Goal: Contribute content: Add original content to the website for others to see

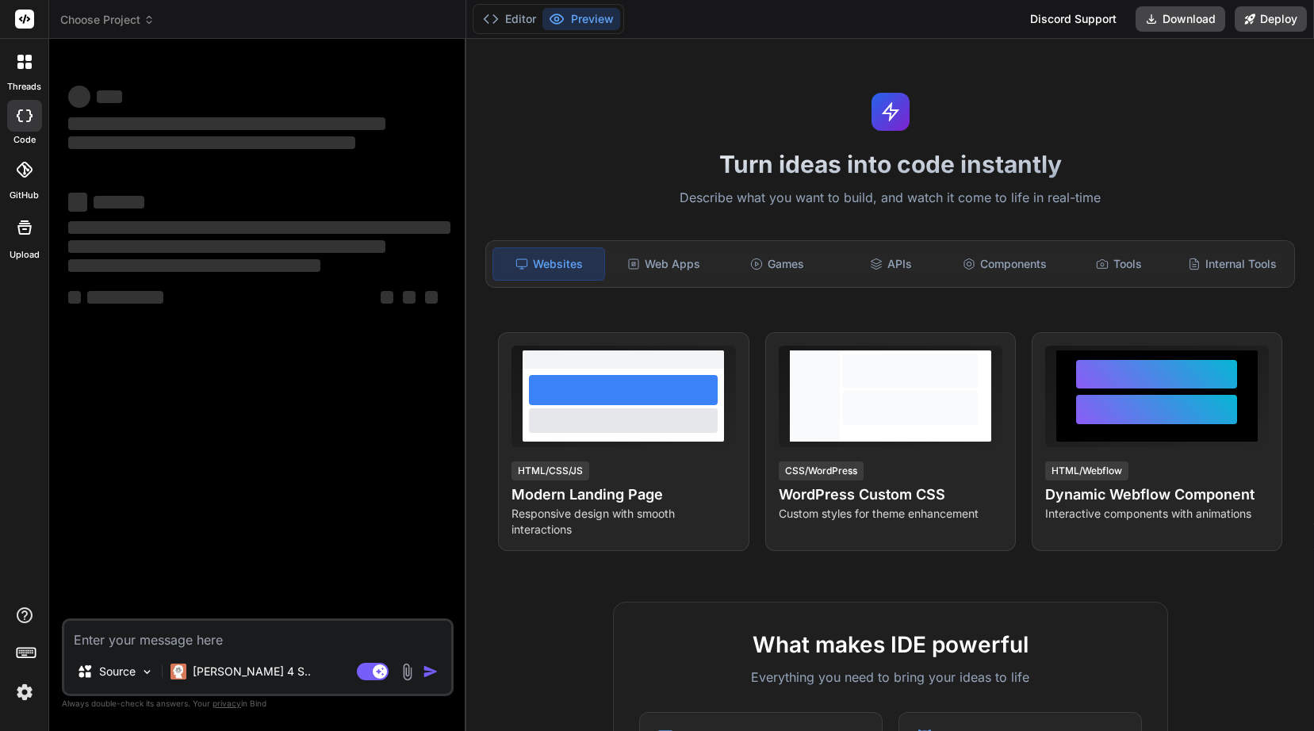
click at [23, 59] on icon at bounding box center [20, 58] width 6 height 6
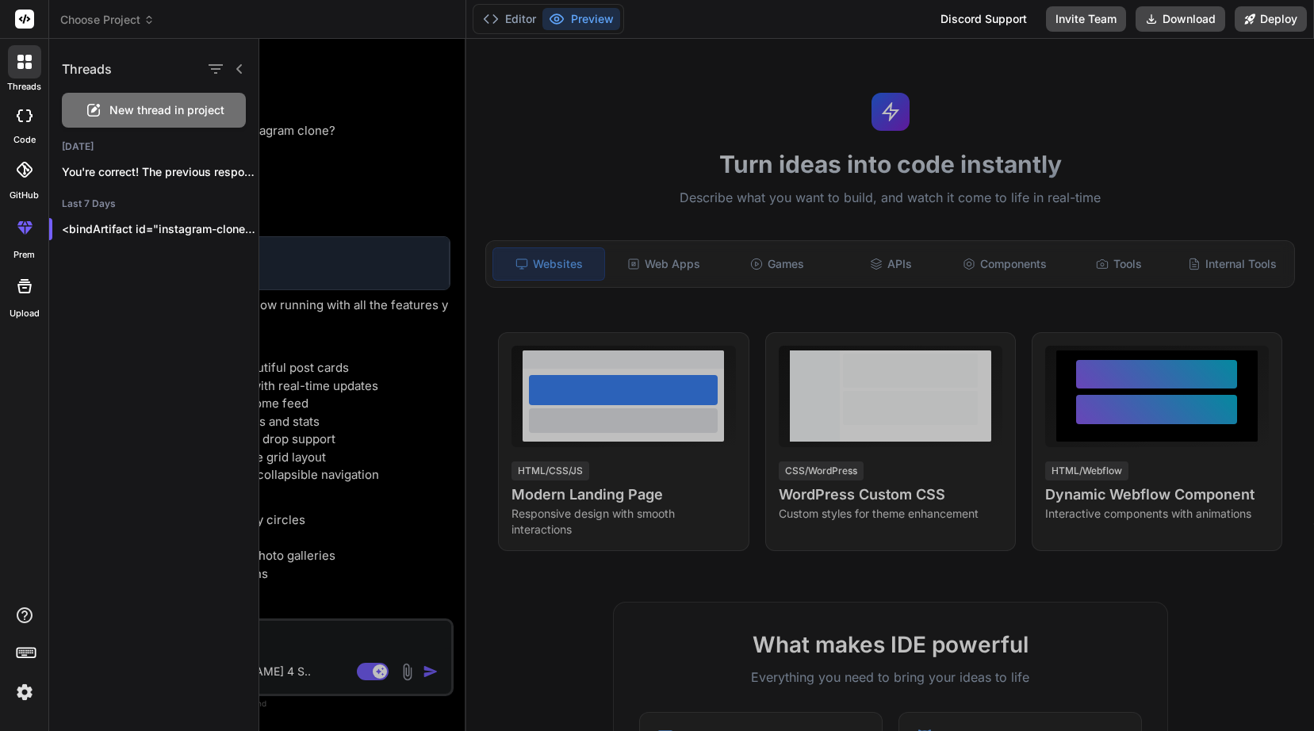
scroll to position [557, 0]
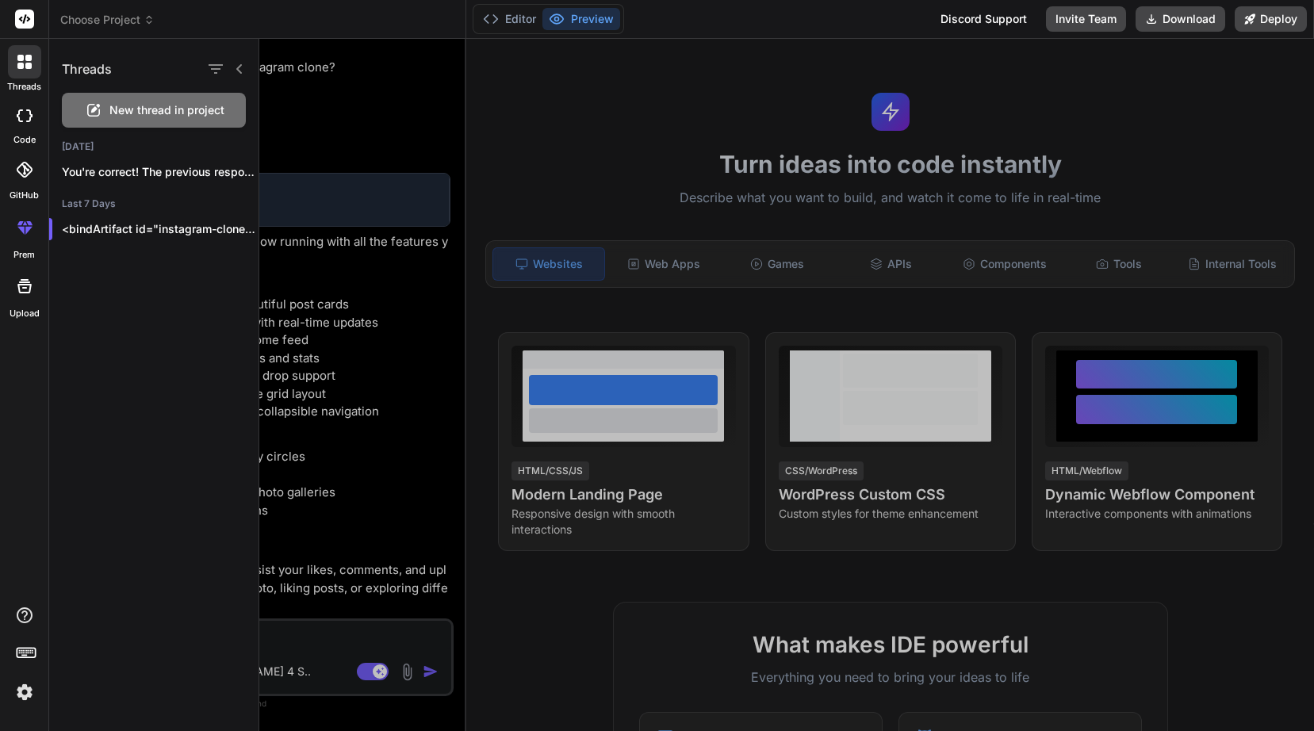
type textarea "x"
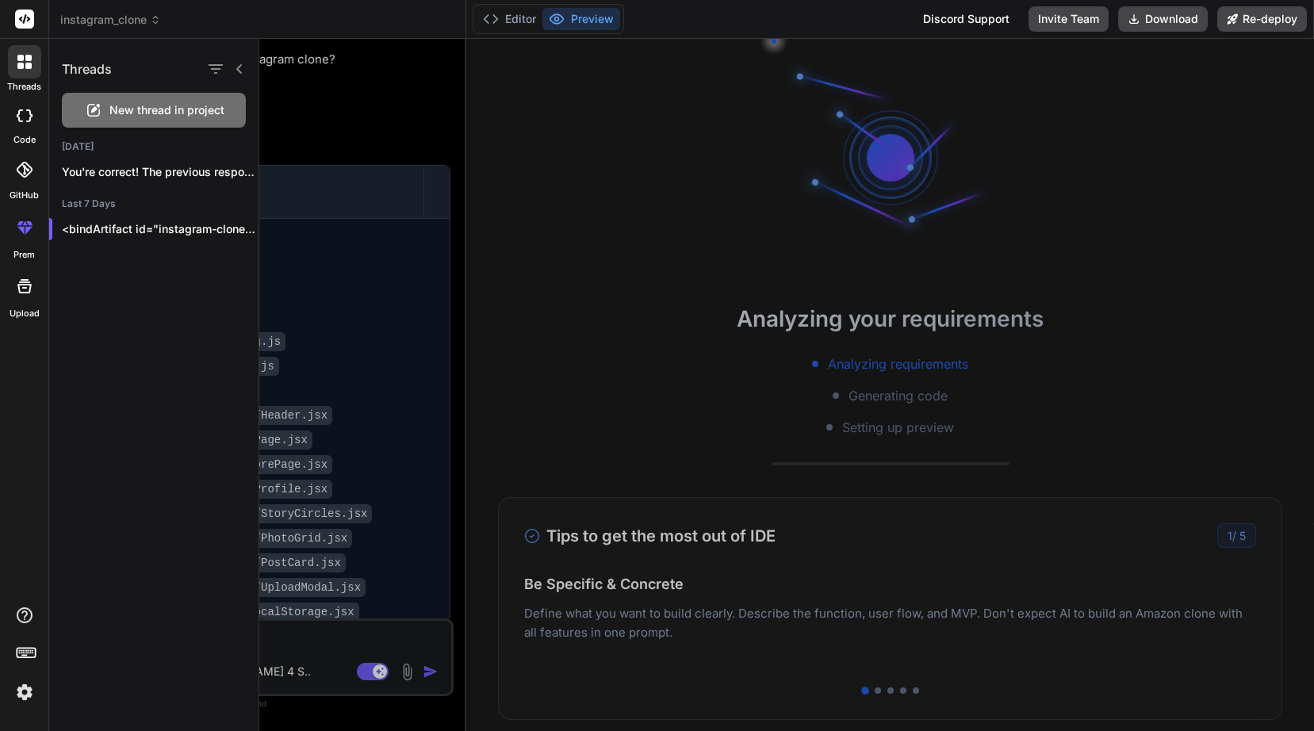
click at [140, 18] on span "instagram_clone" at bounding box center [110, 20] width 101 height 16
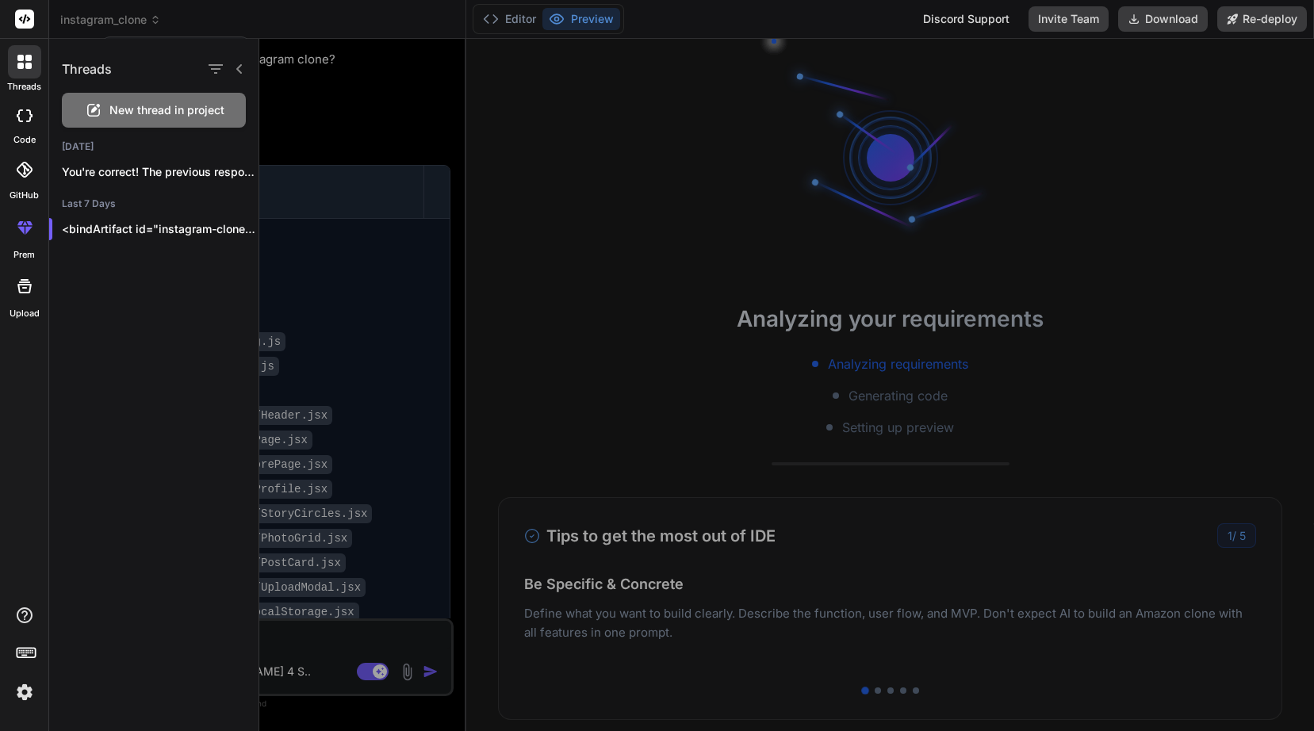
click at [157, 19] on div at bounding box center [657, 365] width 1314 height 731
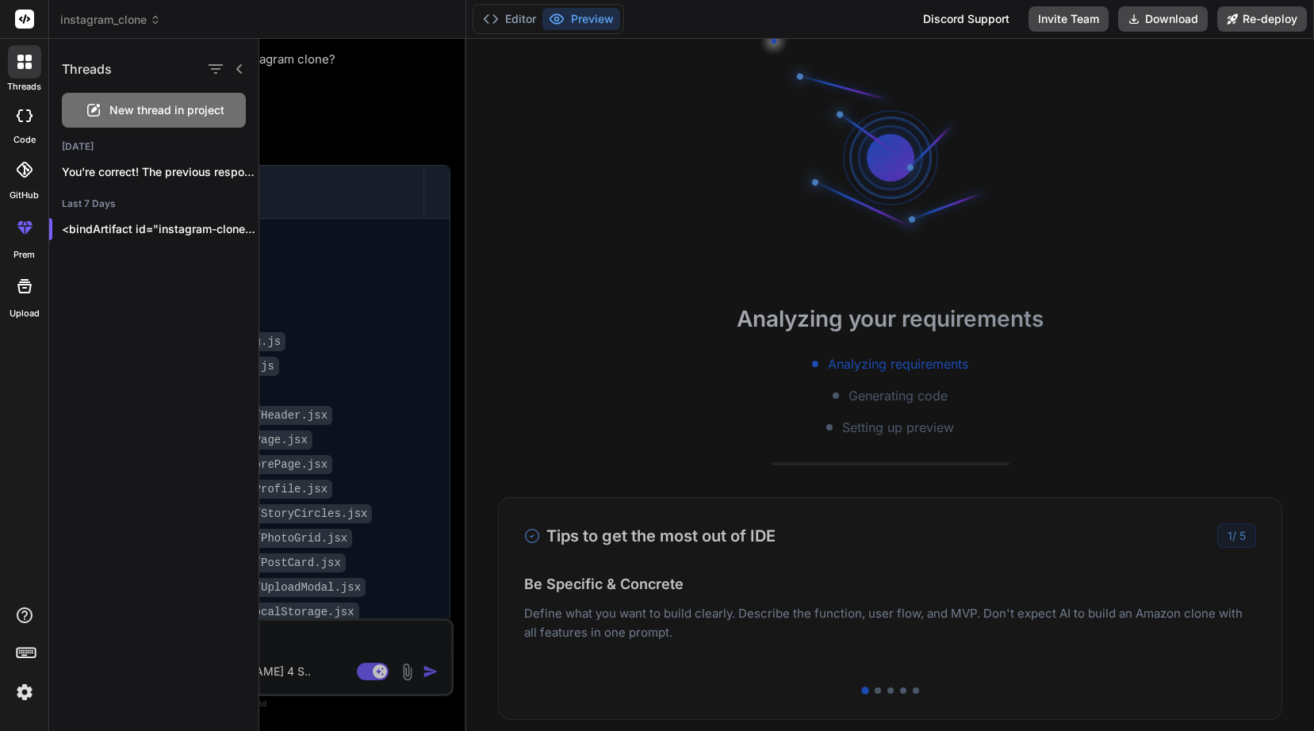
click at [243, 69] on icon at bounding box center [239, 69] width 13 height 13
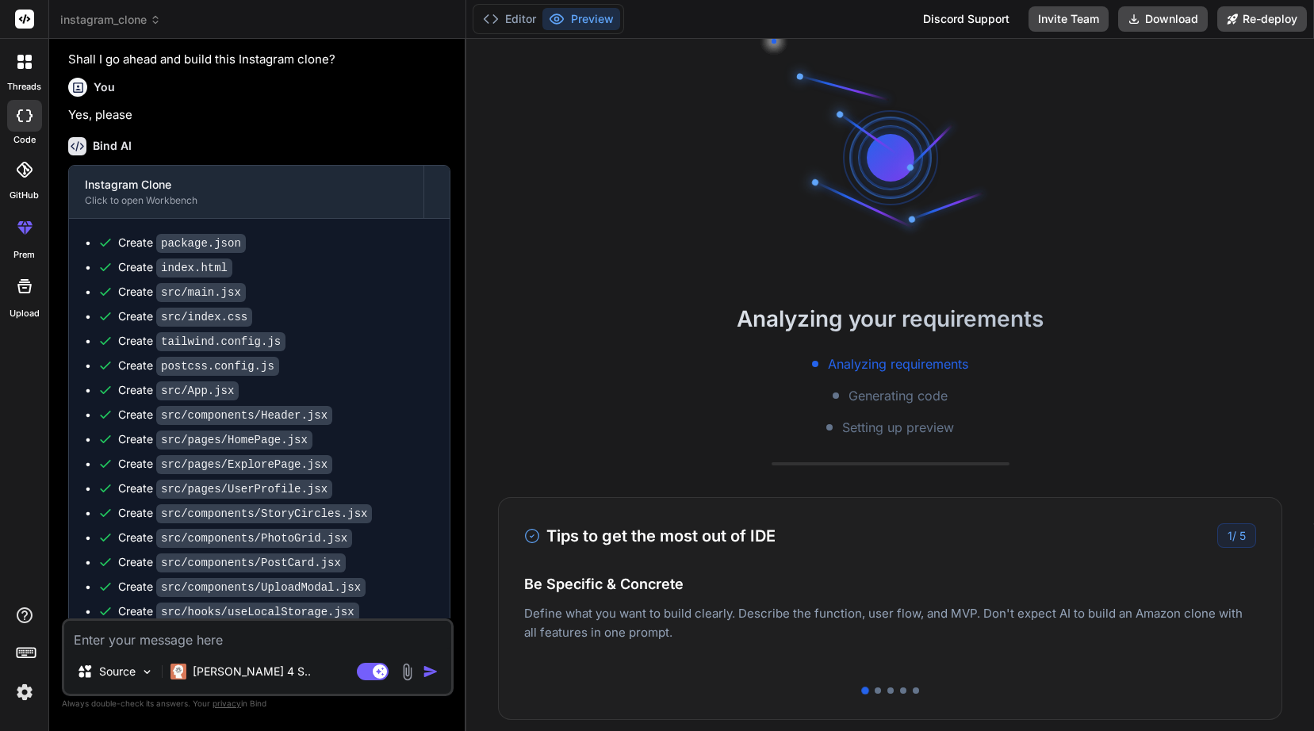
click at [152, 19] on icon at bounding box center [155, 19] width 11 height 11
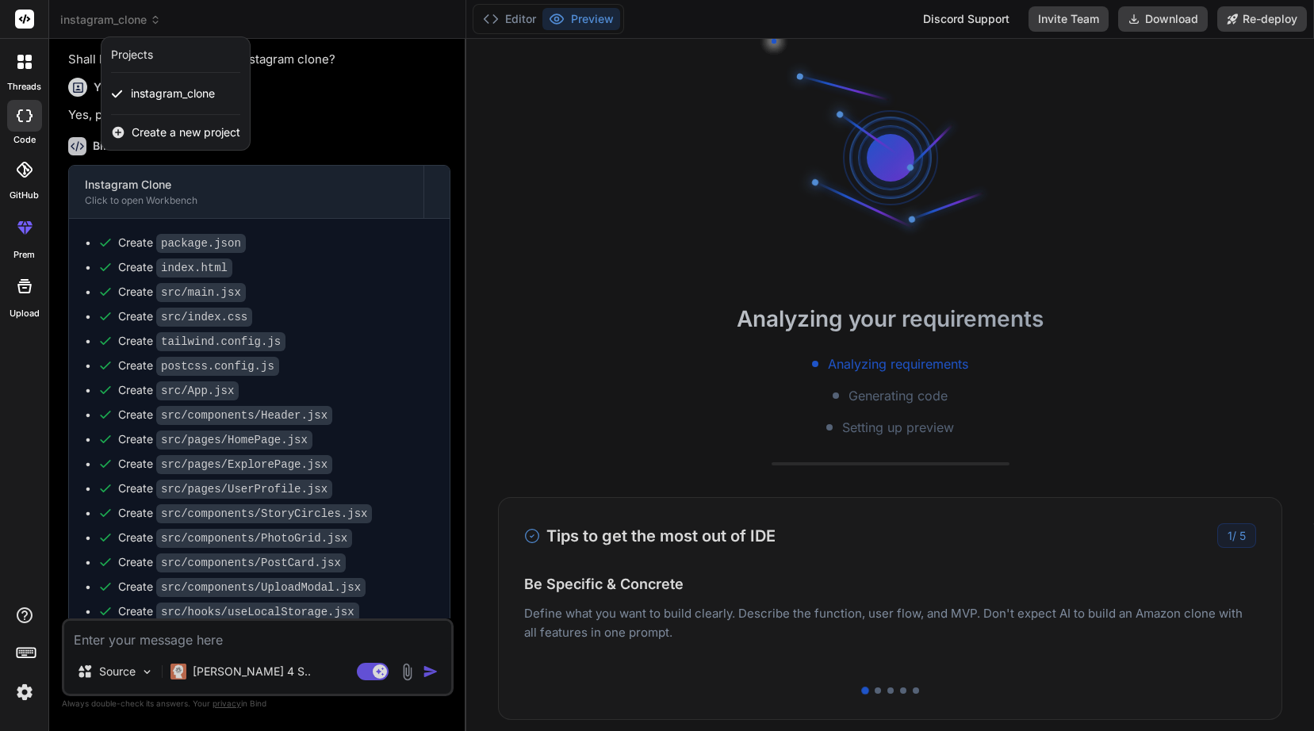
click at [174, 130] on span "Create a new project" at bounding box center [186, 132] width 109 height 16
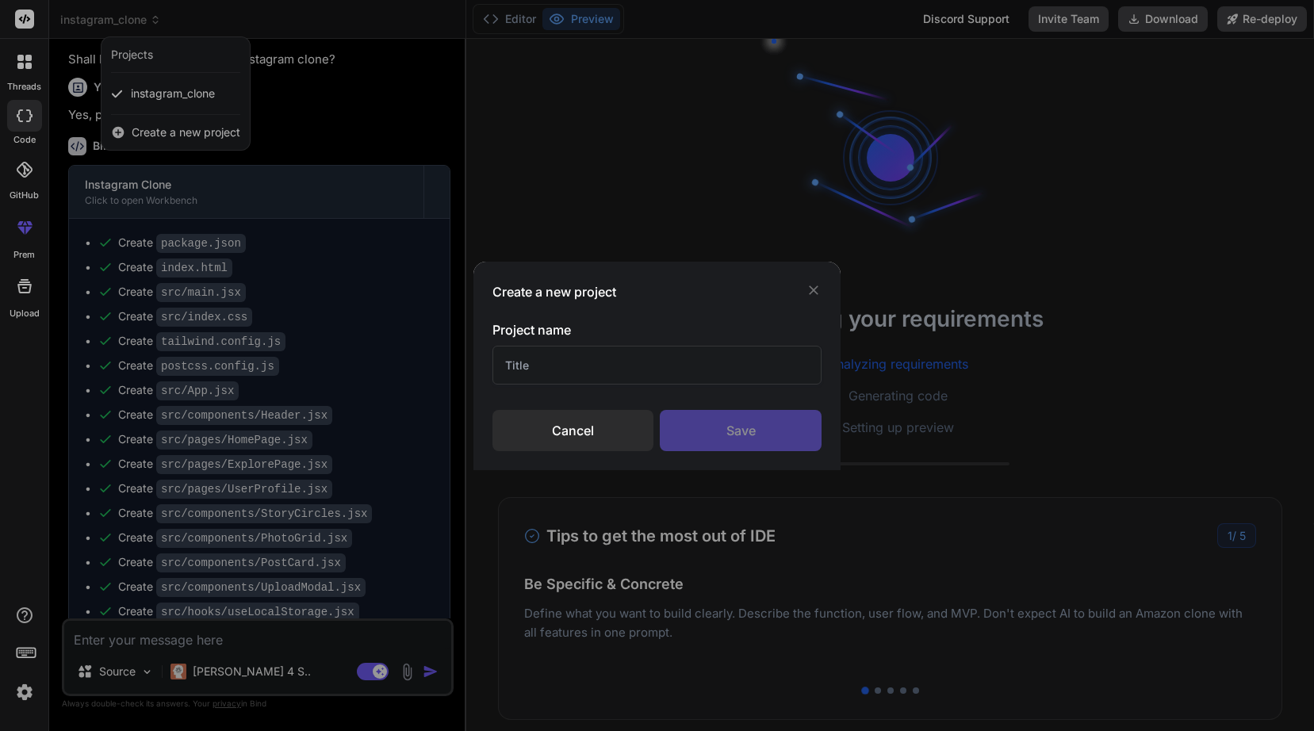
click at [584, 431] on div "Cancel" at bounding box center [573, 430] width 162 height 41
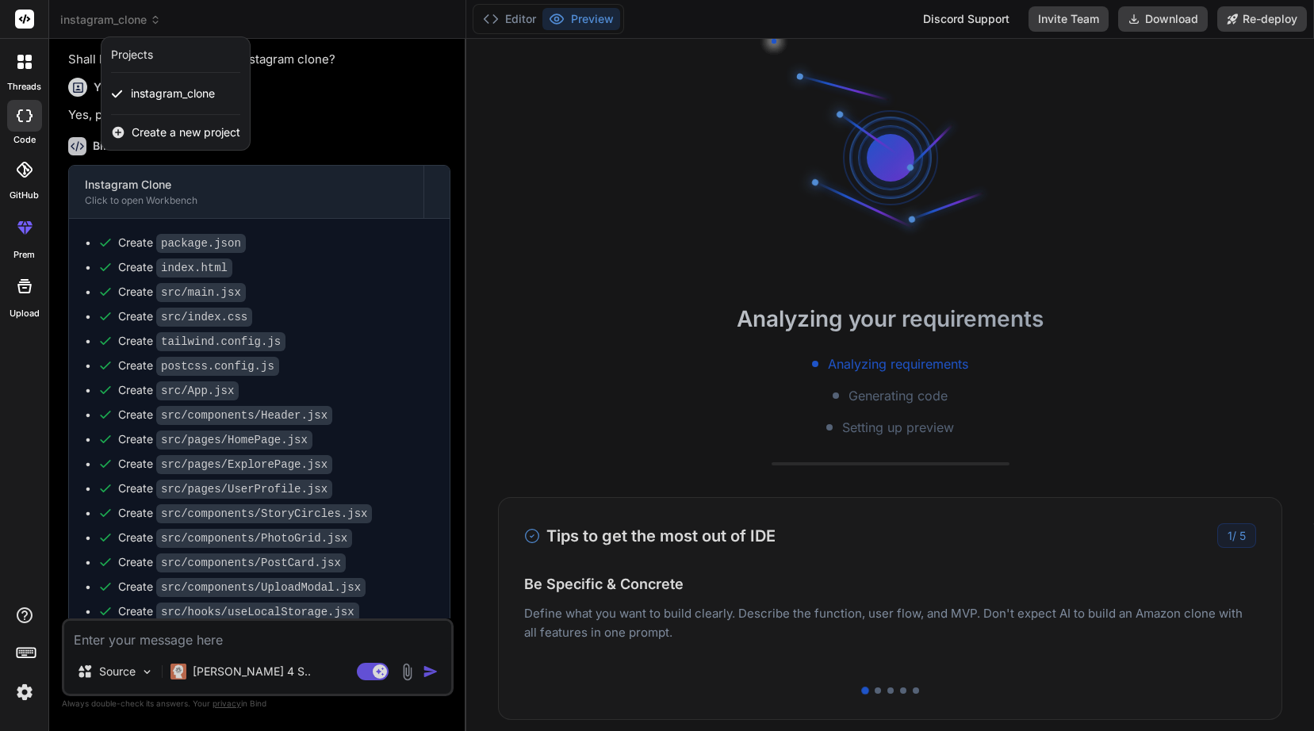
click at [21, 690] on img at bounding box center [24, 692] width 27 height 27
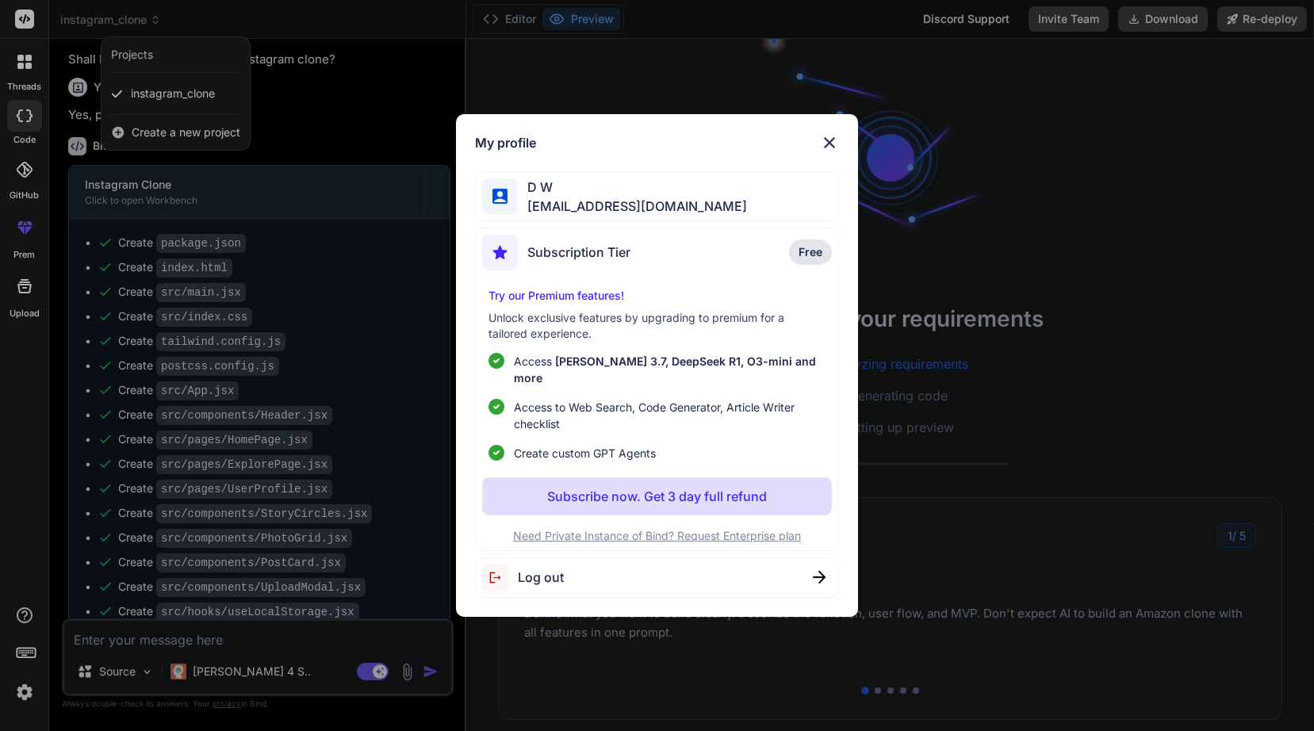
click at [830, 152] on img at bounding box center [829, 142] width 19 height 19
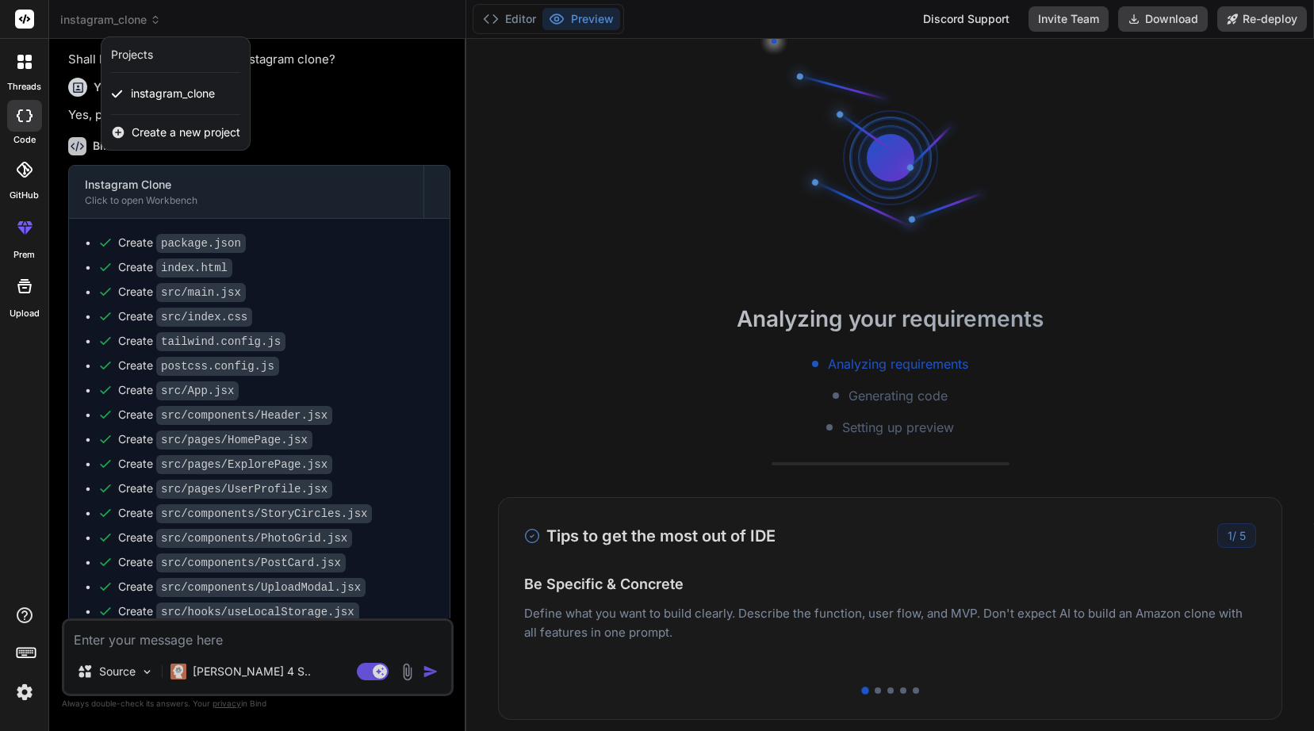
click at [246, 25] on div at bounding box center [657, 365] width 1314 height 731
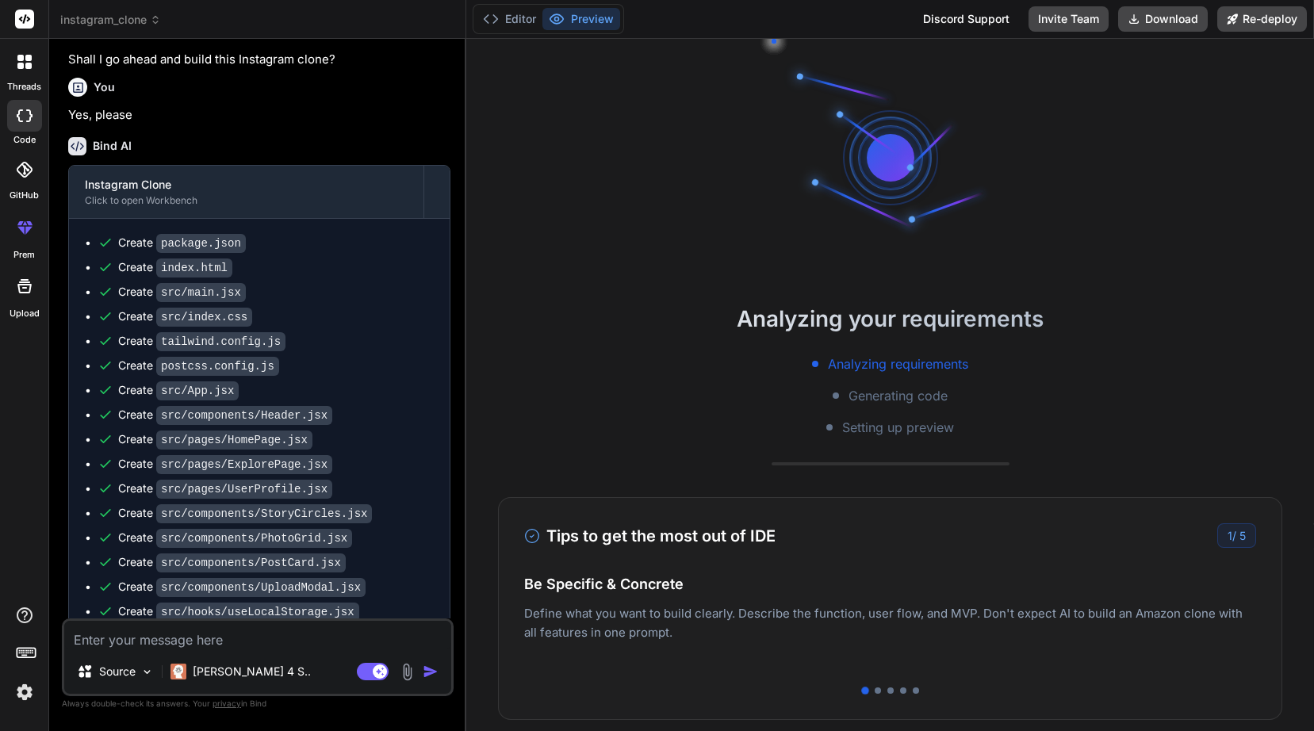
click at [156, 20] on icon at bounding box center [155, 19] width 11 height 11
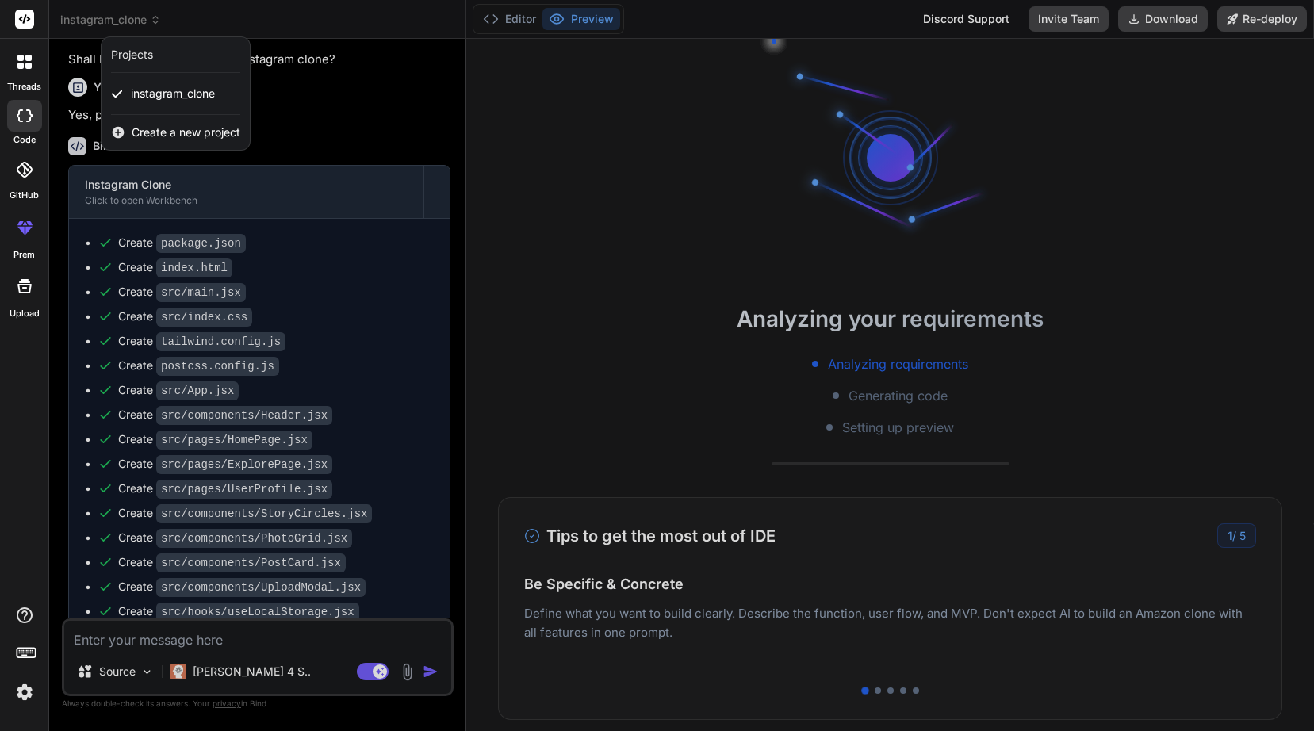
click at [182, 132] on span "Create a new project" at bounding box center [186, 132] width 109 height 16
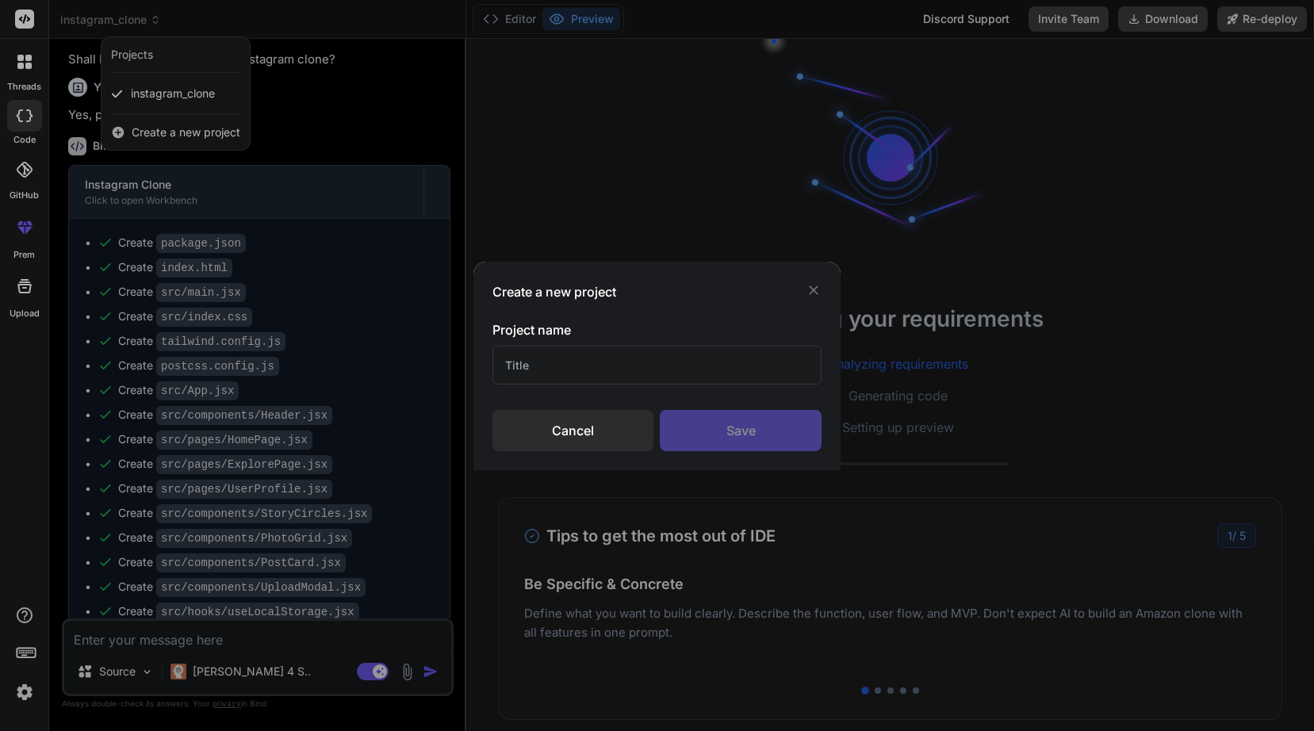
click at [572, 363] on input "text" at bounding box center [657, 365] width 330 height 39
type input "t"
type input "articles"
click at [764, 435] on div "Save" at bounding box center [741, 430] width 162 height 41
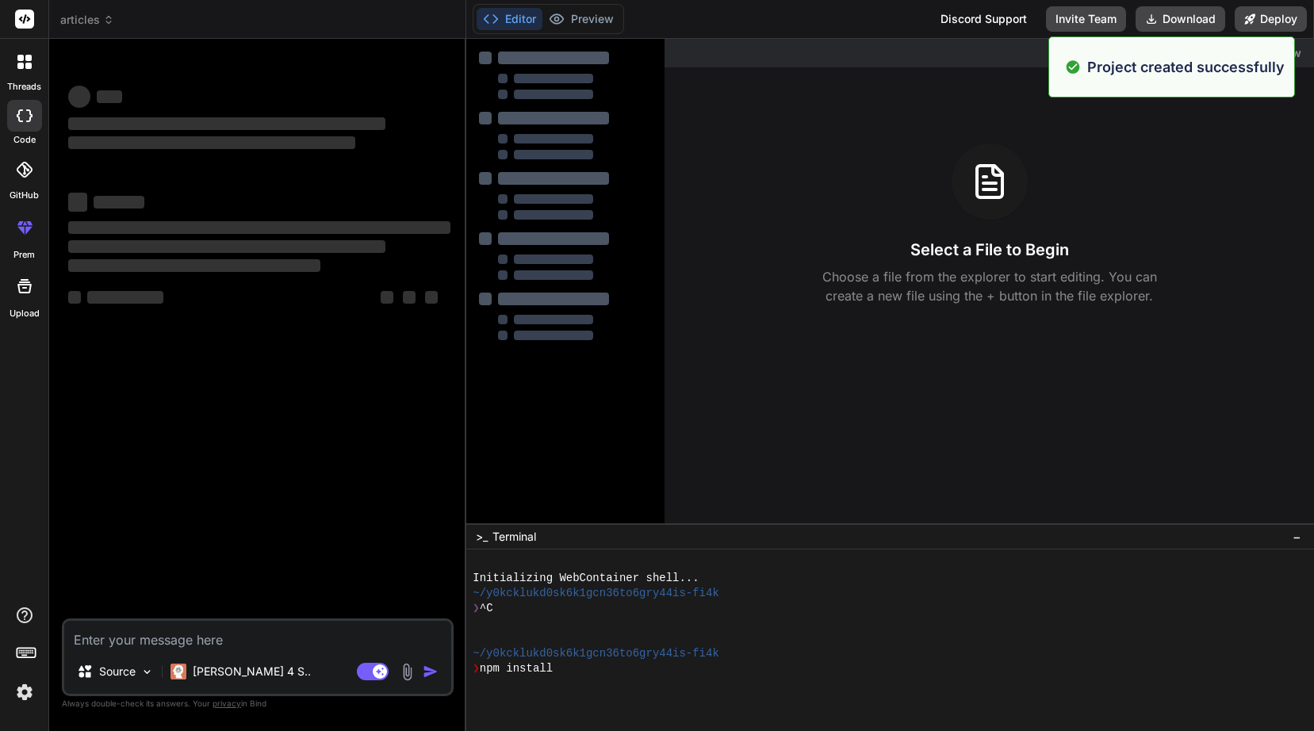
scroll to position [60, 0]
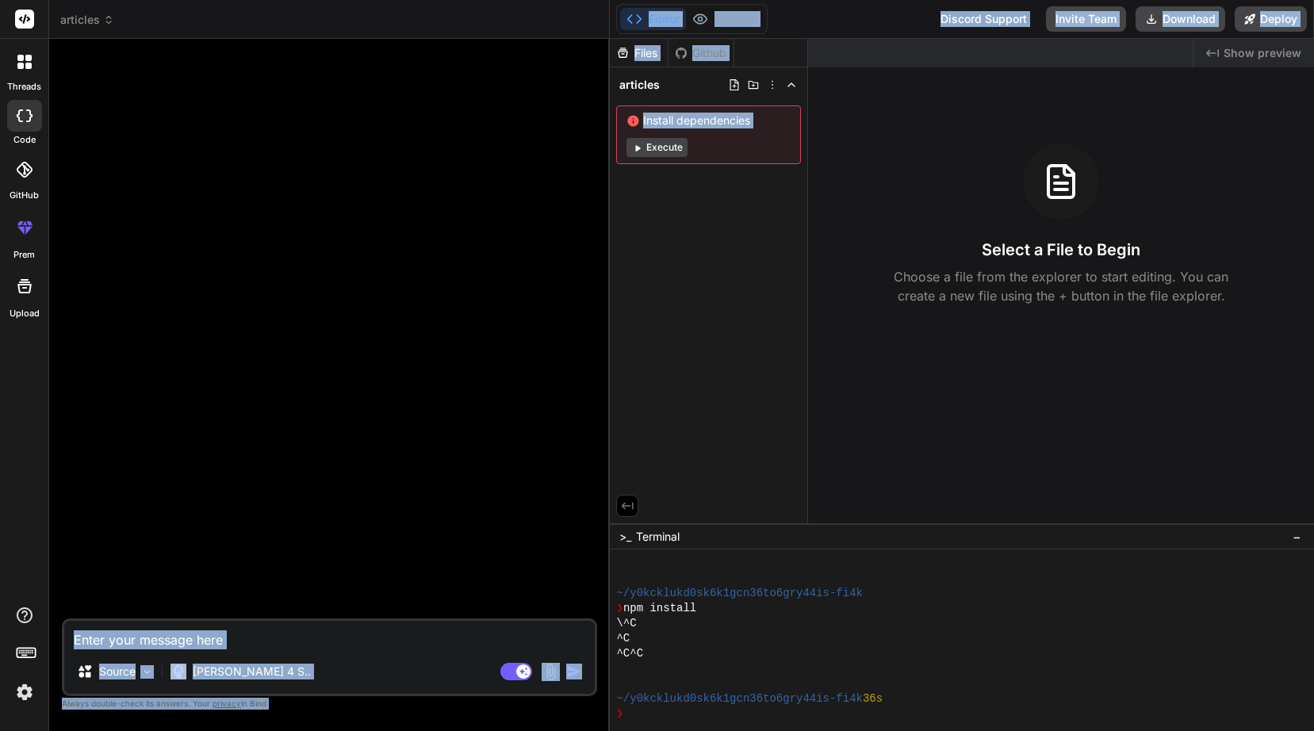
type textarea "x"
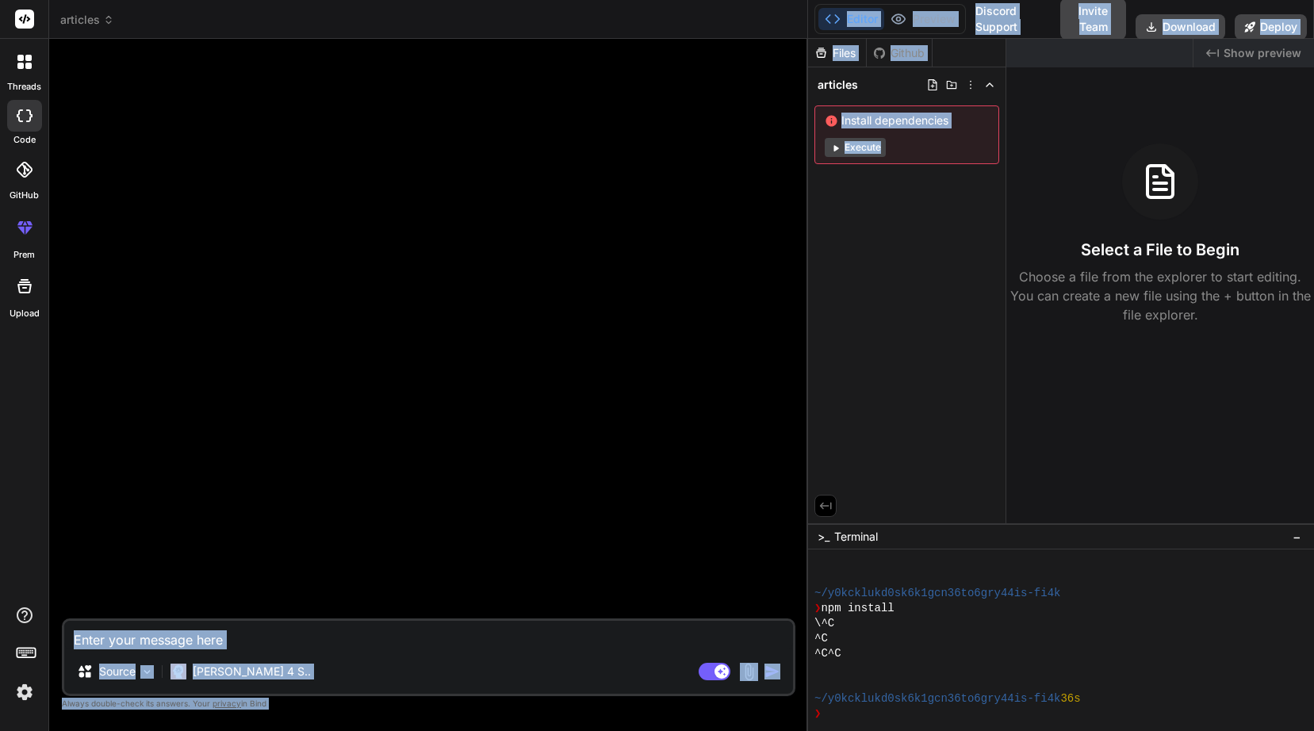
drag, startPoint x: 466, startPoint y: 259, endPoint x: 972, endPoint y: 246, distance: 506.1
click at [972, 246] on div "articles Created with Pixso. Bind AI Web Search Created with Pixso. Code Genera…" at bounding box center [681, 365] width 1265 height 731
click at [830, 504] on icon at bounding box center [826, 506] width 12 height 7
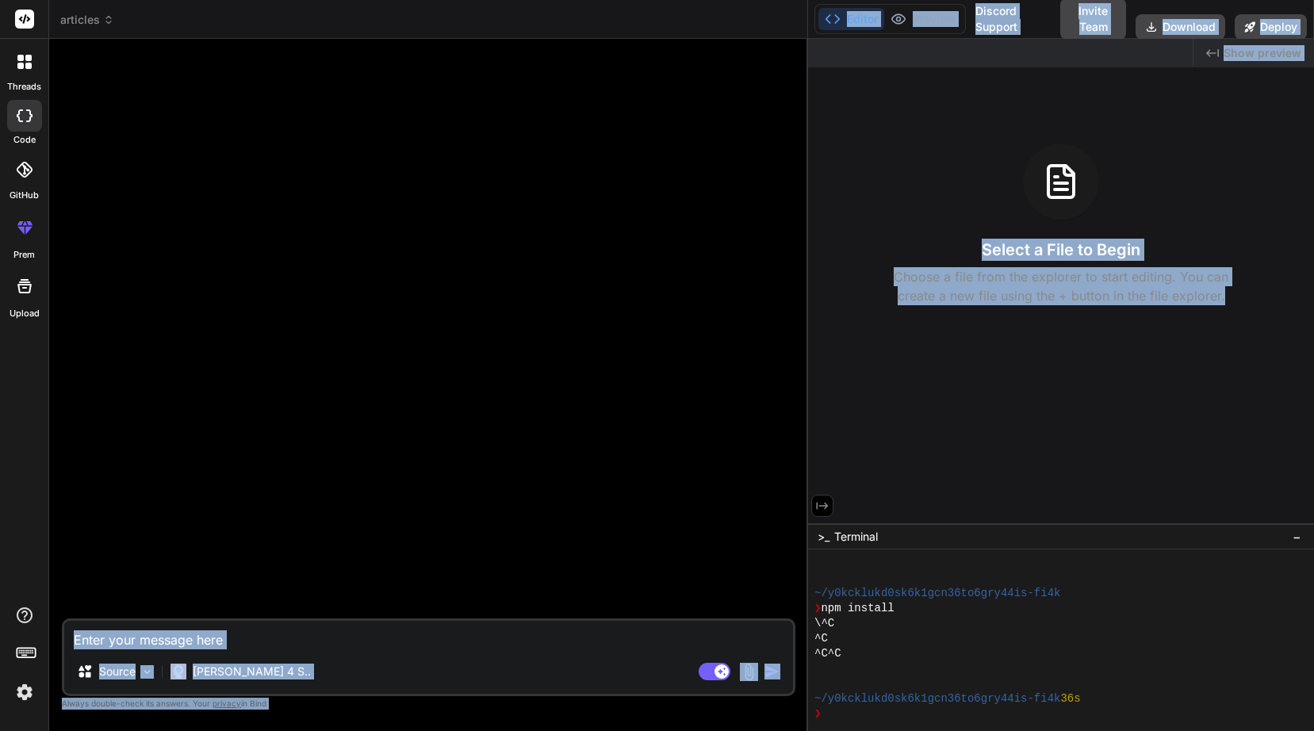
drag, startPoint x: 807, startPoint y: 445, endPoint x: 1120, endPoint y: 419, distance: 314.2
click at [1122, 420] on div "articles Created with Pixso. Bind AI Web Search Created with Pixso. Code Genera…" at bounding box center [681, 365] width 1265 height 731
click at [307, 367] on div at bounding box center [430, 335] width 730 height 567
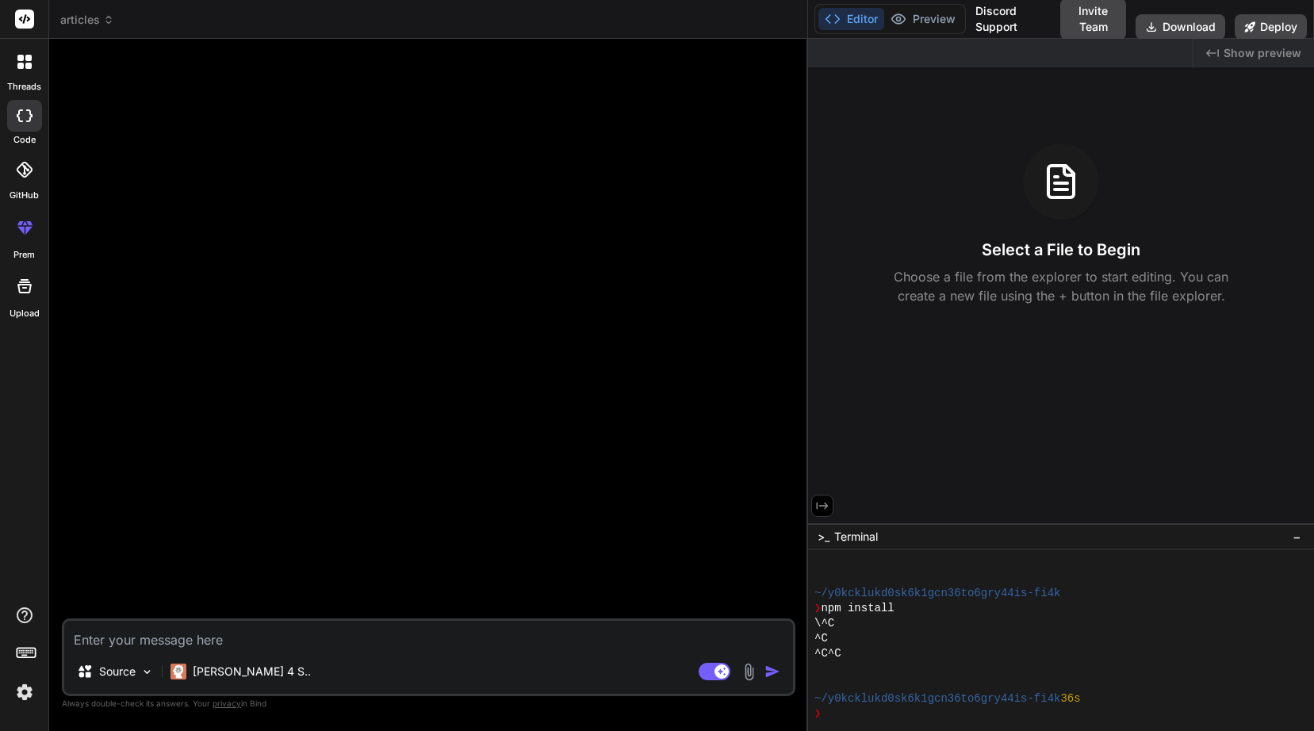
click at [202, 641] on textarea at bounding box center [428, 635] width 729 height 29
type textarea "C"
type textarea "x"
type textarea "Ca"
type textarea "x"
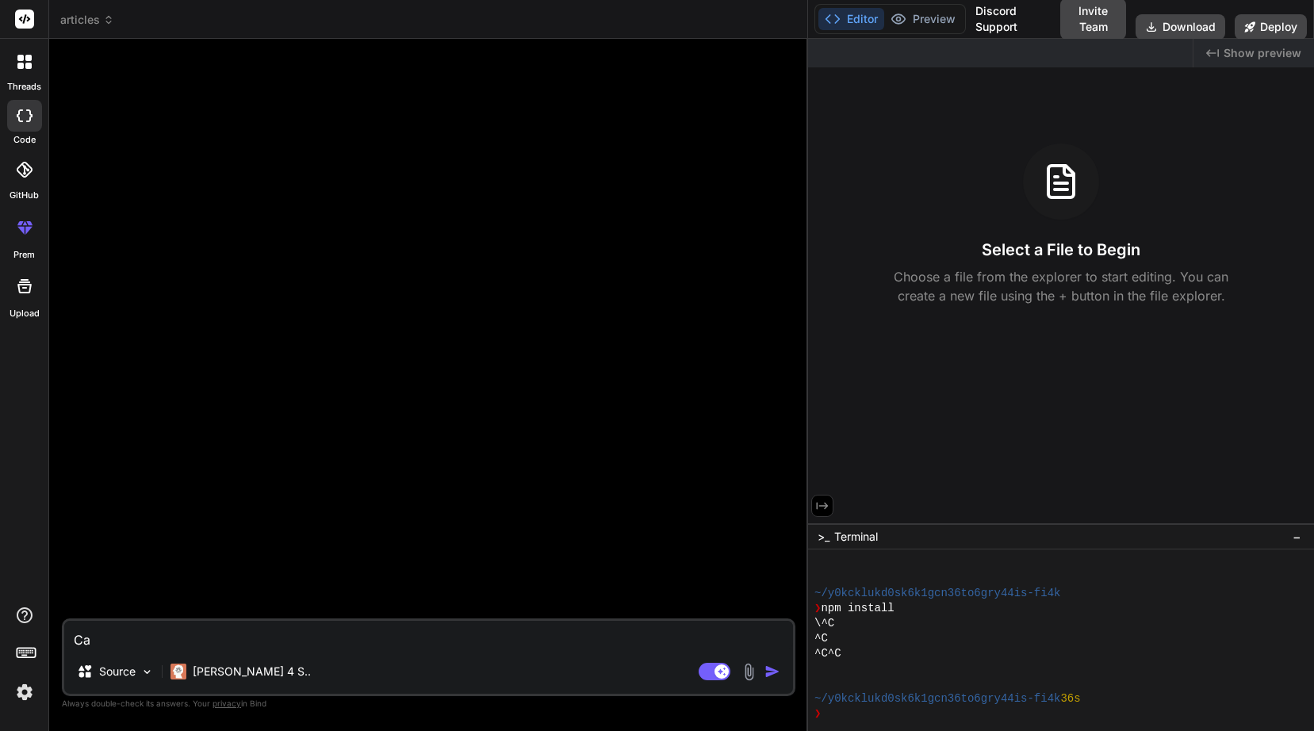
type textarea "Can"
type textarea "x"
type textarea "Can"
type textarea "x"
type textarea "Can y"
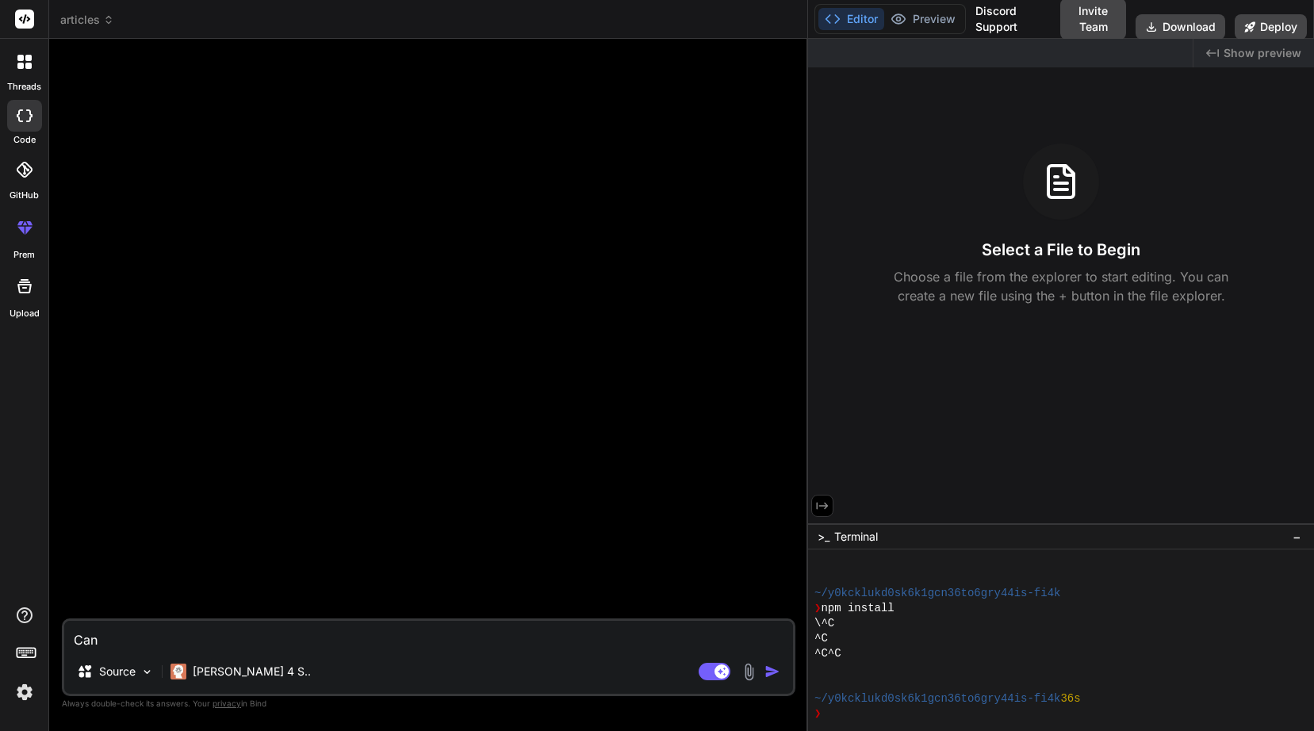
type textarea "x"
type textarea "Can yo"
type textarea "x"
type textarea "Can you"
type textarea "x"
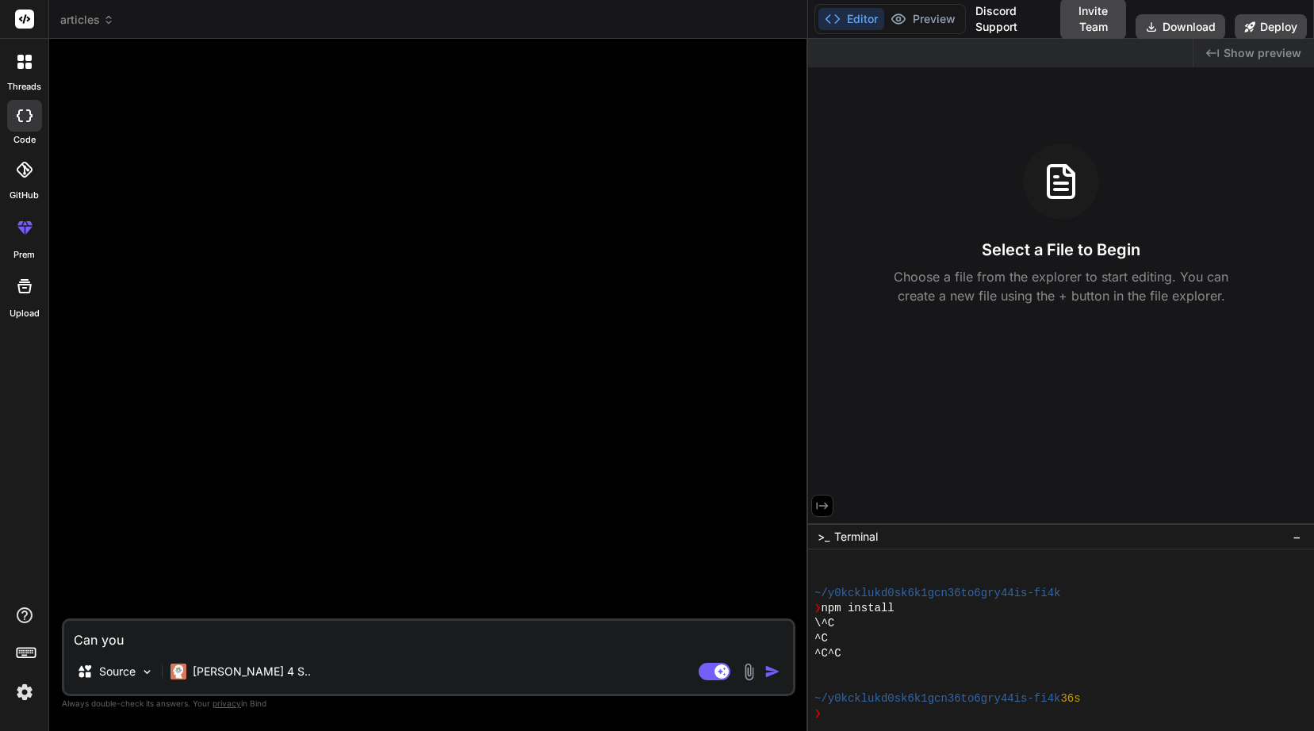
type textarea "Can you"
type textarea "x"
type textarea "Can you f"
type textarea "x"
type textarea "Can you fi"
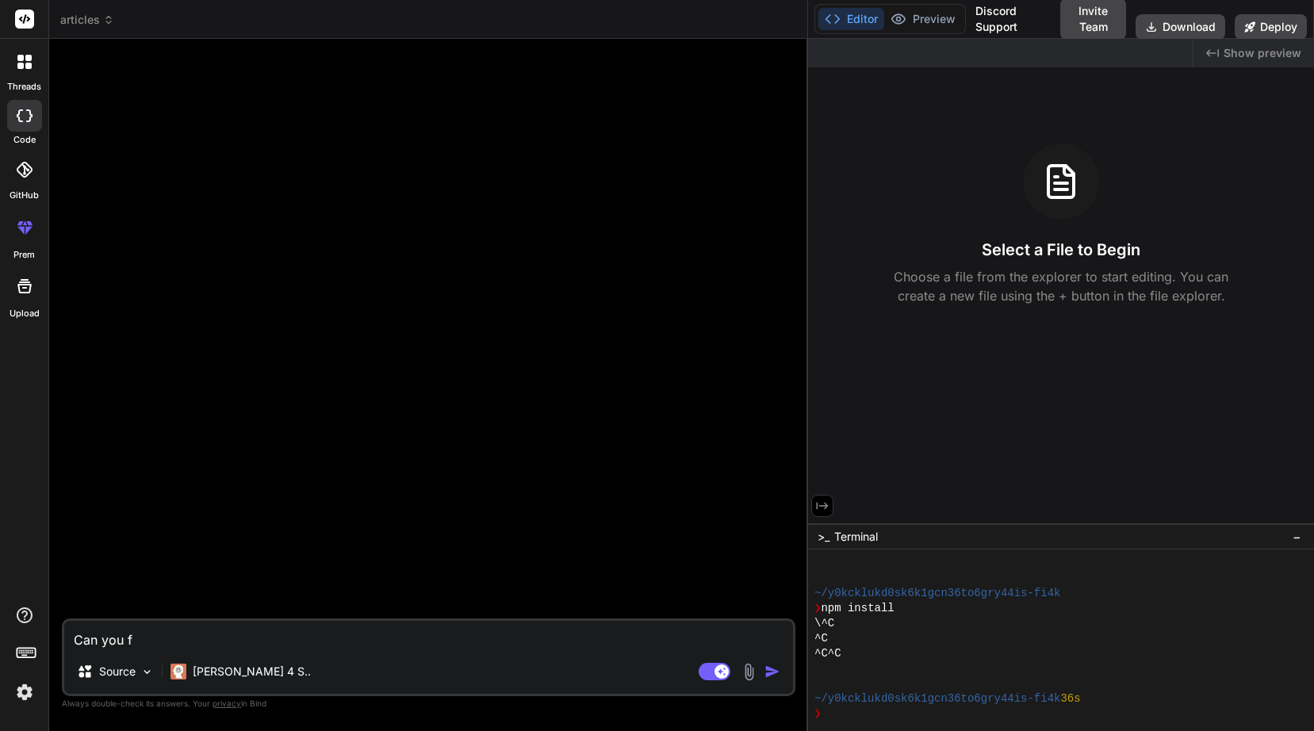
type textarea "x"
type textarea "Can you fil"
type textarea "x"
type textarea "Can you fill"
type textarea "x"
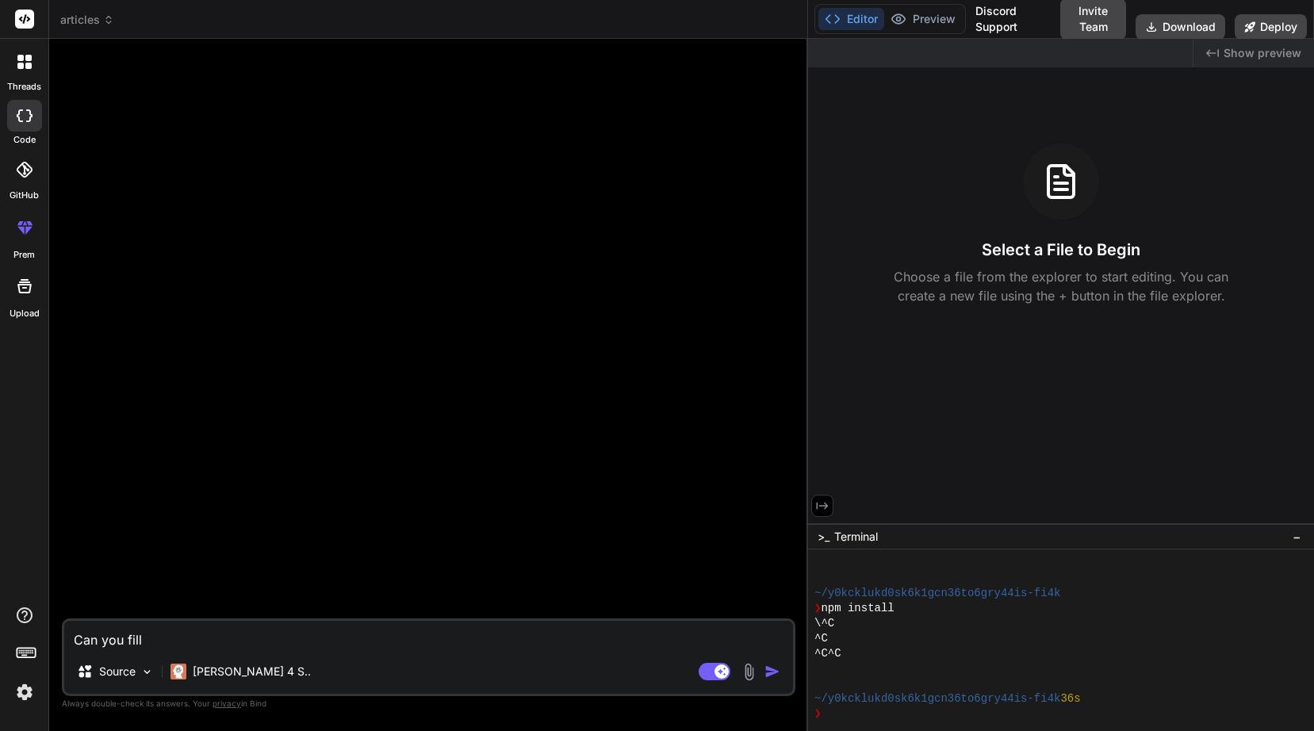
type textarea "Can you fill"
type textarea "x"
type textarea "Can you fill o"
type textarea "x"
type textarea "Can you fill ou"
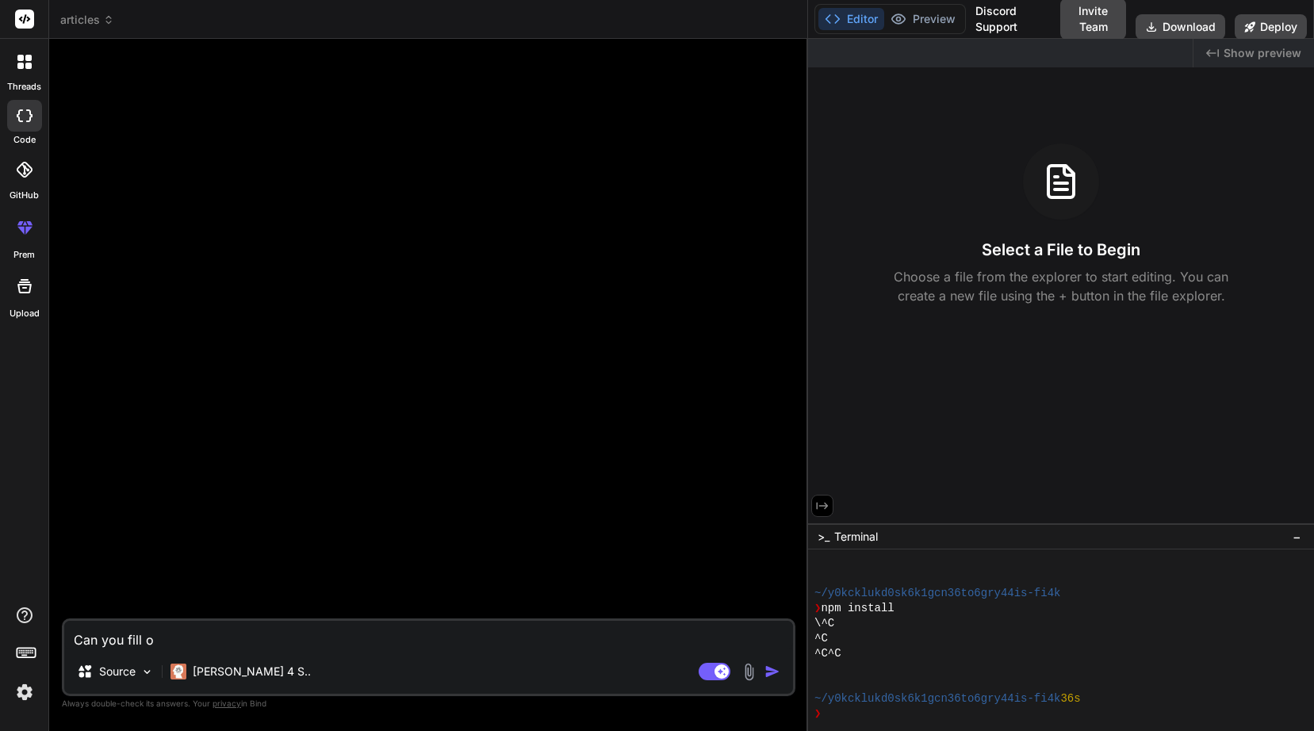
type textarea "x"
type textarea "Can you fill ou"
type textarea "x"
type textarea "Can you fill ou t"
type textarea "x"
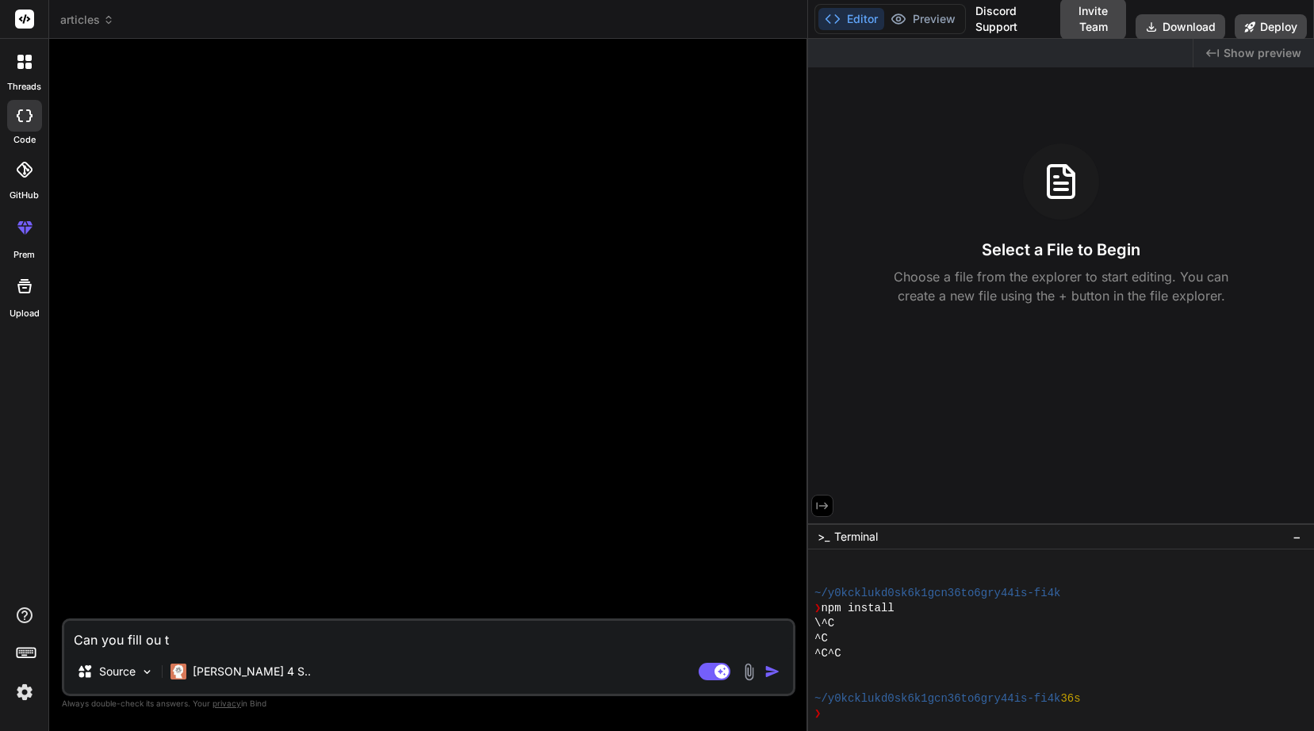
type textarea "Can you fill ou"
type textarea "x"
type textarea "Can you fill ou"
type textarea "x"
type textarea "Can you fill out"
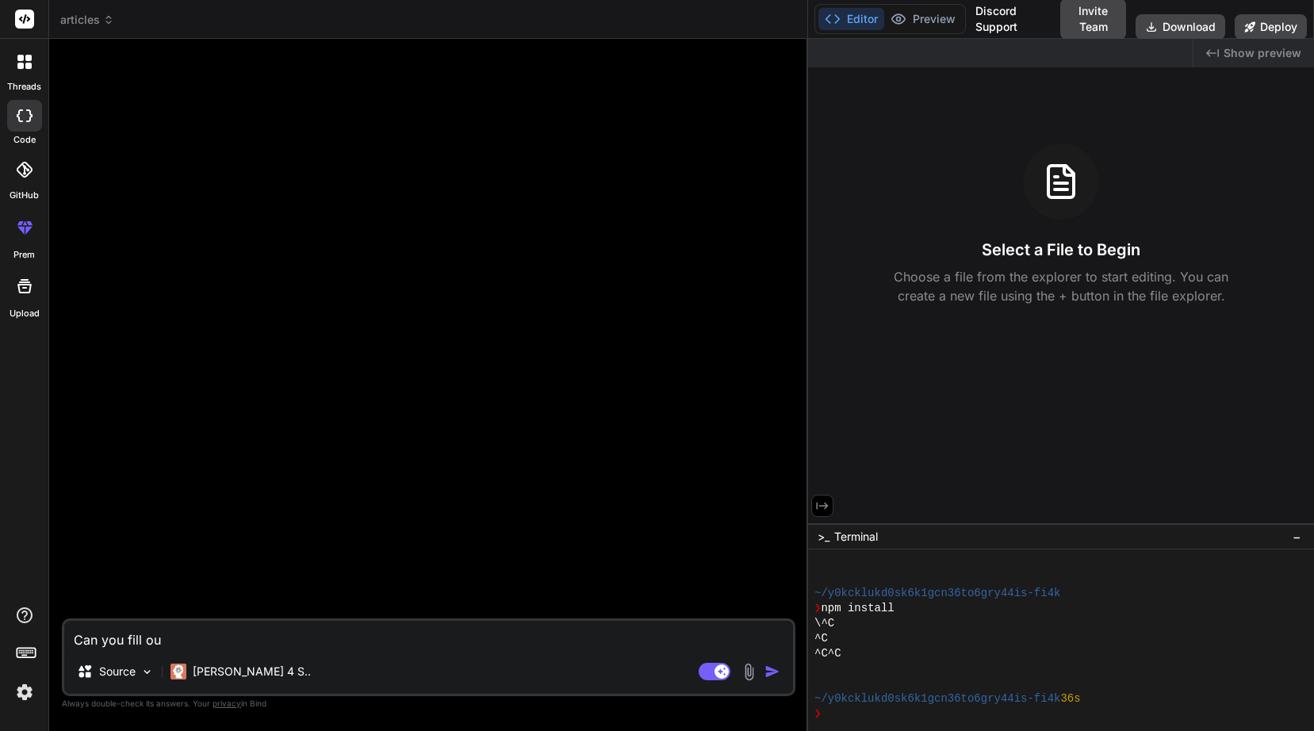
type textarea "x"
type textarea "Can you fill out"
type textarea "x"
type textarea "Can you fill out t"
type textarea "x"
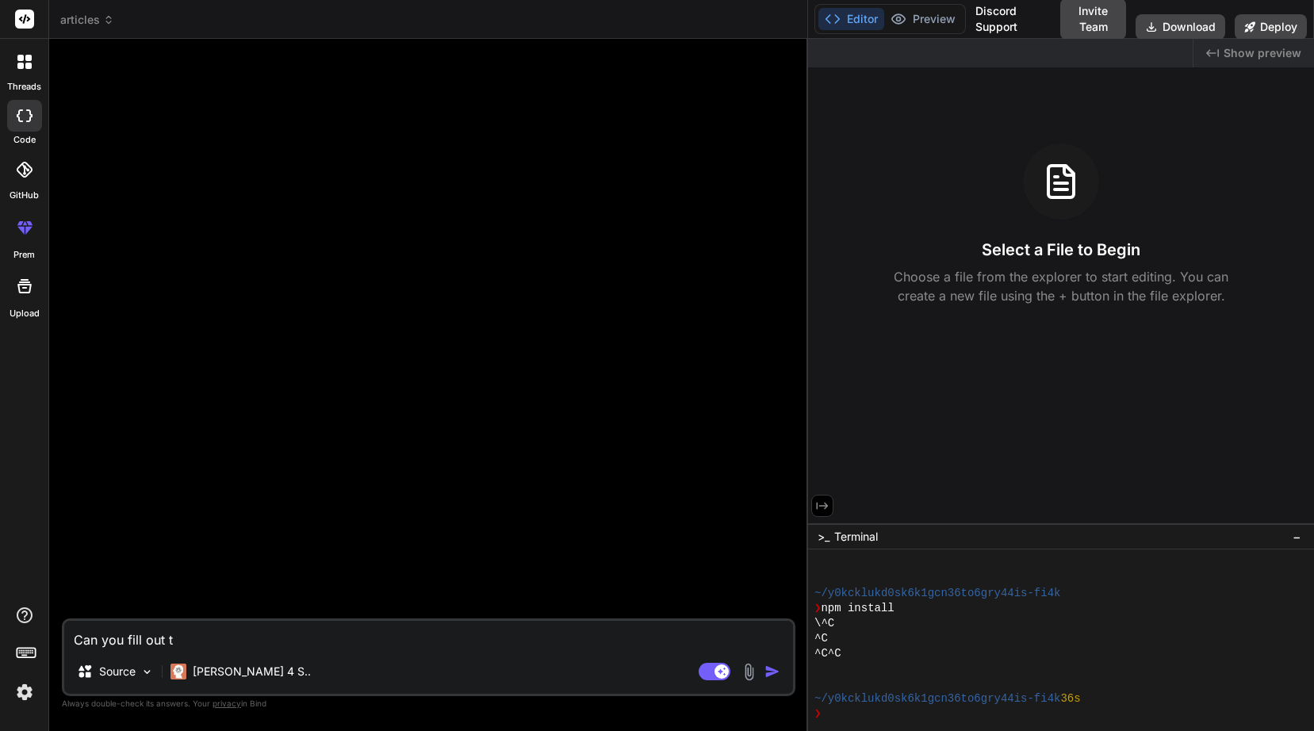
type textarea "Can you fill out th"
type textarea "x"
type textarea "Can you fill out thi"
type textarea "x"
type textarea "Can you fill out this"
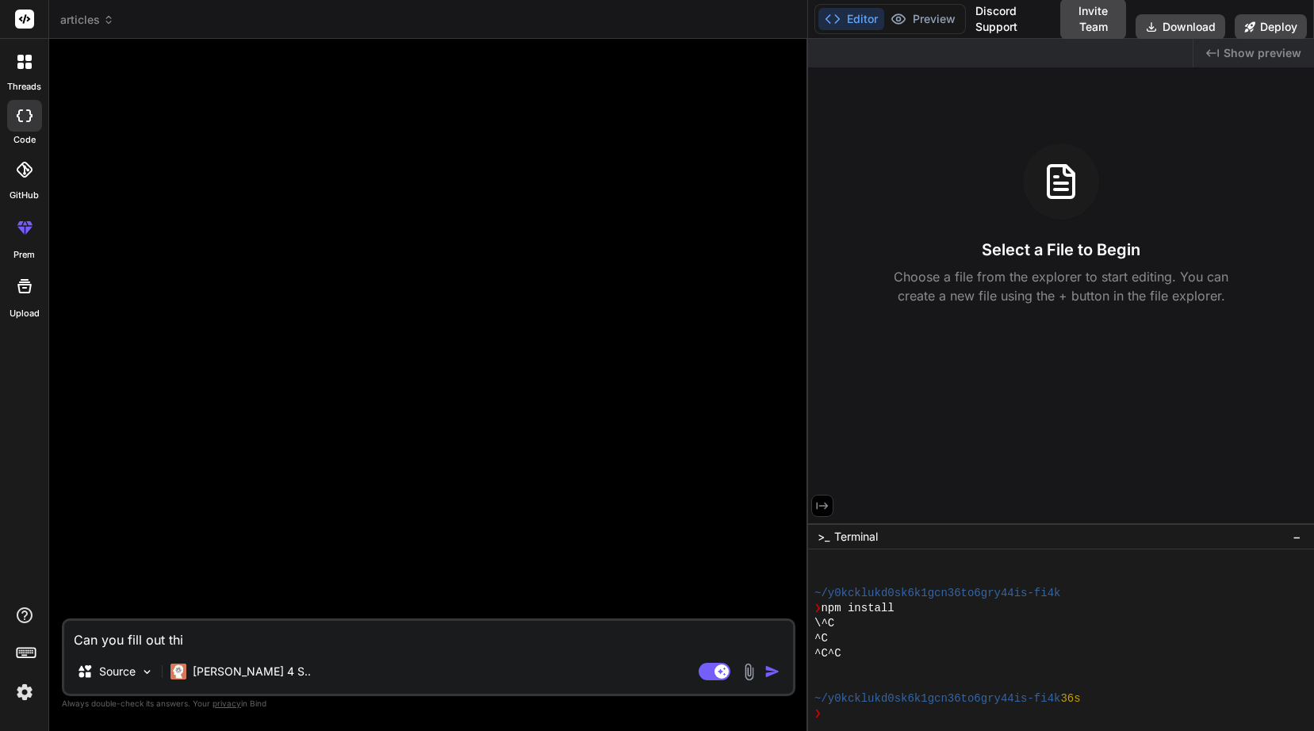
type textarea "x"
type textarea "Can you fill out this"
type textarea "x"
type textarea "Can you fill out this s"
type textarea "x"
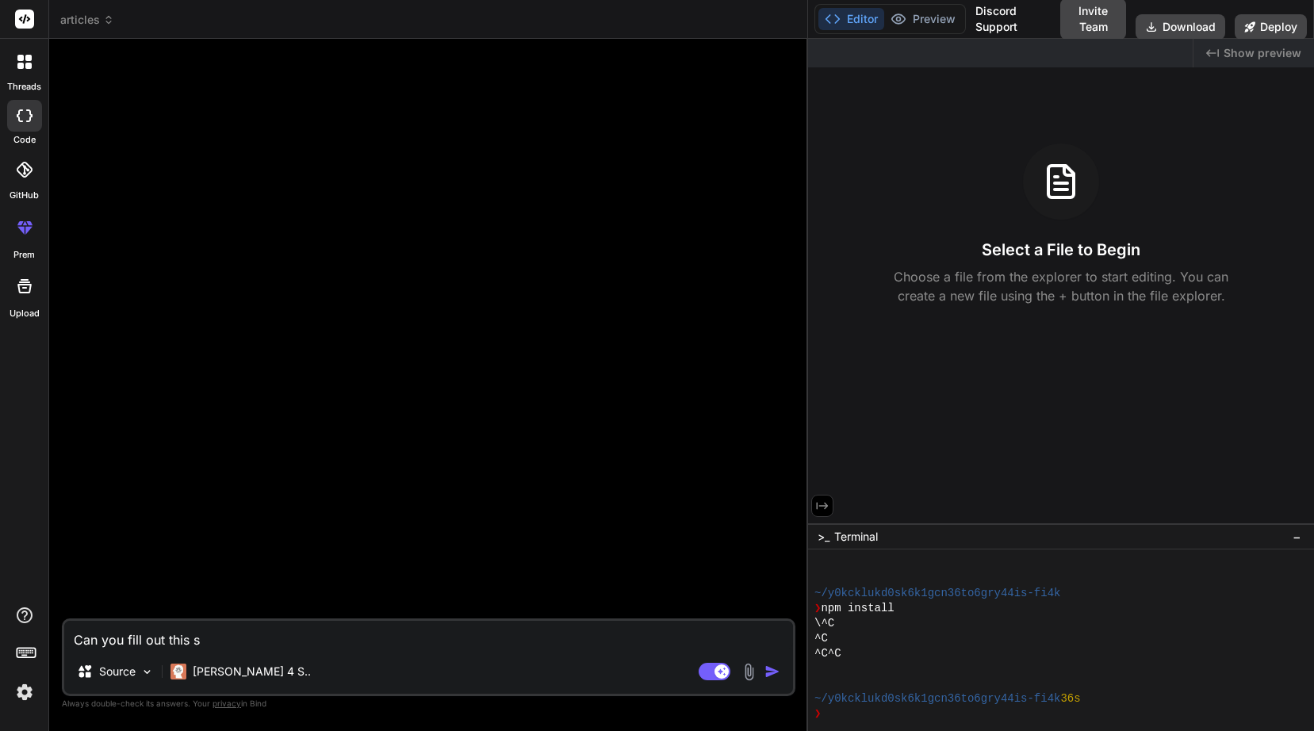
type textarea "Can you fill out this sh"
type textarea "x"
type textarea "Can you fill out this sho"
type textarea "x"
type textarea "Can you fill out this shoe"
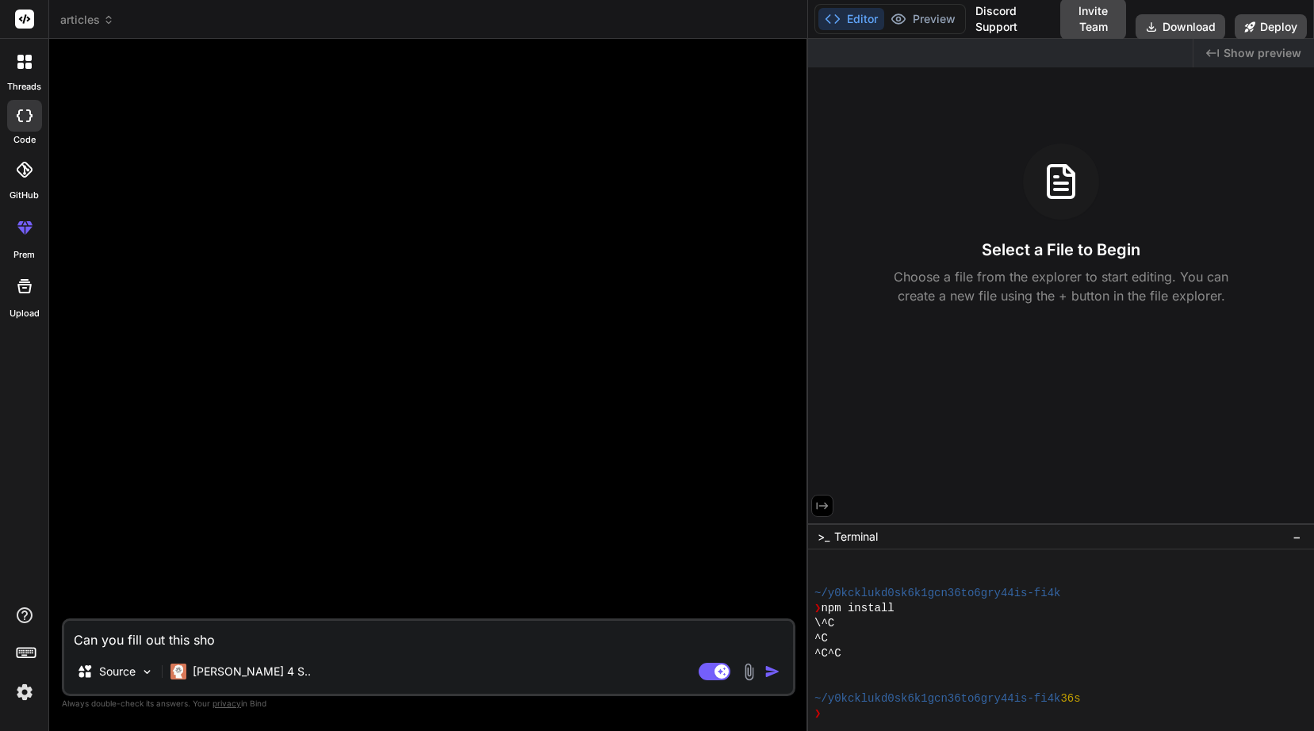
type textarea "x"
type textarea "Can you fill out this sho"
type textarea "x"
type textarea "Can you fill out this shor"
type textarea "x"
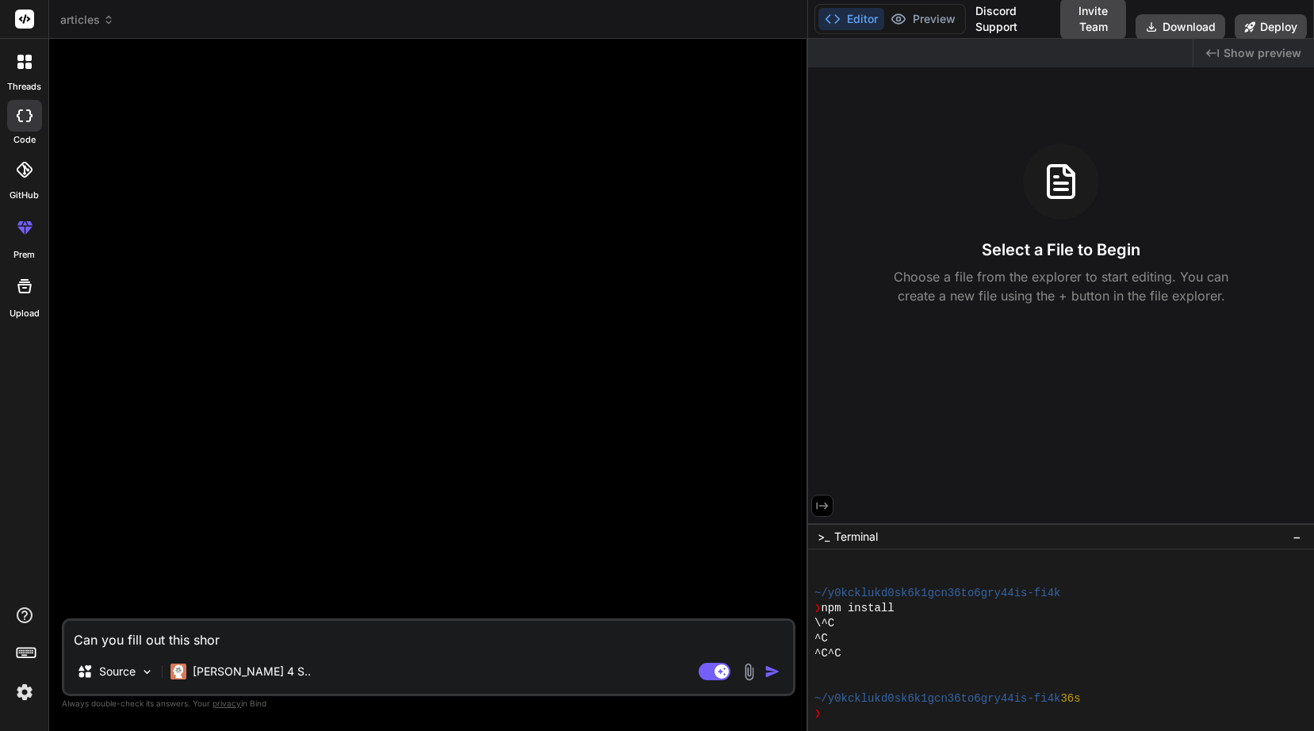
type textarea "Can you fill out this short"
type textarea "x"
type textarea "Can you fill out this short"
type textarea "x"
type textarea "Can you fill out this short a"
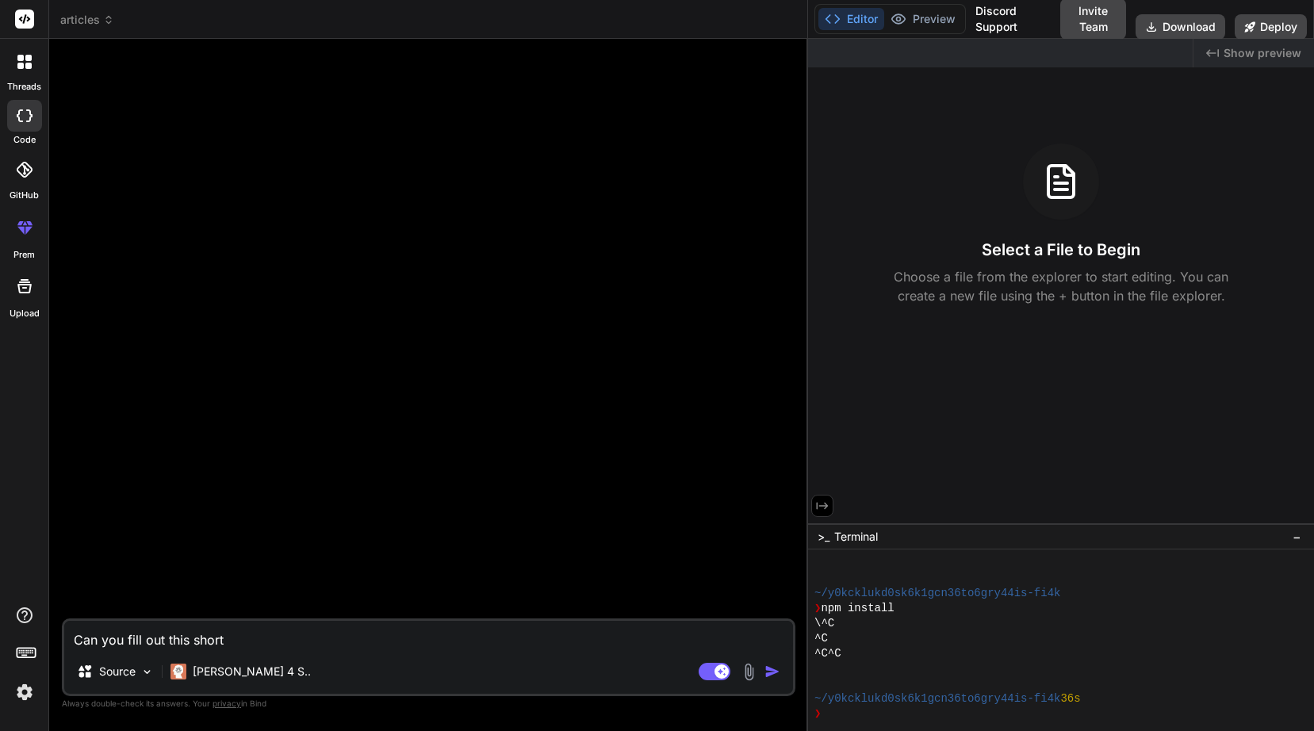
type textarea "x"
type textarea "Can you fill out this short ar"
type textarea "x"
type textarea "Can you fill out this short art"
type textarea "x"
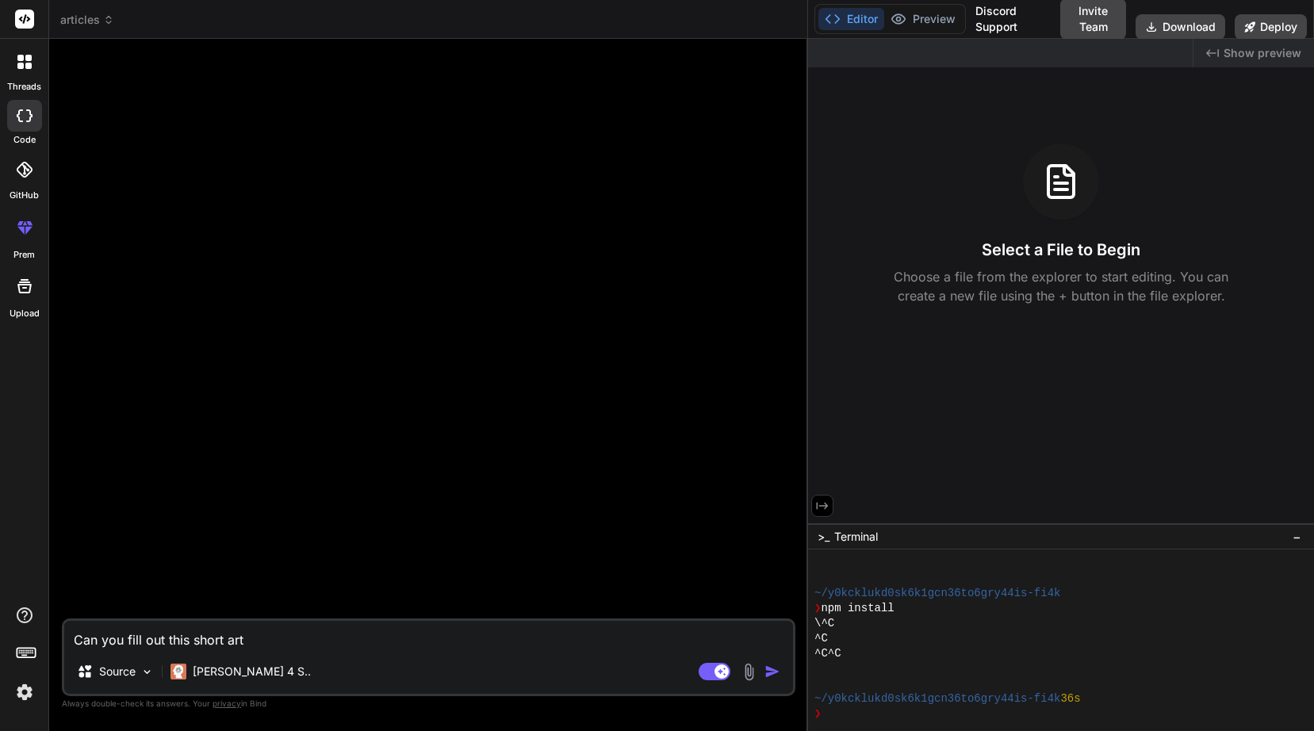
type textarea "Can you fill out this short arti"
type textarea "x"
type textarea "Can you fill out this short artic"
type textarea "x"
type textarea "Can you fill out this short articl"
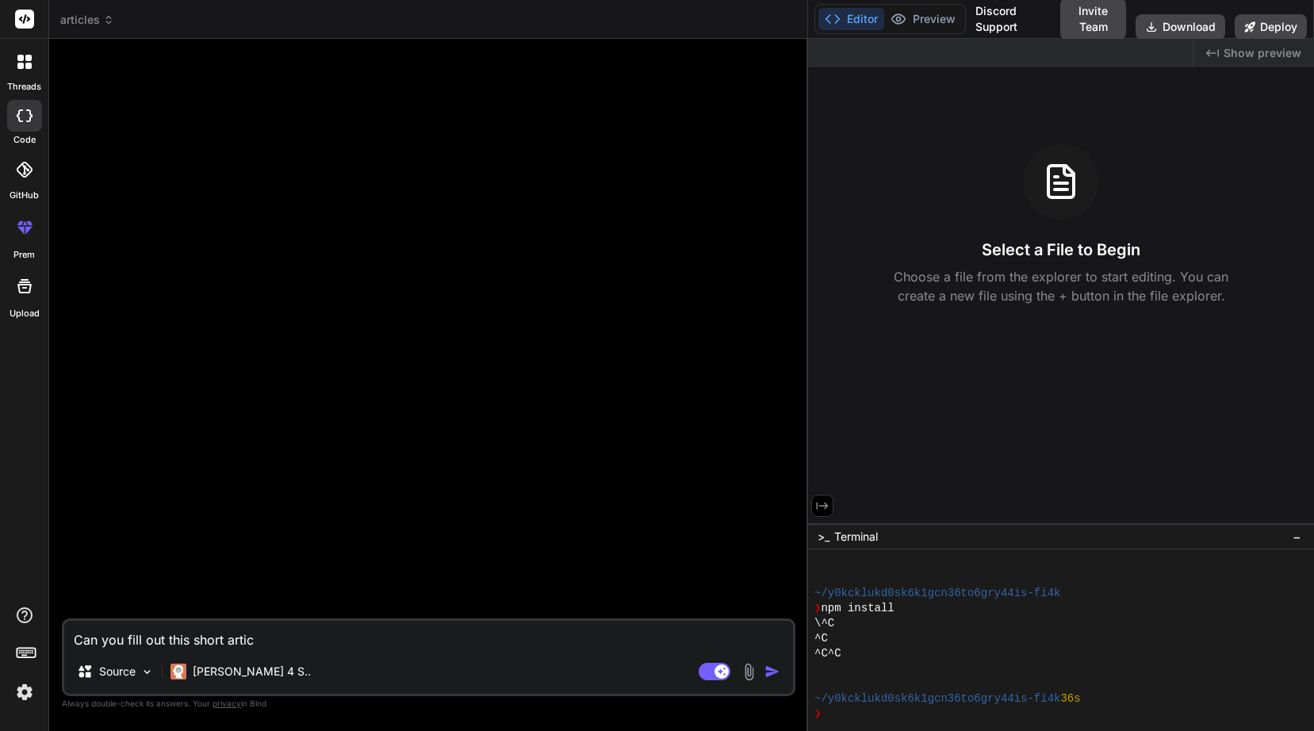
type textarea "x"
type textarea "Can you fill out this short article"
type textarea "x"
type textarea "Can you fill out this short article"
type textarea "x"
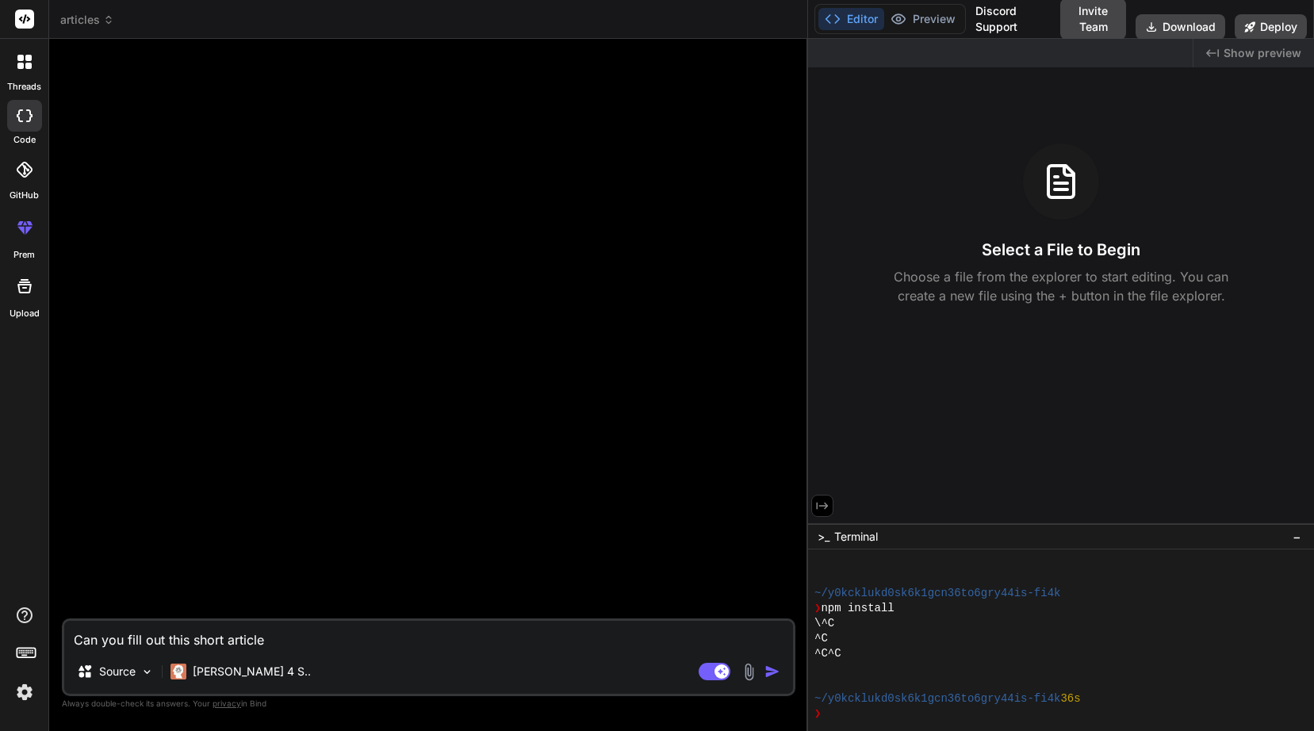
type textarea "Can you fill out this short article t"
type textarea "x"
type textarea "Can you fill out this short article to"
type textarea "x"
type textarea "Can you fill out this short article to"
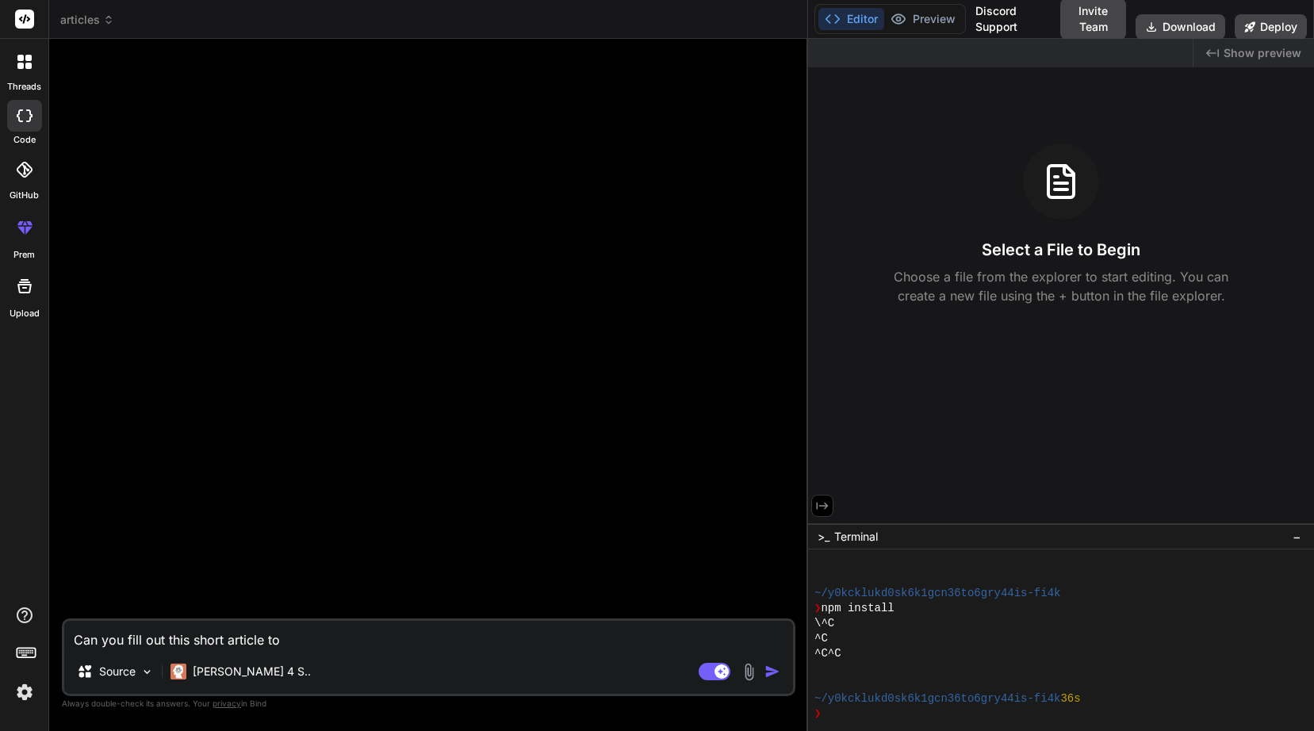
type textarea "x"
type textarea "Can you fill out this short article to m"
type textarea "x"
type textarea "Can you fill out this short article to mk"
type textarea "x"
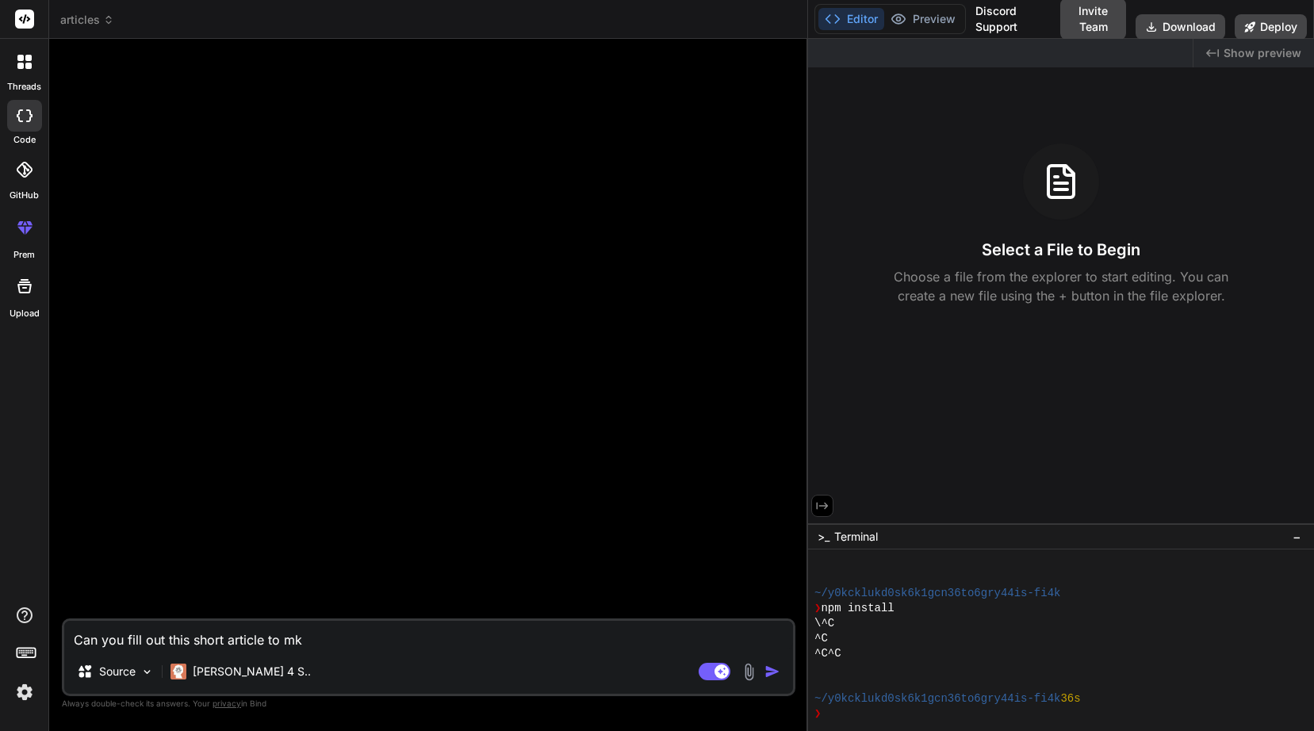
type textarea "Can you fill out this short article to mk"
type textarea "x"
type textarea "Can you fill out this short article to mk"
type textarea "x"
type textarea "Can you fill out this short article to m"
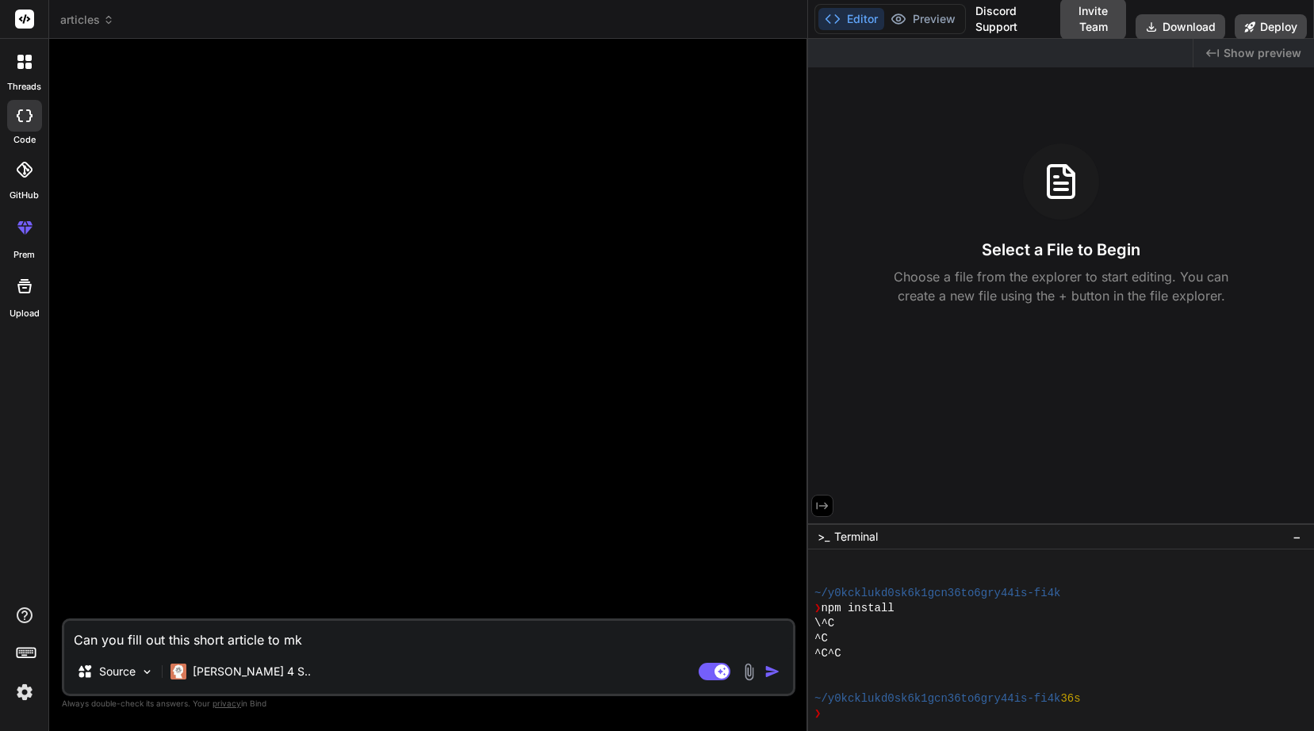
type textarea "x"
type textarea "Can you fill out this short article to ma"
type textarea "x"
type textarea "Can you fill out this short article to [PERSON_NAME]"
type textarea "x"
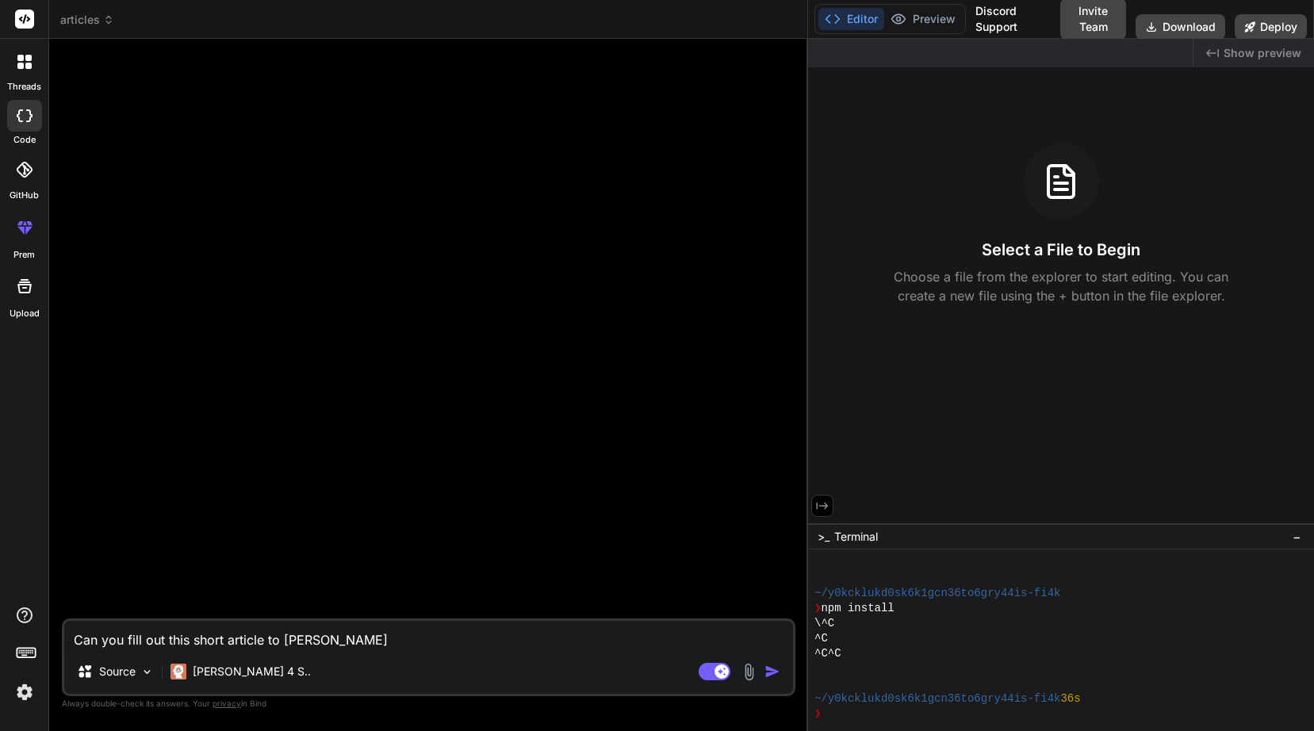
type textarea "Can you fill out this short article to make"
type textarea "x"
type textarea "Can you fill out this short article to make"
type textarea "x"
type textarea "Can you fill out this short article to make i"
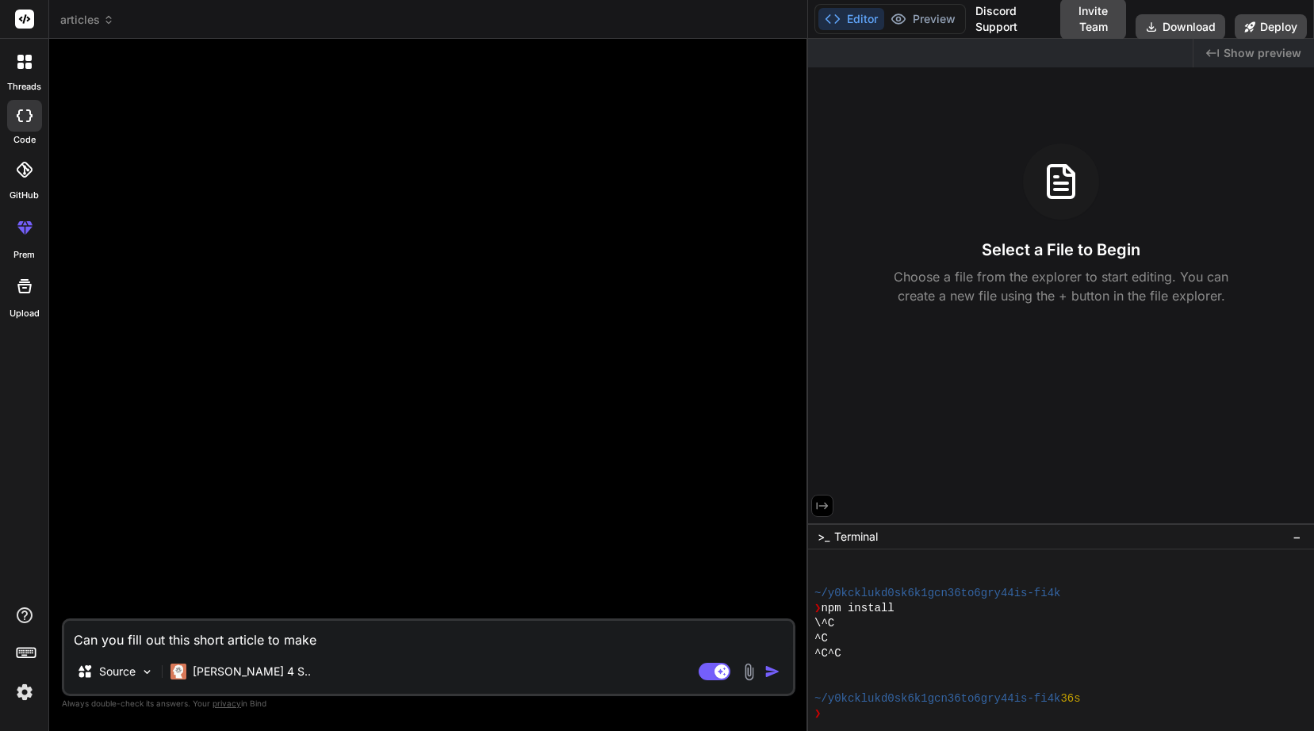
type textarea "x"
type textarea "Can you fill out this short article to make it"
type textarea "x"
type textarea "Can you fill out this short article to make it"
type textarea "x"
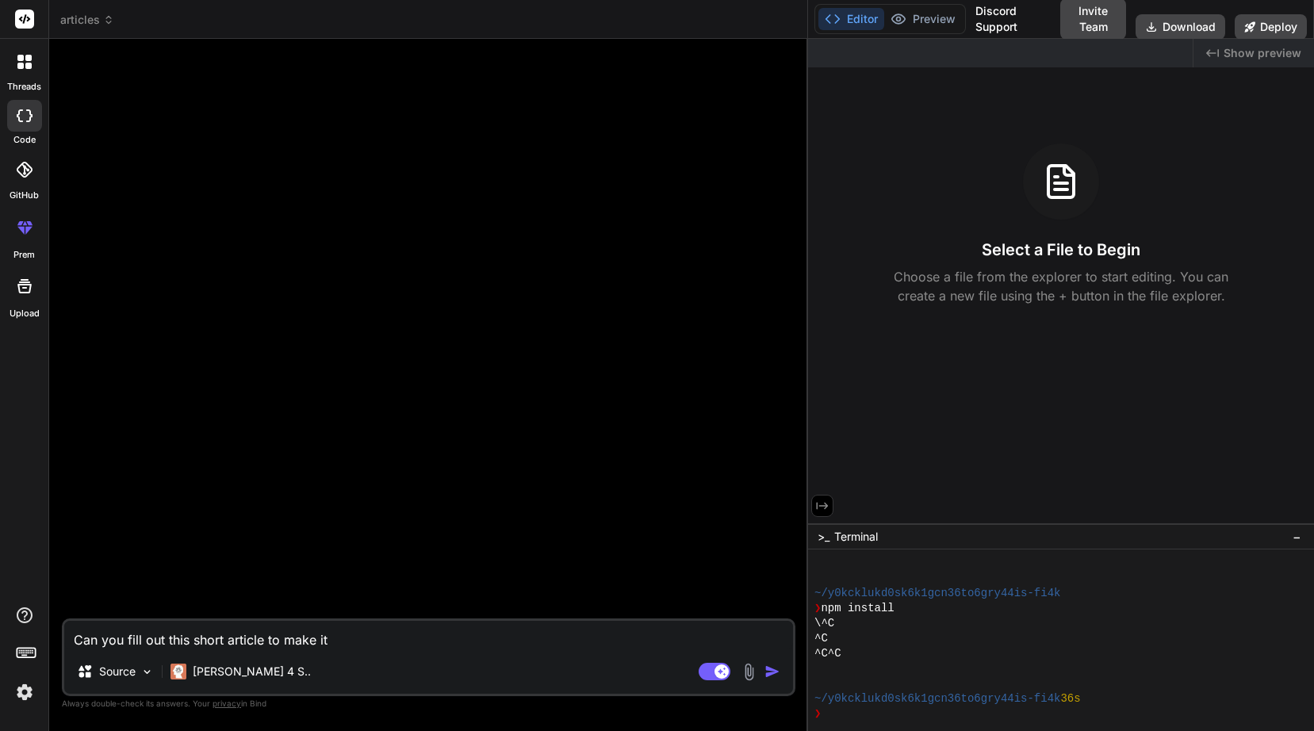
type textarea "Can you fill out this short article to make it m"
type textarea "x"
type textarea "Can you fill out this short article to make it mo"
type textarea "x"
type textarea "Can you fill out this short article to make it mor"
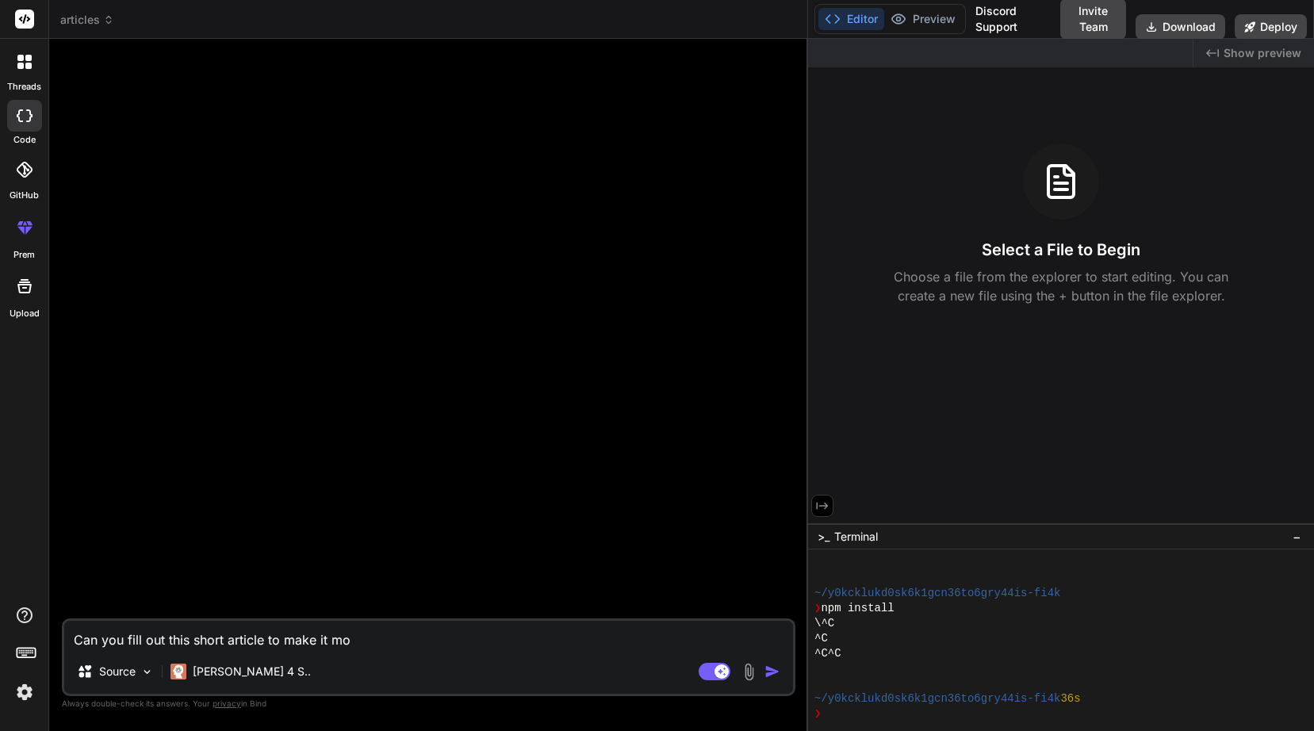
type textarea "x"
type textarea "Can you fill out this short article to make it more"
type textarea "x"
type textarea "Can you fill out this short article to make it more"
type textarea "x"
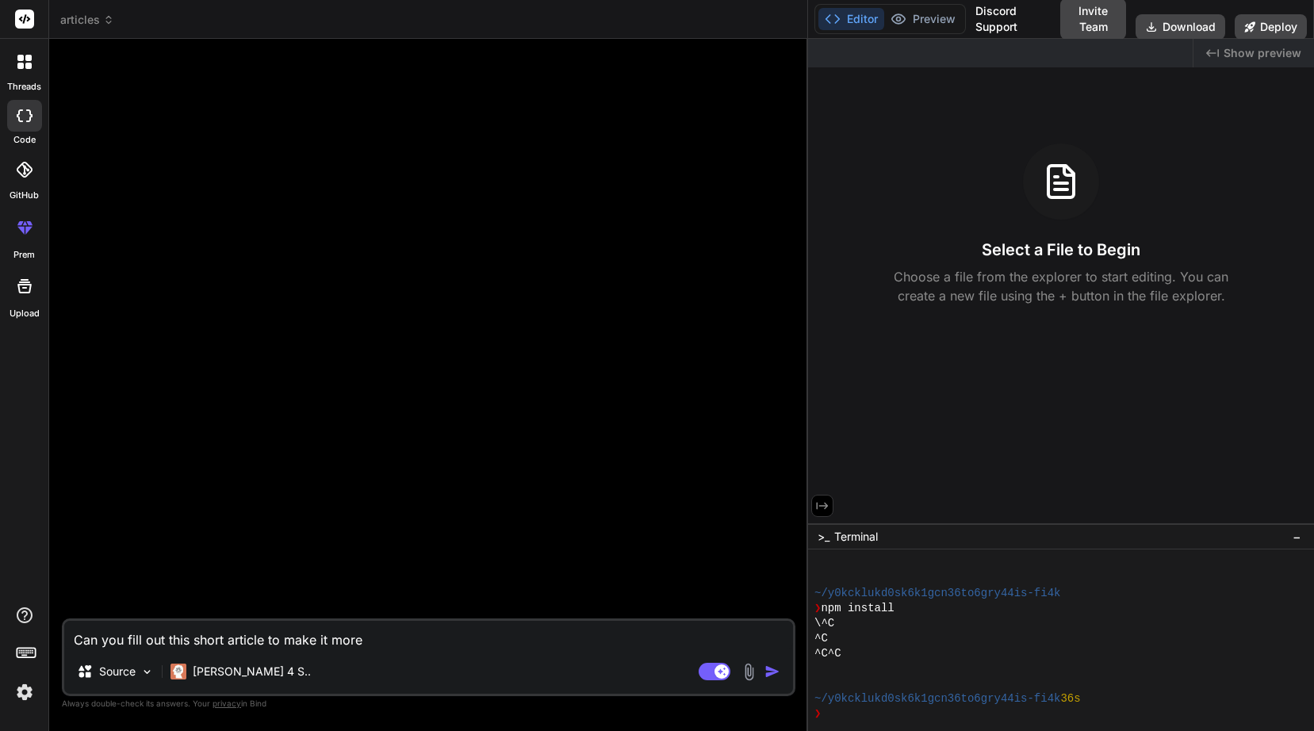
type textarea "Can you fill out this short article to make it more a"
type textarea "x"
type textarea "Can you fill out this short article to make it more au"
type textarea "x"
type textarea "Can you fill out this short article to make it more aut"
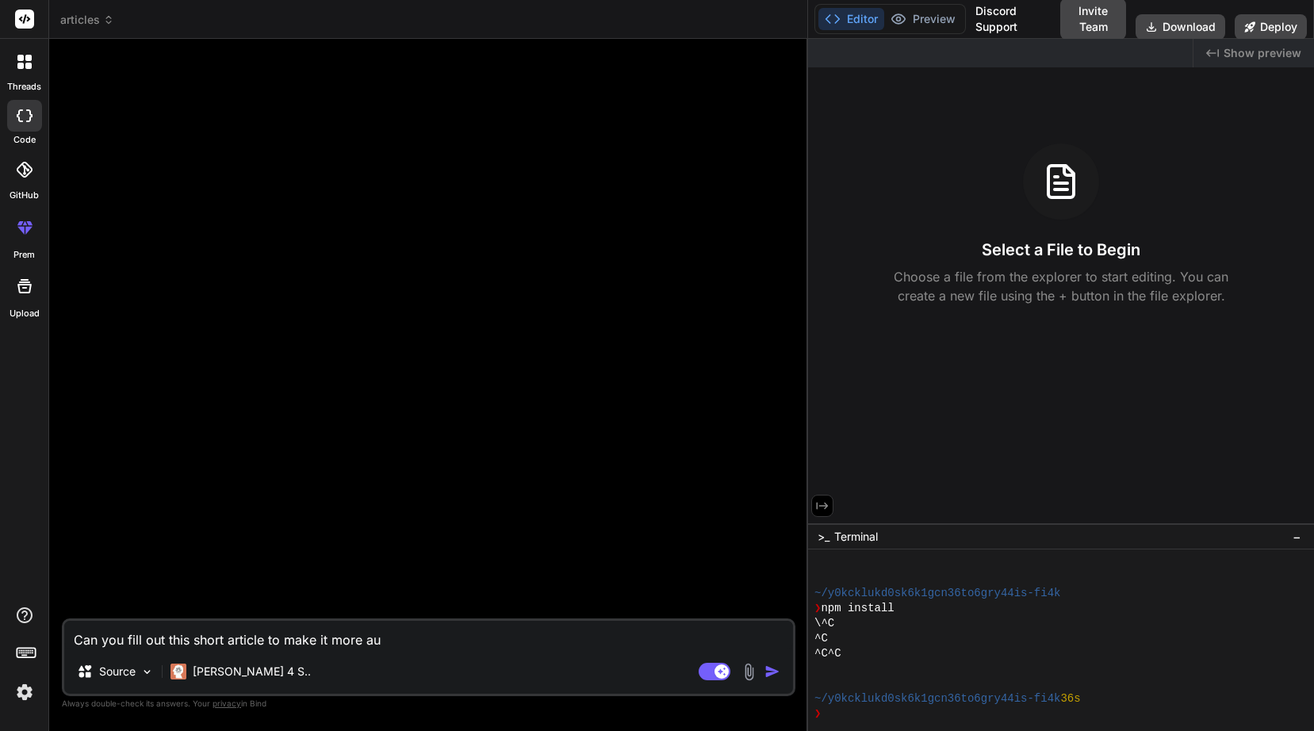
type textarea "x"
type textarea "Can you fill out this short article to make it more auth"
type textarea "x"
type textarea "Can you fill out this short article to make it more autho"
type textarea "x"
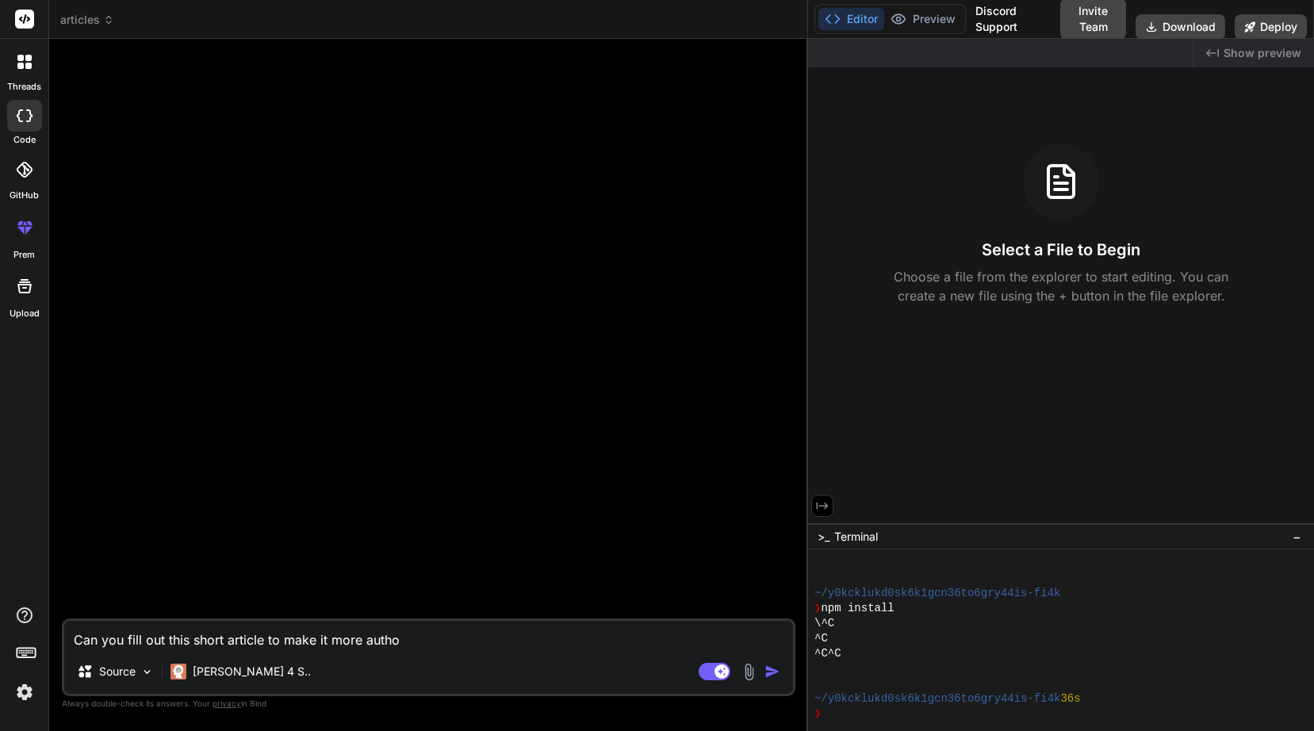
type textarea "Can you fill out this short article to make it more author"
type textarea "x"
type textarea "Can you fill out this short article to make it more authori"
type textarea "x"
type textarea "Can you fill out this short article to make it more authorit"
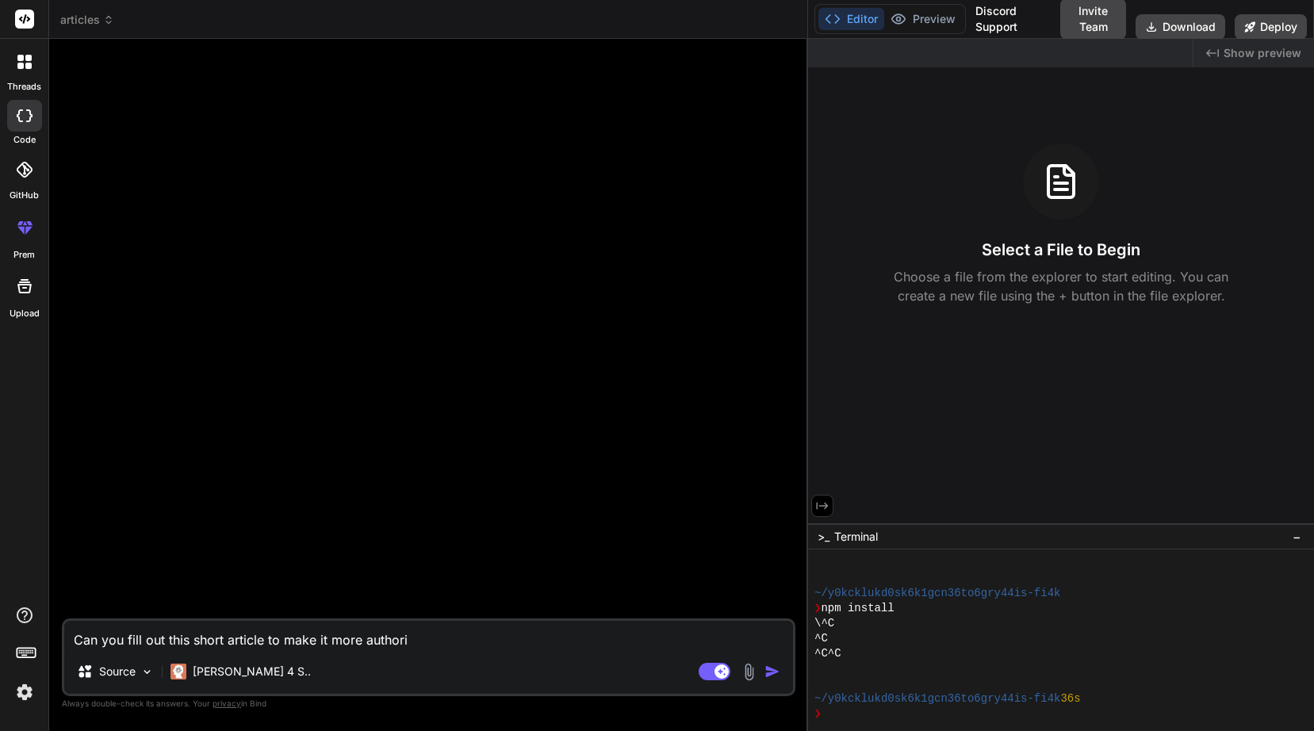
type textarea "x"
type textarea "Can you fill out this short article to make it more authorita"
type textarea "x"
type textarea "Can you fill out this short article to make it more authoritat"
type textarea "x"
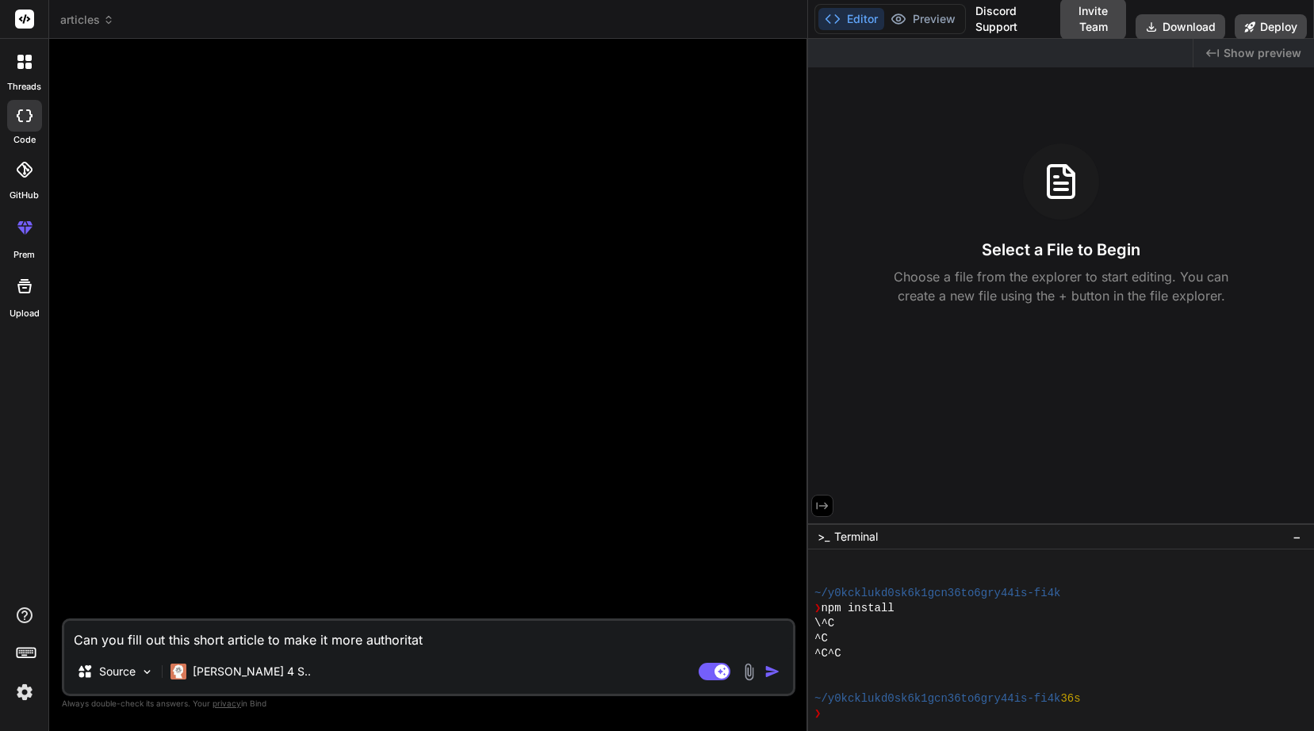
type textarea "Can you fill out this short article to make it more authoritati"
type textarea "x"
type textarea "Can you fill out this short article to make it more authoritativ"
type textarea "x"
type textarea "Can you fill out this short article to make it more authoritative"
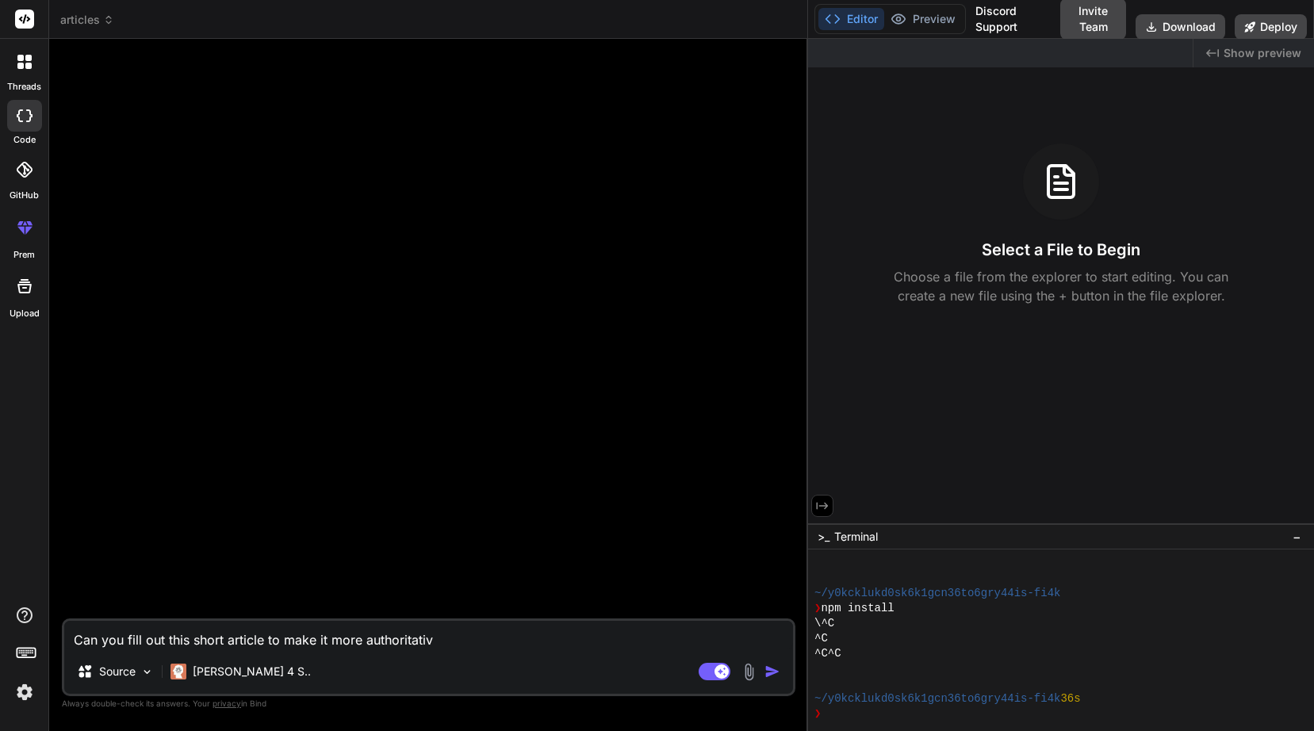
type textarea "x"
type textarea "Can you fill out this short article to make it more authoritative."
type textarea "x"
type textarea "Can you fill out this short article to make it more authoritative"
type textarea "x"
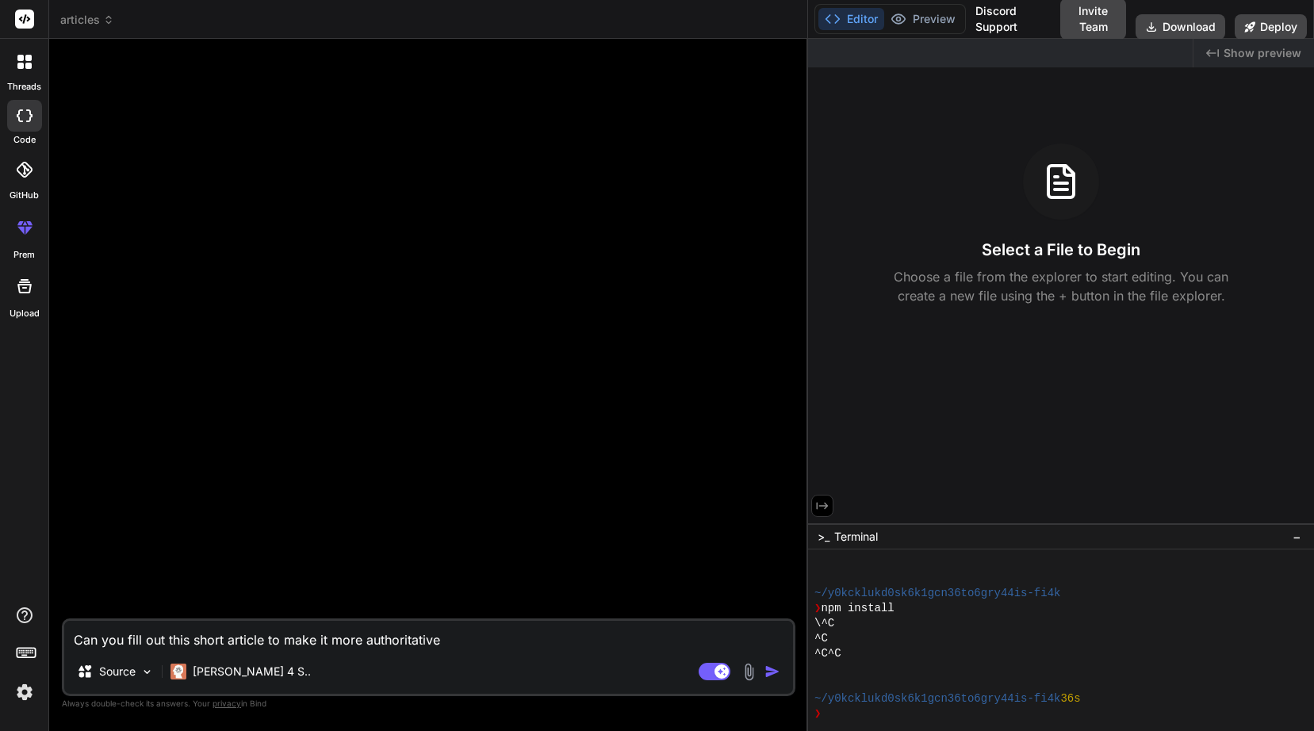
type textarea "Can you fill out this short article to make it more authoritative?"
type textarea "x"
type textarea "Can you fill out this short article to make it more authoritative?"
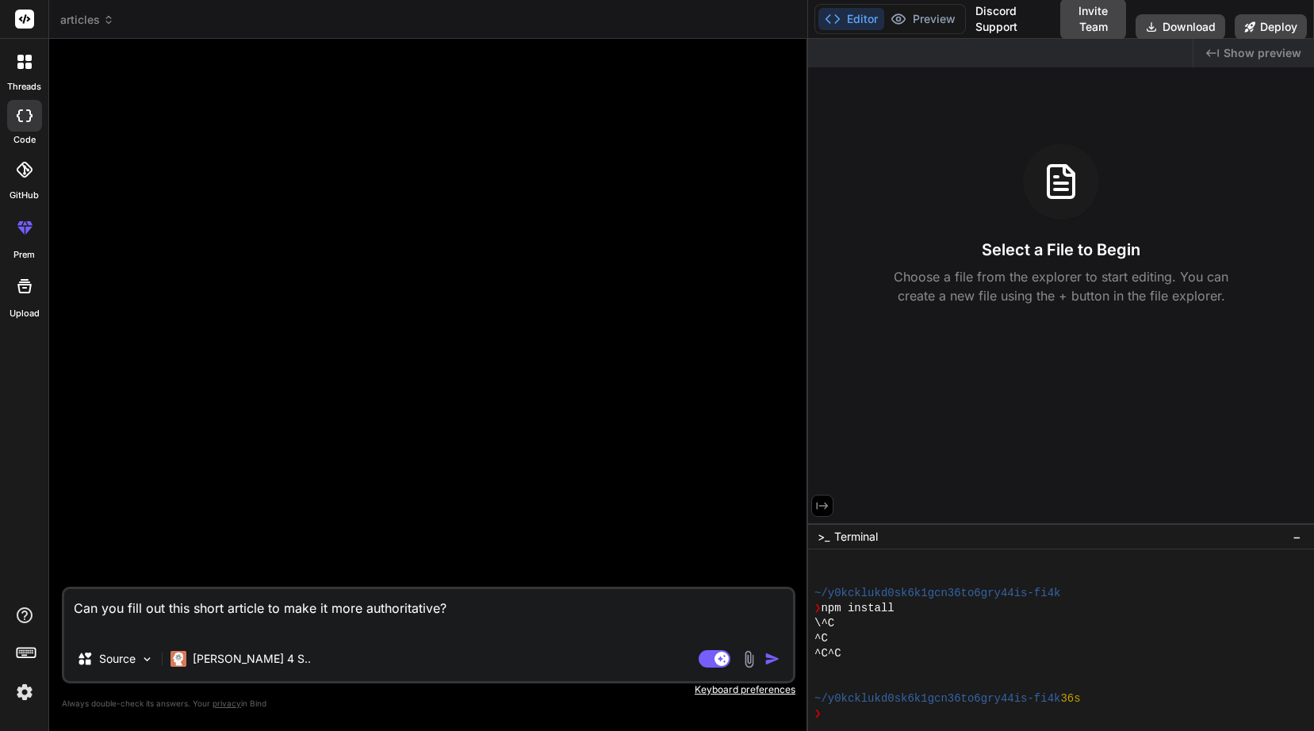
type textarea "x"
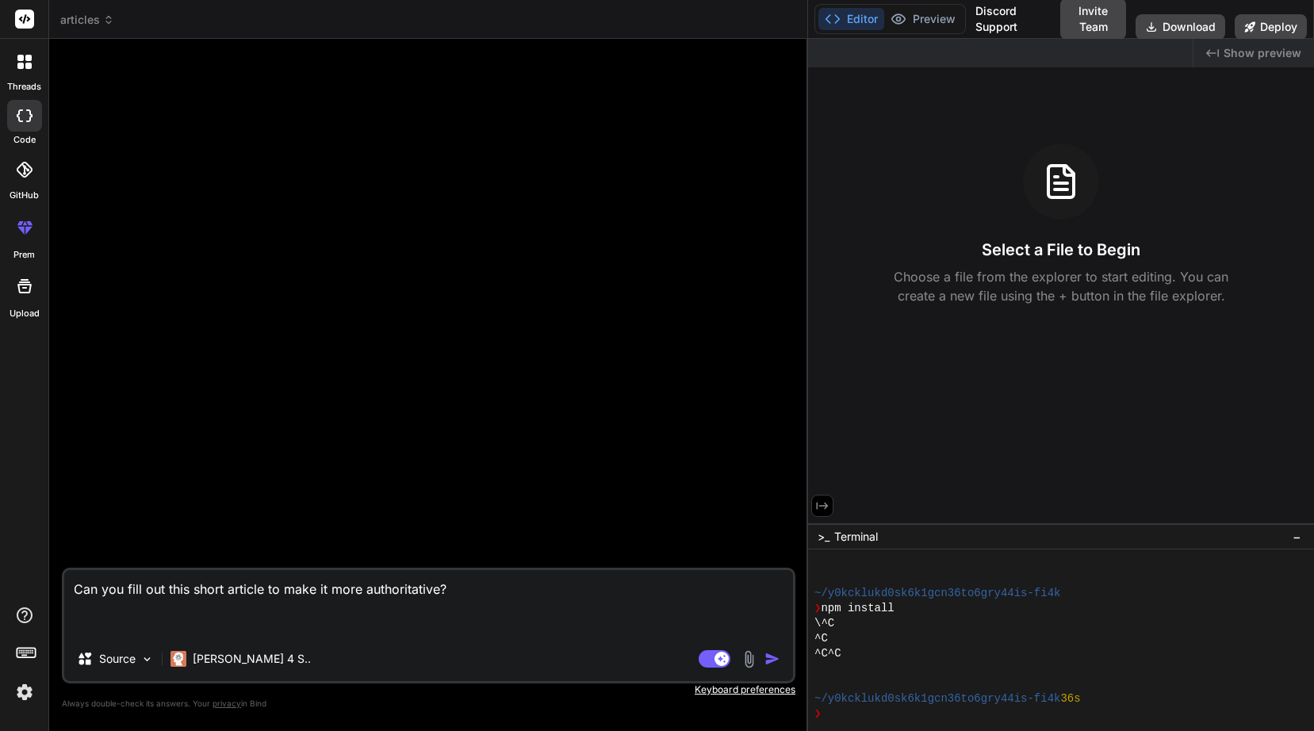
paste textarea "We are delighted that you are starting your [MEDICAL_DATA] journey with us. We …"
type textarea "Can you fill out this short article to make it more authoritative? We are delig…"
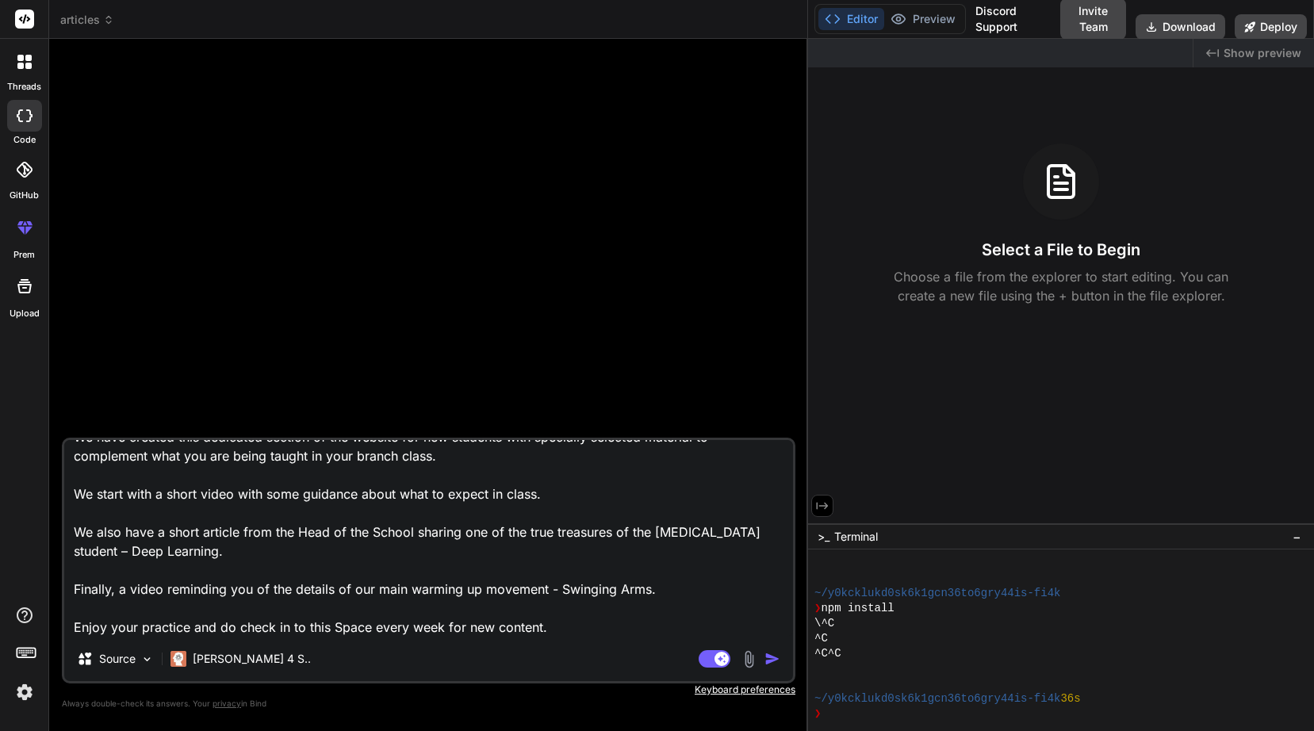
type textarea "x"
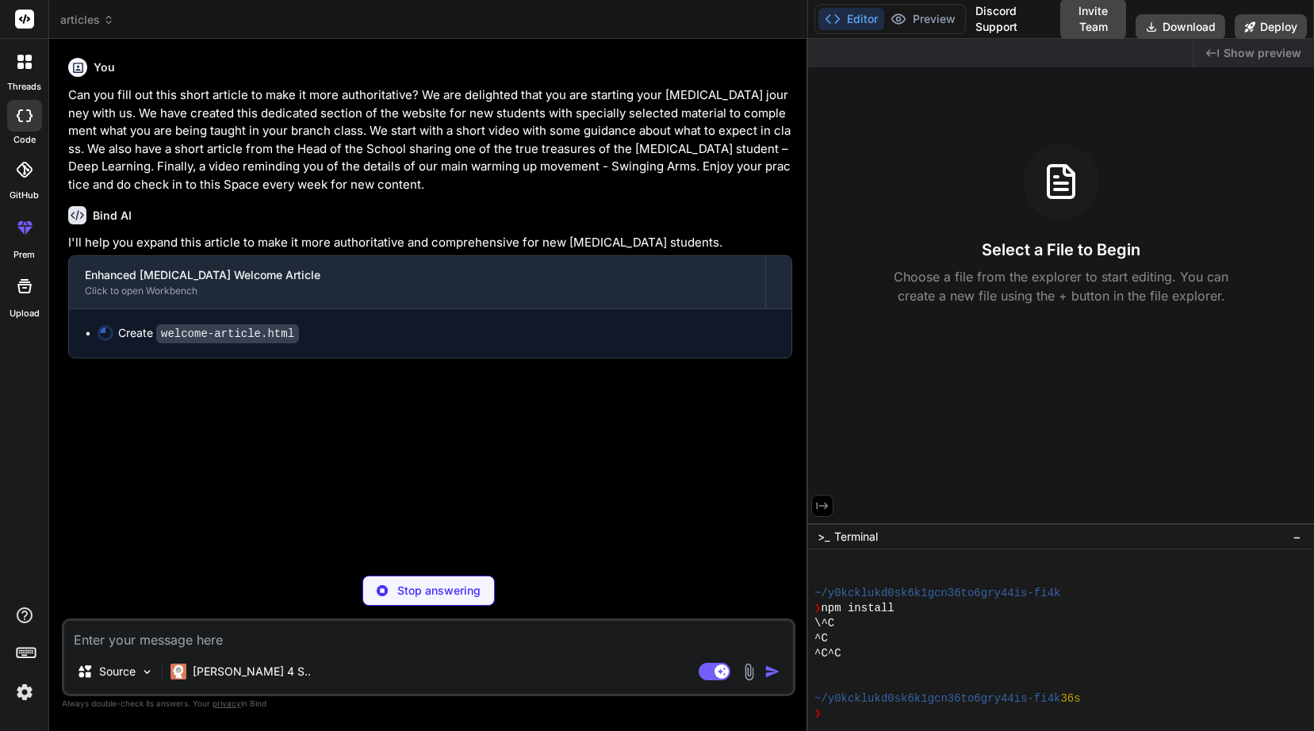
scroll to position [0, 0]
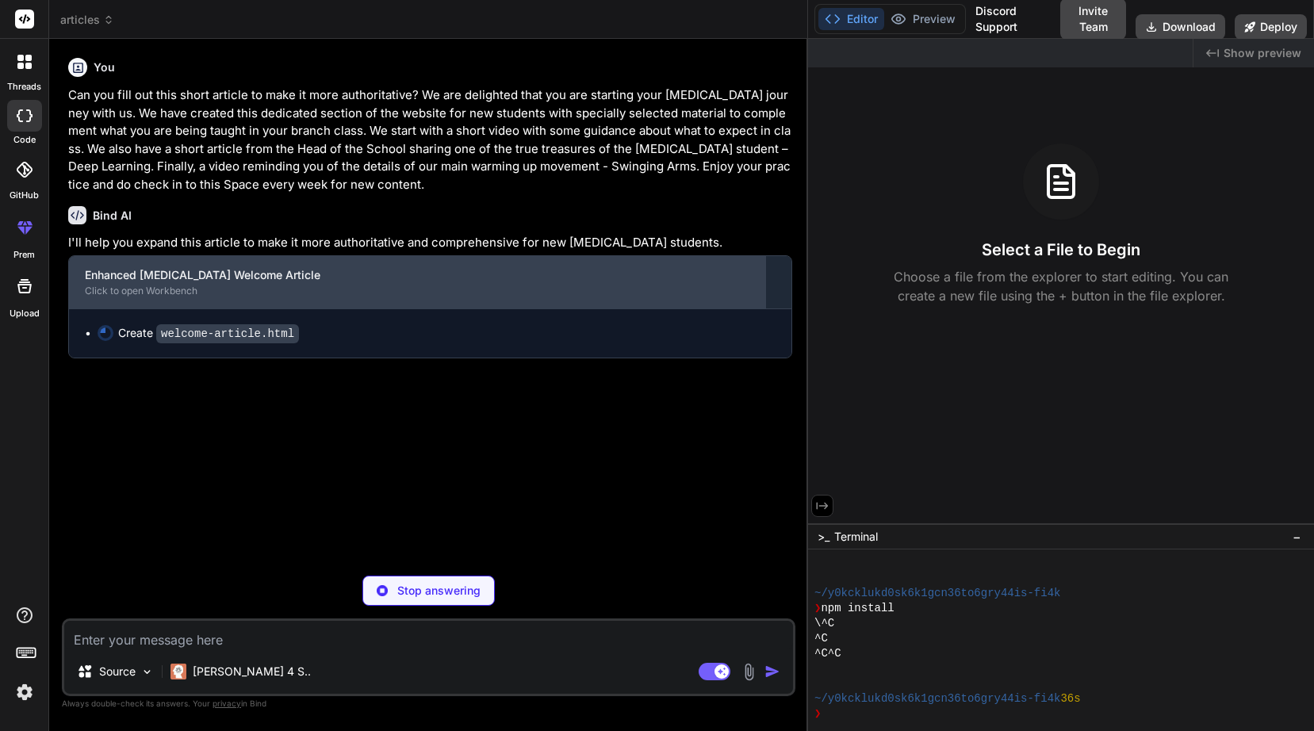
click at [188, 285] on div "Click to open Workbench" at bounding box center [417, 291] width 664 height 13
click at [247, 274] on div "Enhanced [MEDICAL_DATA] Welcome Article" at bounding box center [417, 275] width 664 height 16
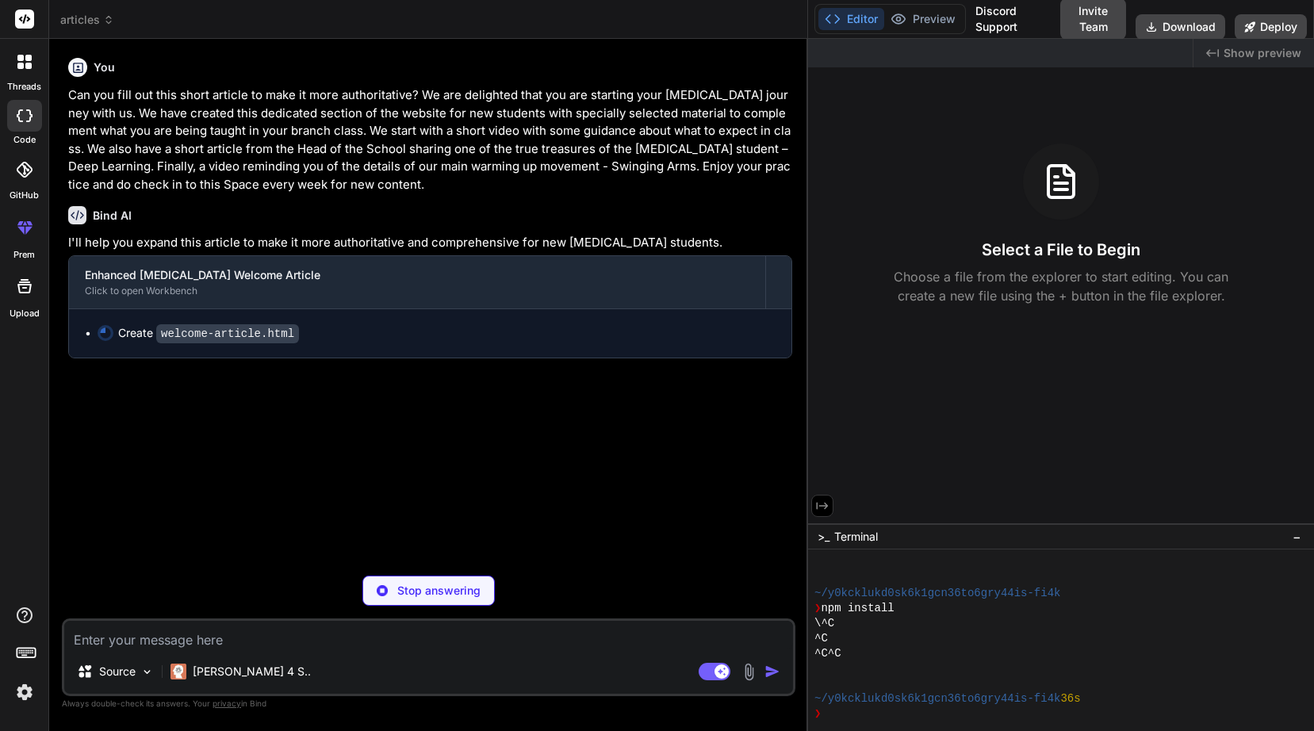
click at [281, 331] on code "welcome-article.html" at bounding box center [227, 333] width 143 height 19
click at [139, 331] on div "Create welcome-article.html" at bounding box center [208, 333] width 181 height 17
click at [198, 333] on code "welcome-article.html" at bounding box center [227, 333] width 143 height 19
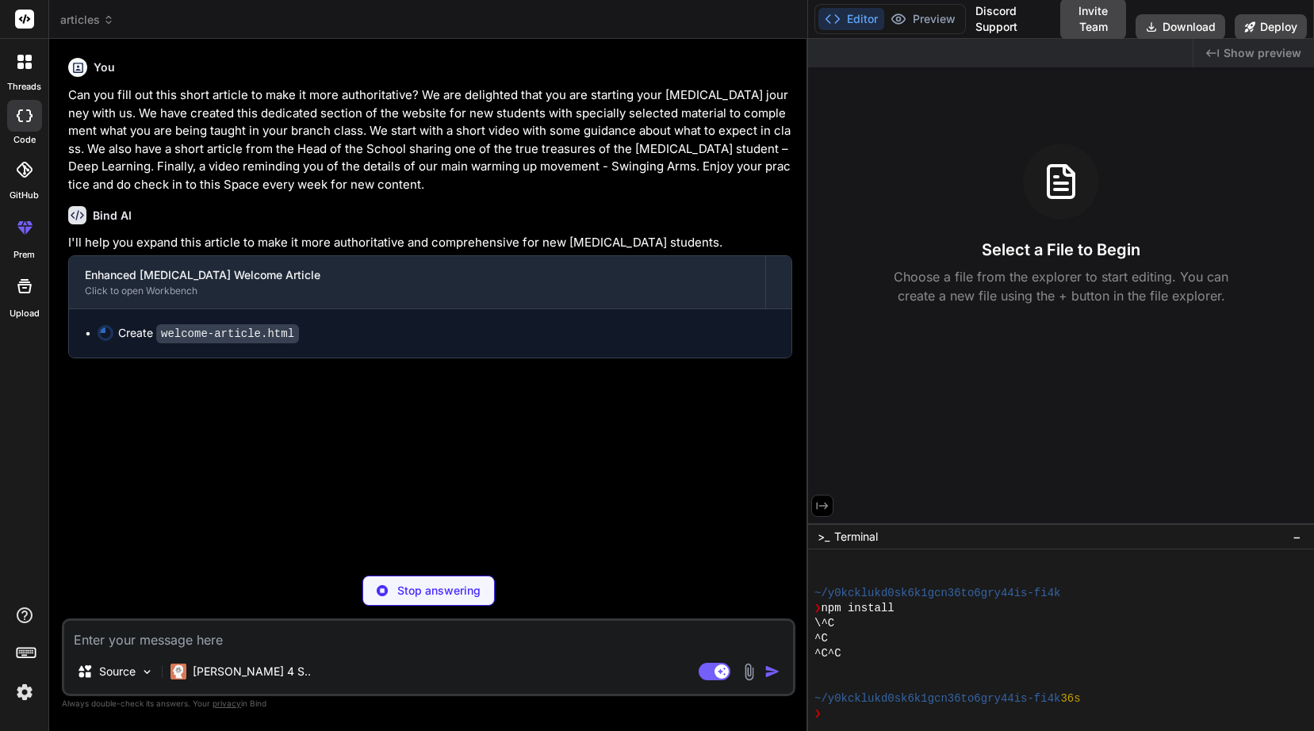
click at [247, 442] on div "You Can you fill out this short article to make it more authoritative? We are d…" at bounding box center [430, 307] width 730 height 511
click at [198, 642] on textarea at bounding box center [428, 635] width 729 height 29
type textarea "x"
type textarea "A"
type textarea "x"
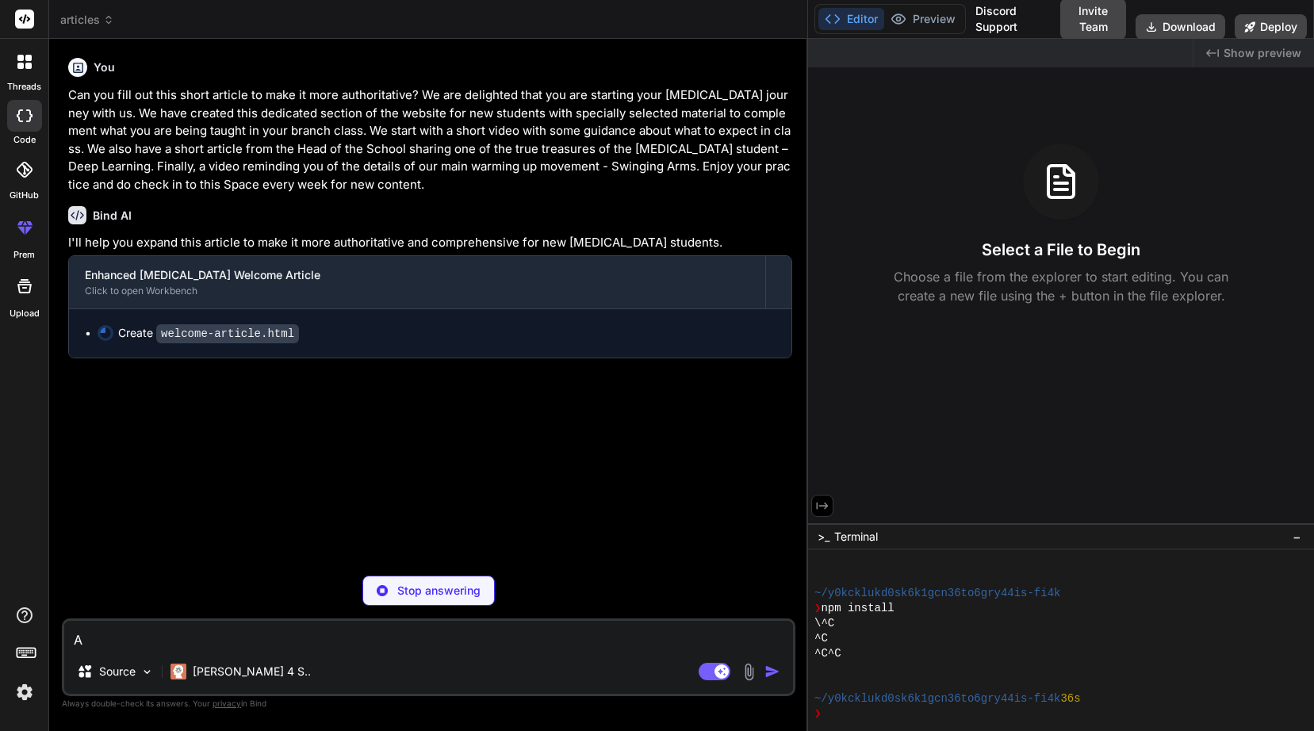
type textarea "Ar"
type textarea "x"
type textarea "Are"
type textarea "x"
type textarea "Are"
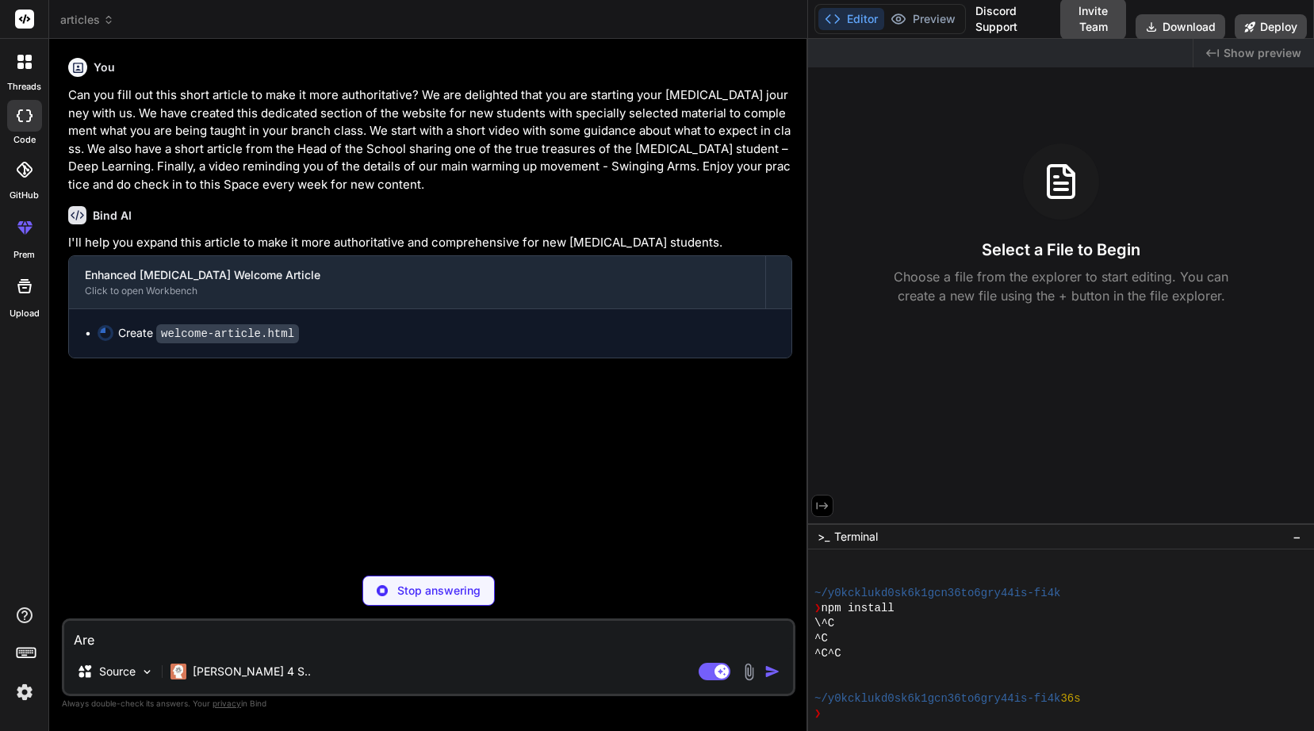
type textarea "x"
type textarea "Are y"
type textarea "x"
type textarea "Are yo"
type textarea "x"
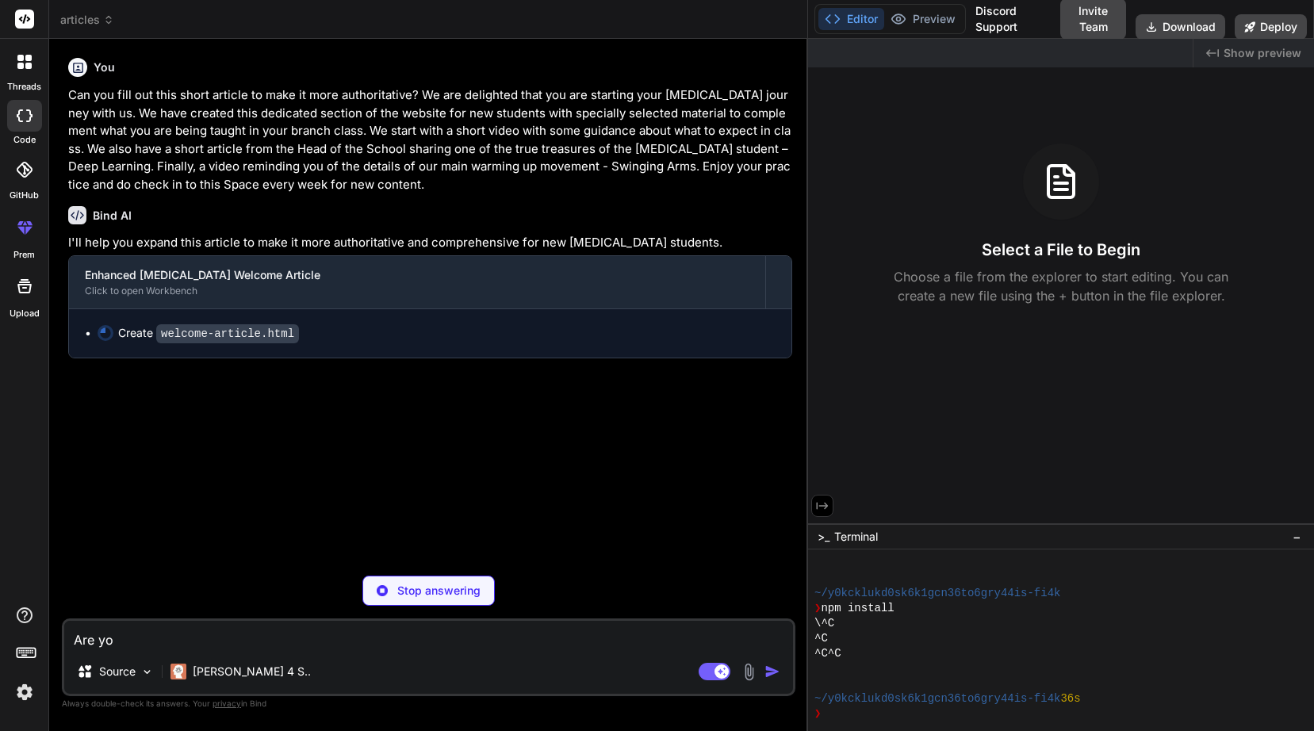
type textarea "Are you"
type textarea "x"
type textarea "Are you"
type textarea "x"
type textarea "Are you o"
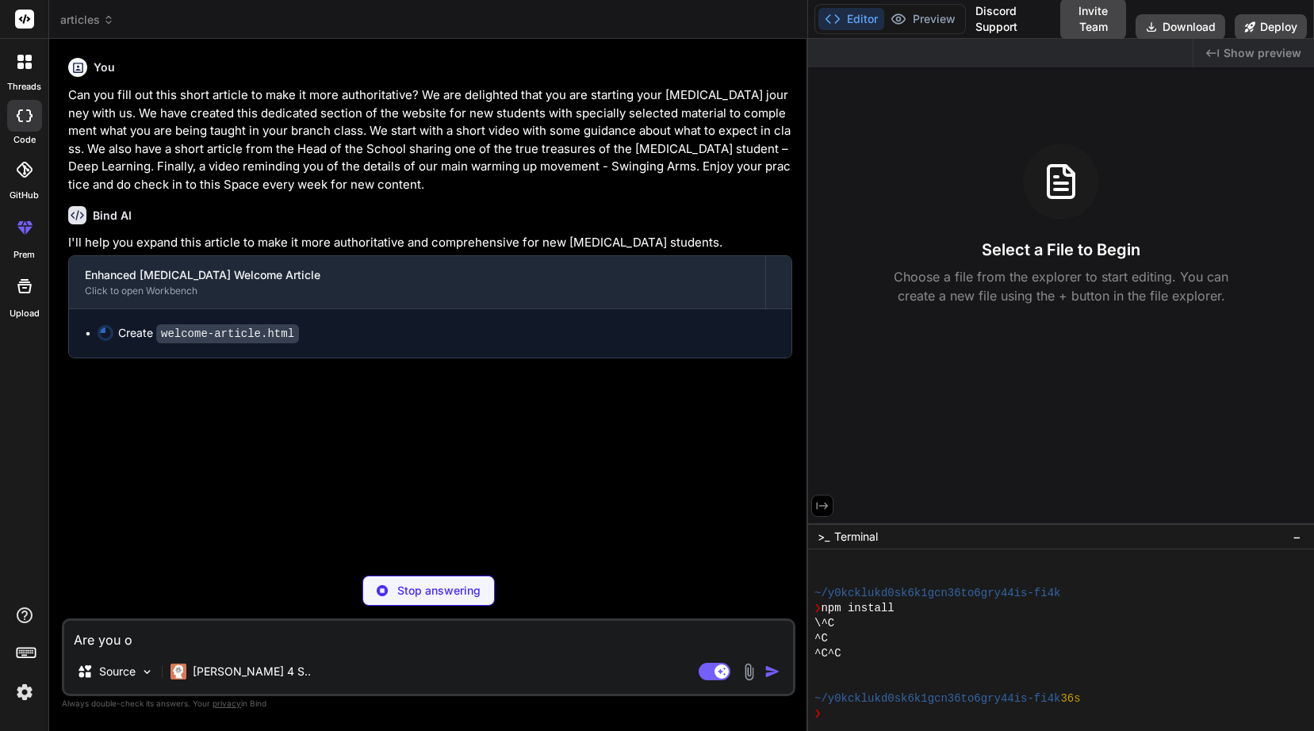
type textarea "x"
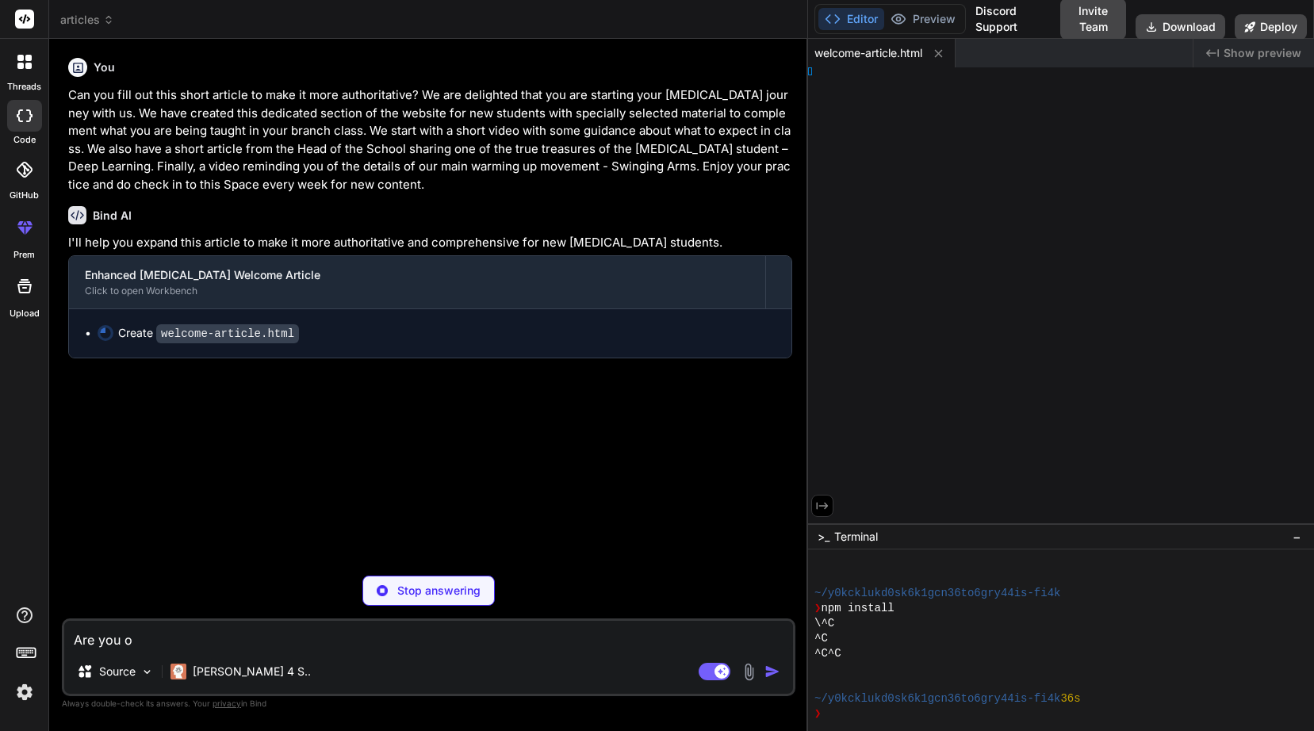
type textarea "Are you ok"
type textarea "x"
type textarea "Are you oka"
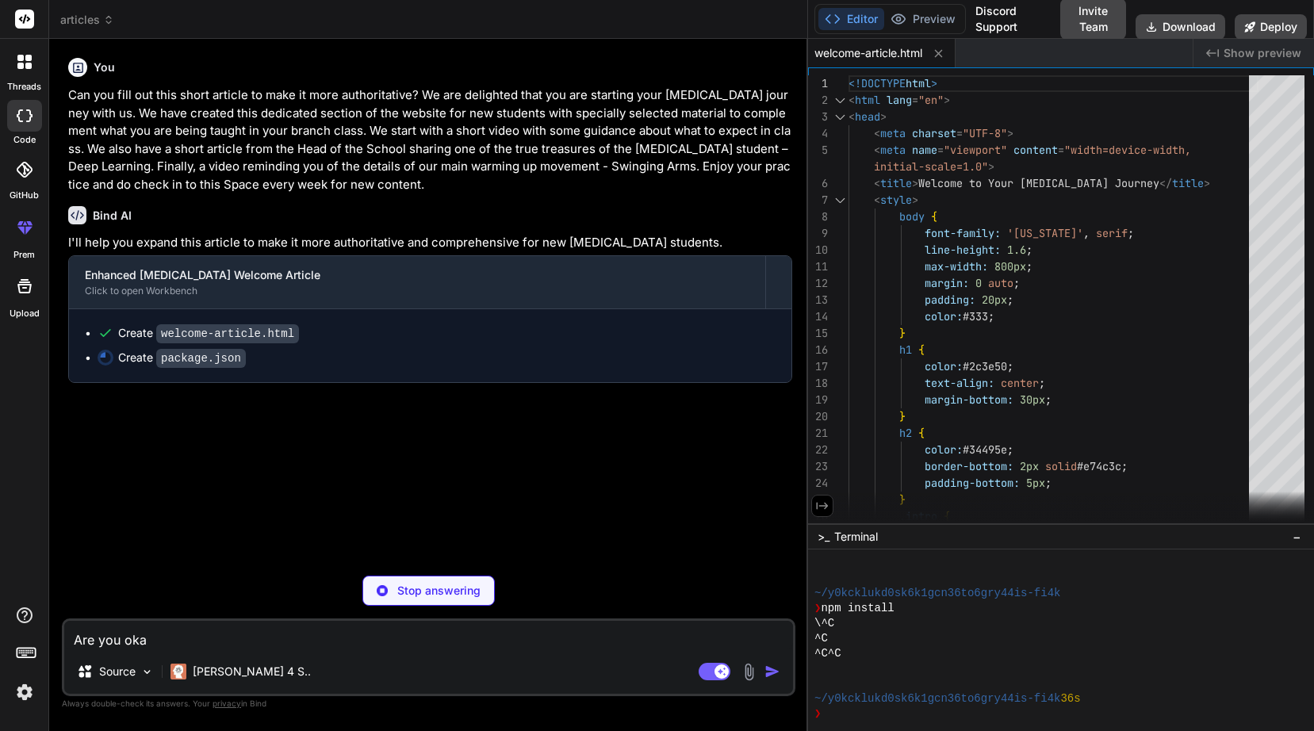
type textarea "x"
type textarea "Are you ok"
type textarea "x"
type textarea "{ "name": "[MEDICAL_DATA]-welcome", "scripts": { "dev": "http-server -p 3000 -c…"
type textarea "Are you o"
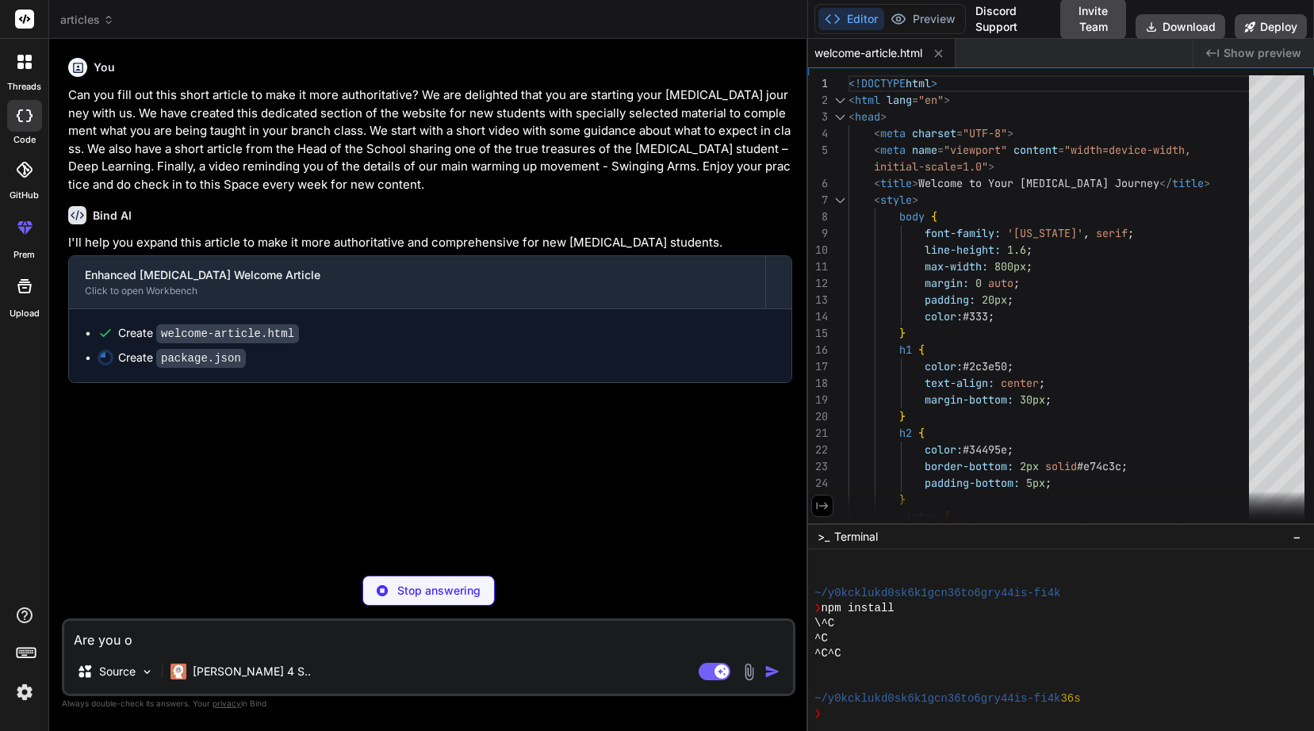
scroll to position [150, 0]
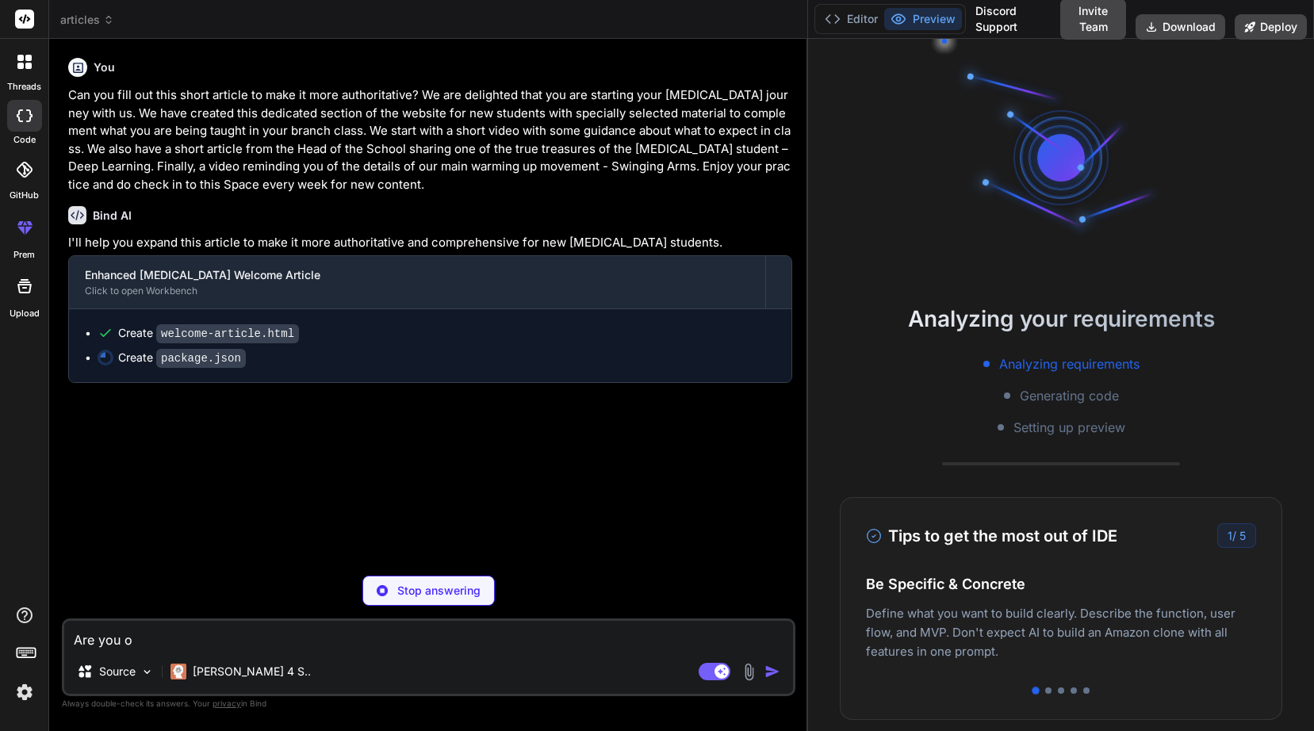
type textarea "x"
type textarea "Are you"
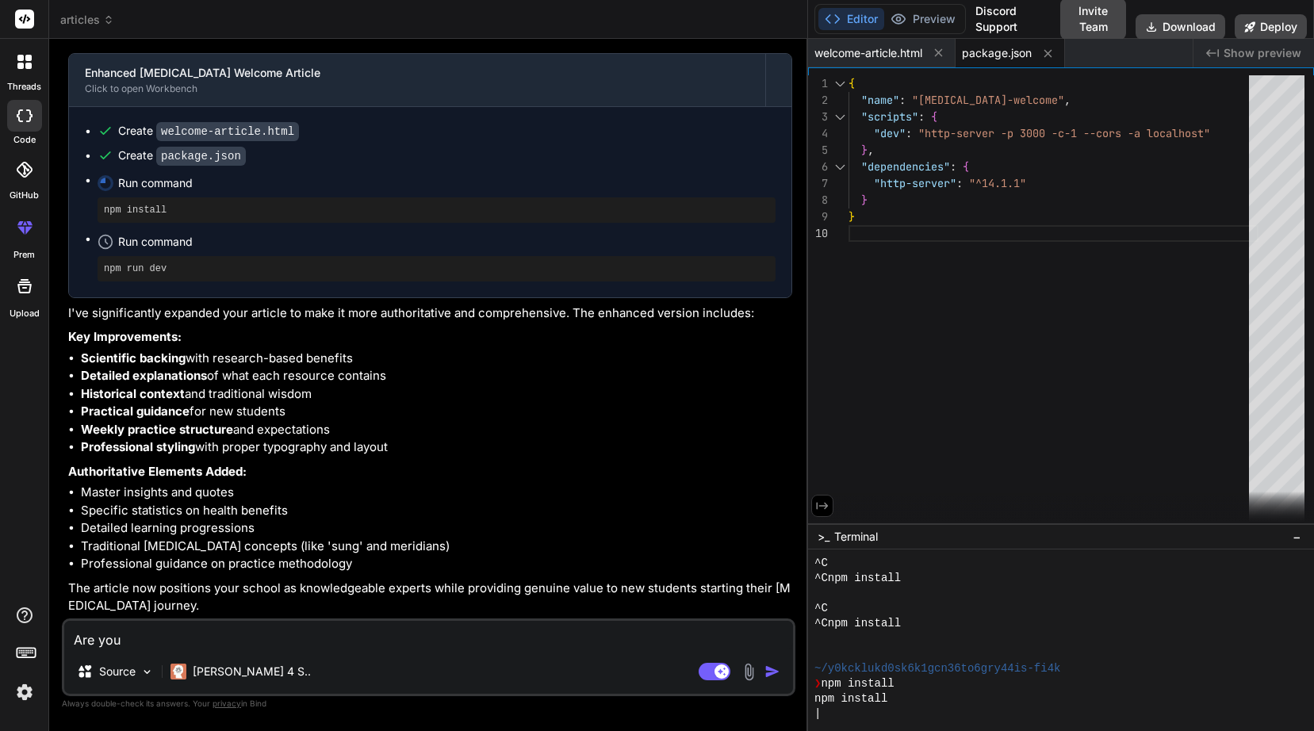
scroll to position [191, 0]
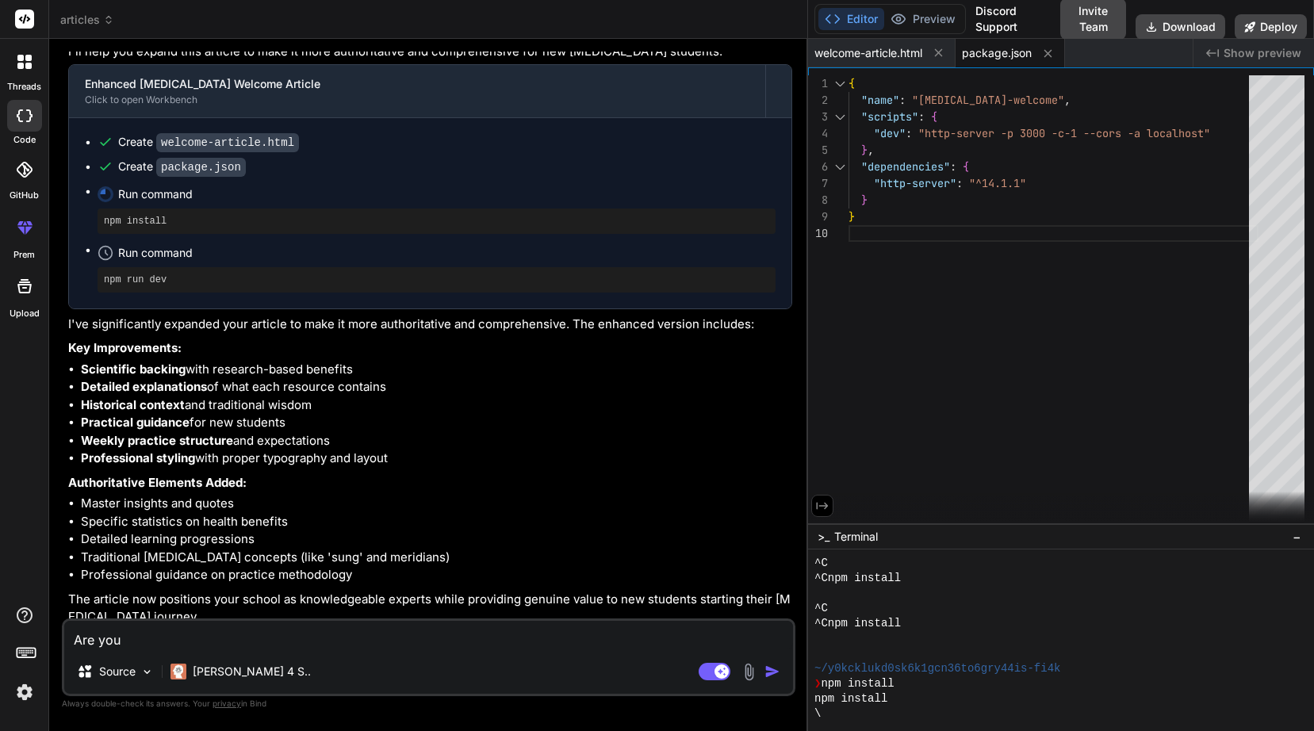
type textarea "x"
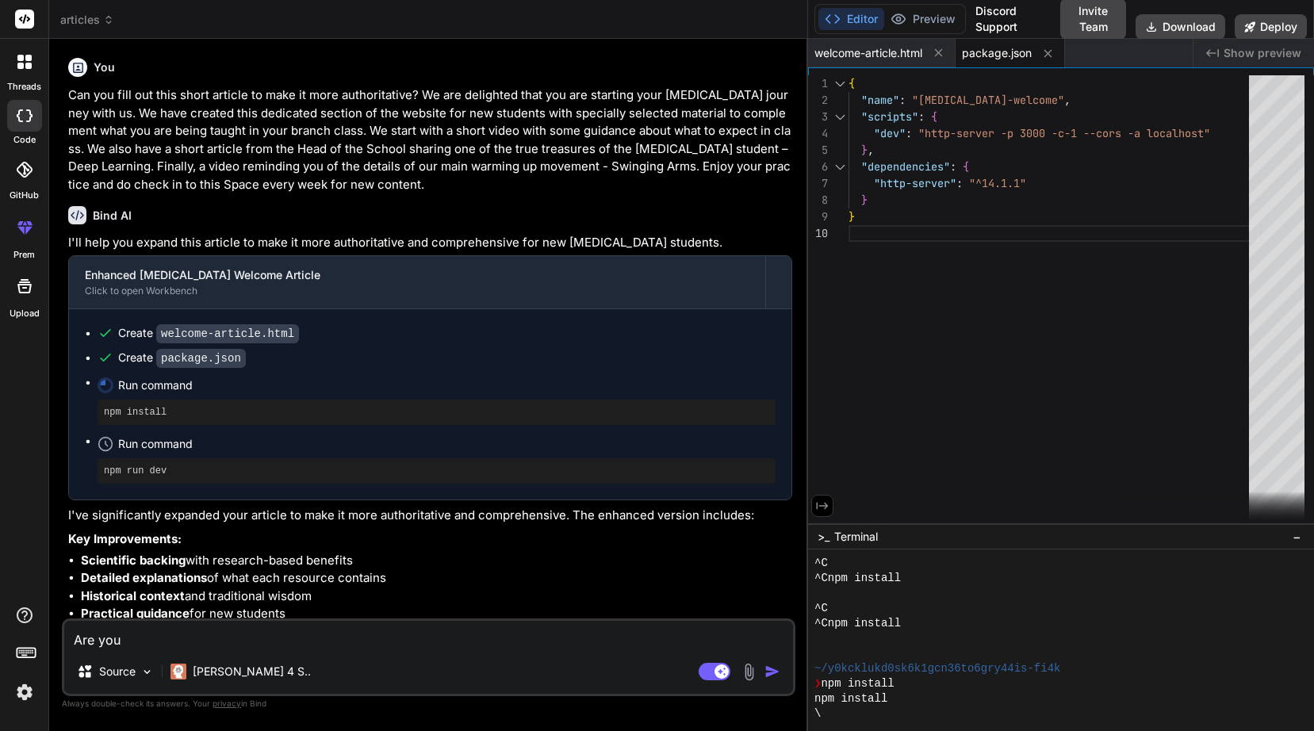
scroll to position [0, 0]
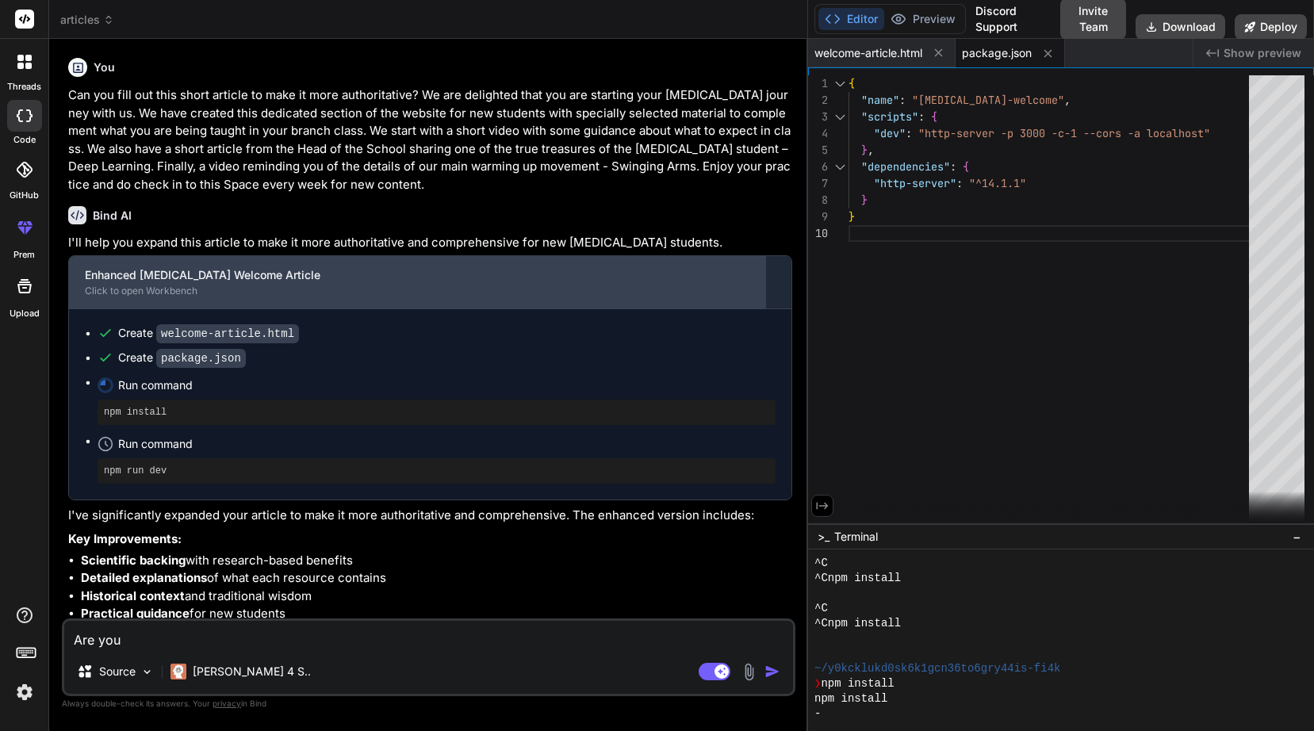
click at [214, 278] on div "Enhanced [MEDICAL_DATA] Welcome Article" at bounding box center [417, 275] width 664 height 16
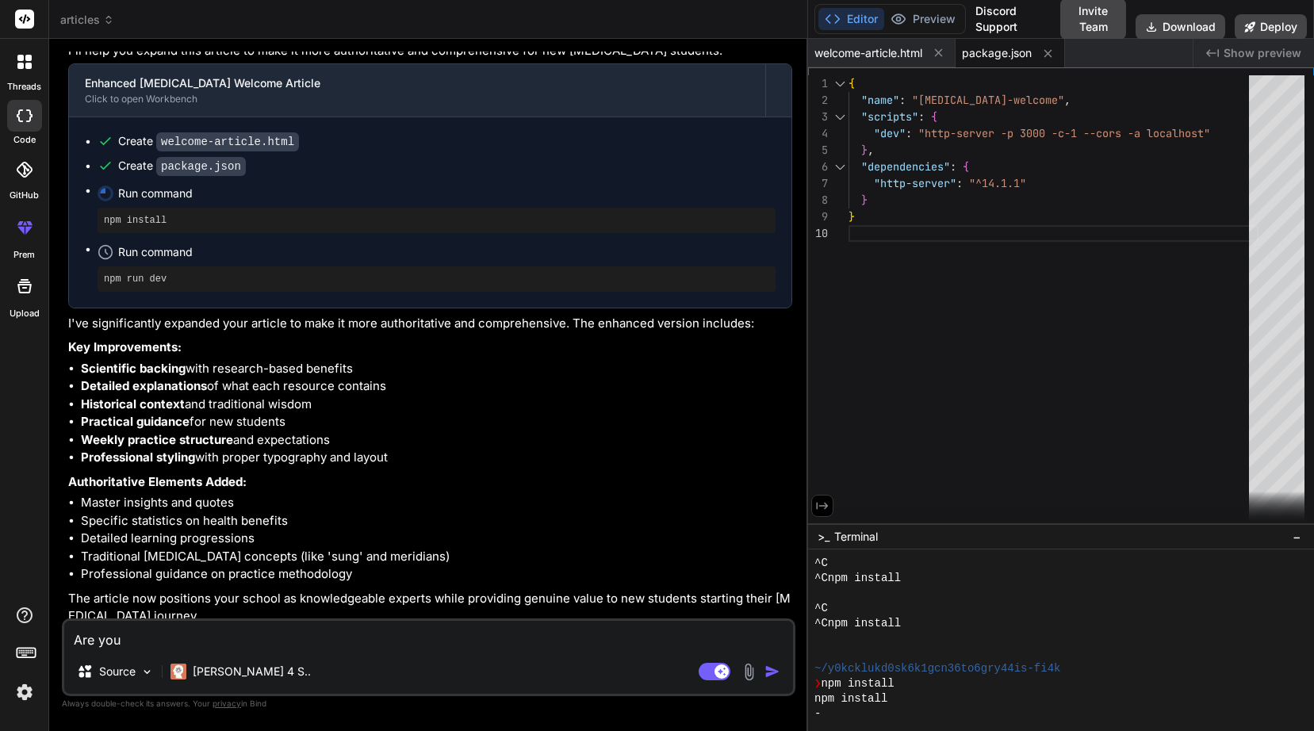
scroll to position [191, 0]
click at [207, 642] on textarea "Are you" at bounding box center [428, 635] width 729 height 29
type textarea "Are you"
type textarea "x"
type textarea "Are yo"
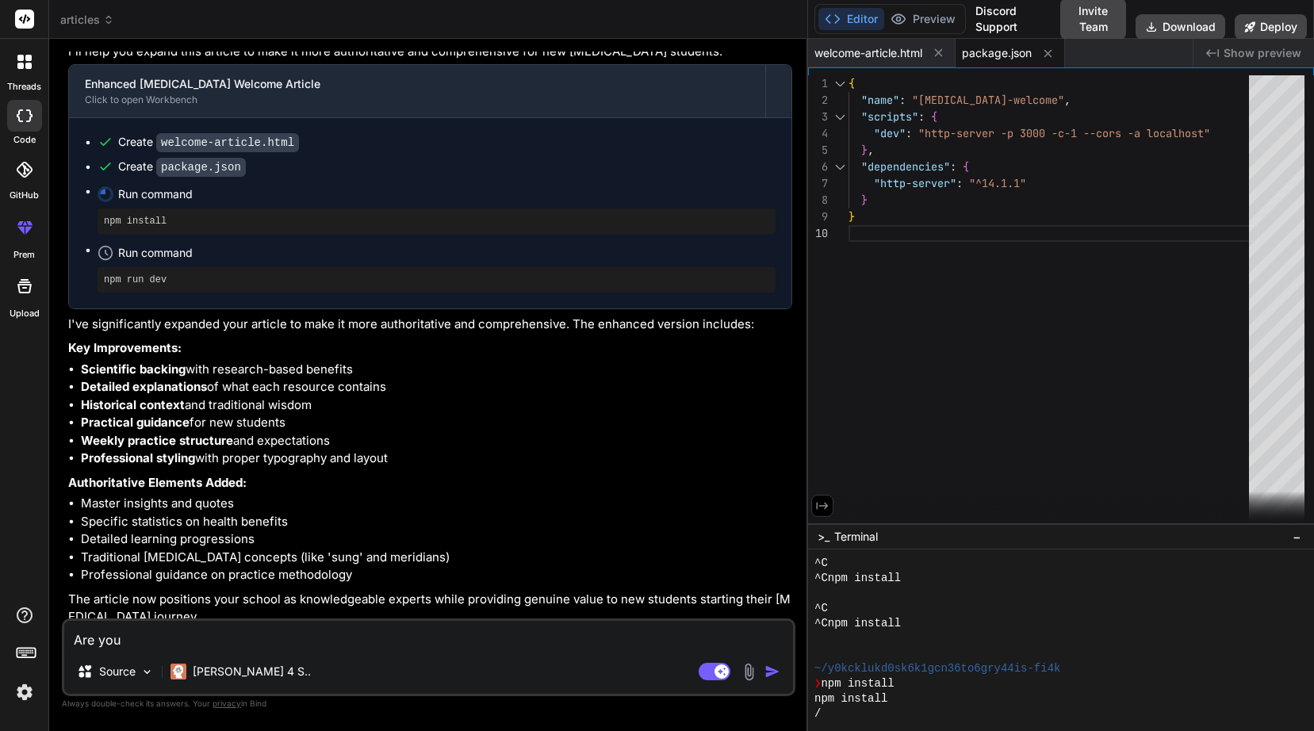
type textarea "x"
type textarea "Are y"
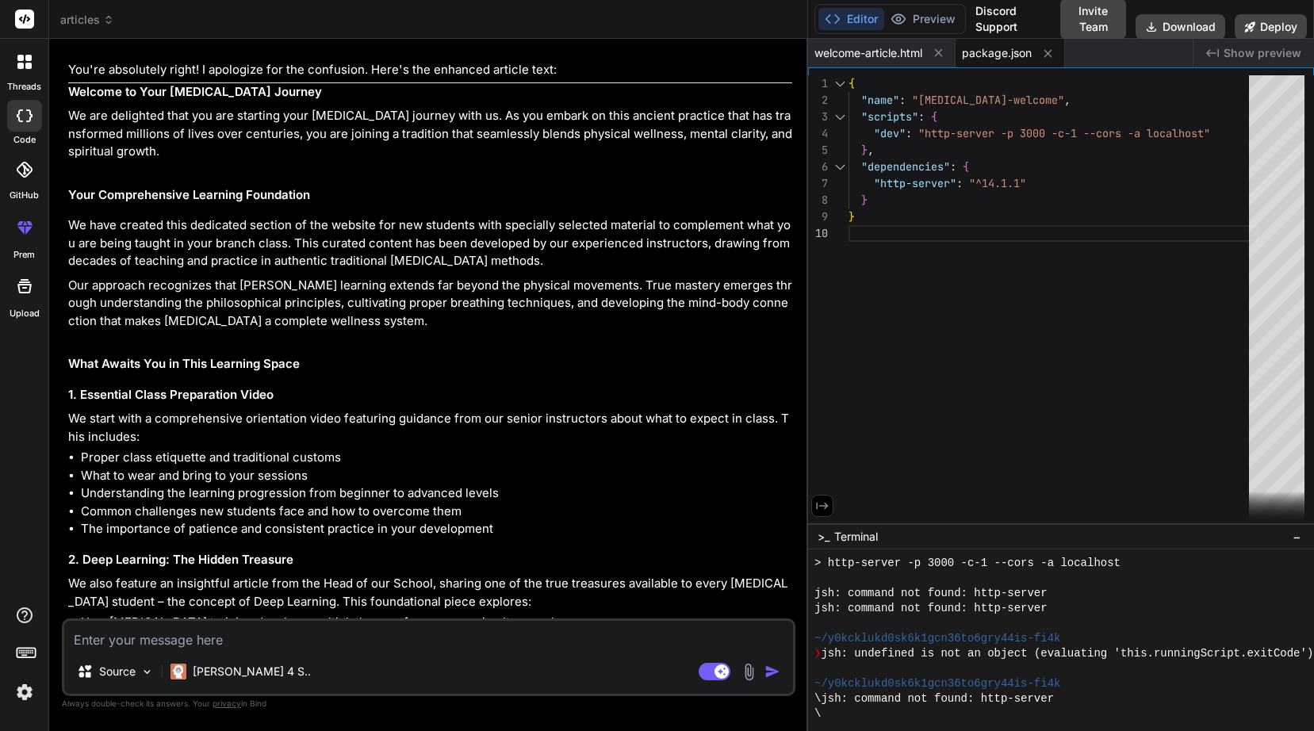
scroll to position [979, 0]
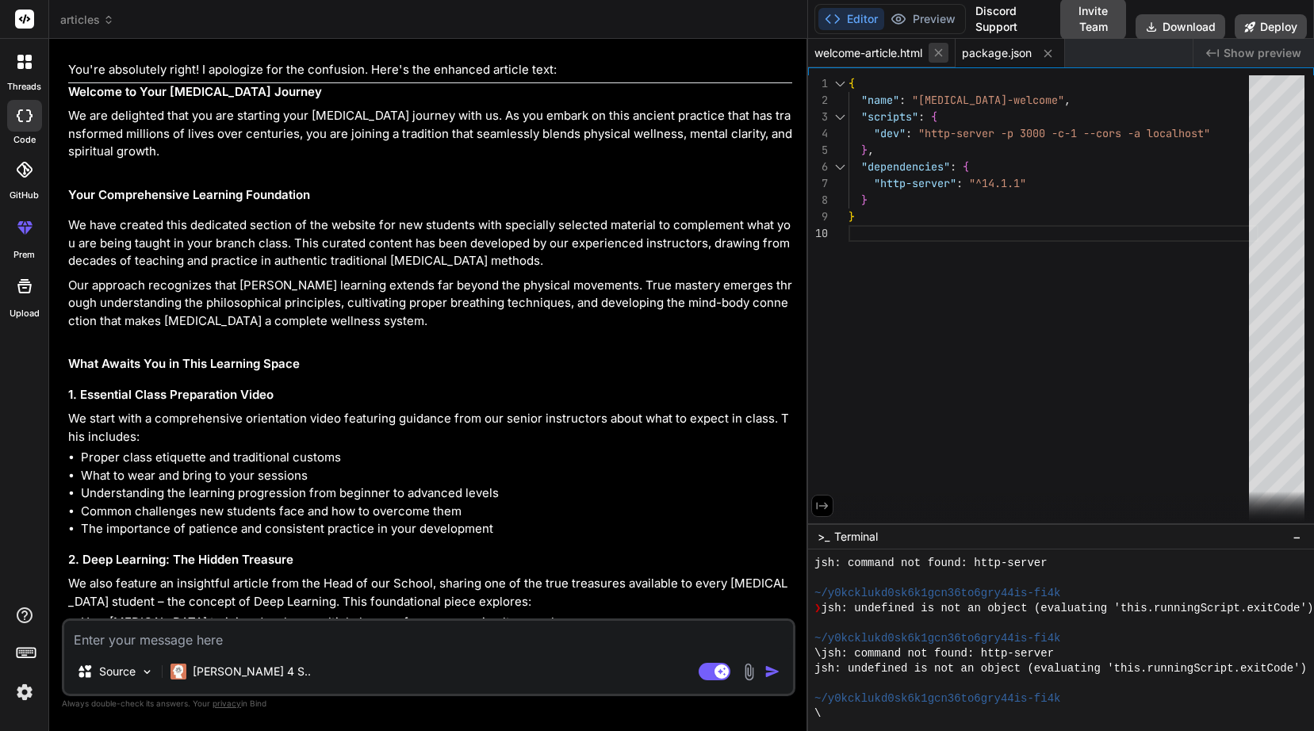
click at [940, 49] on icon at bounding box center [938, 52] width 13 height 13
click at [895, 54] on icon at bounding box center [900, 53] width 13 height 13
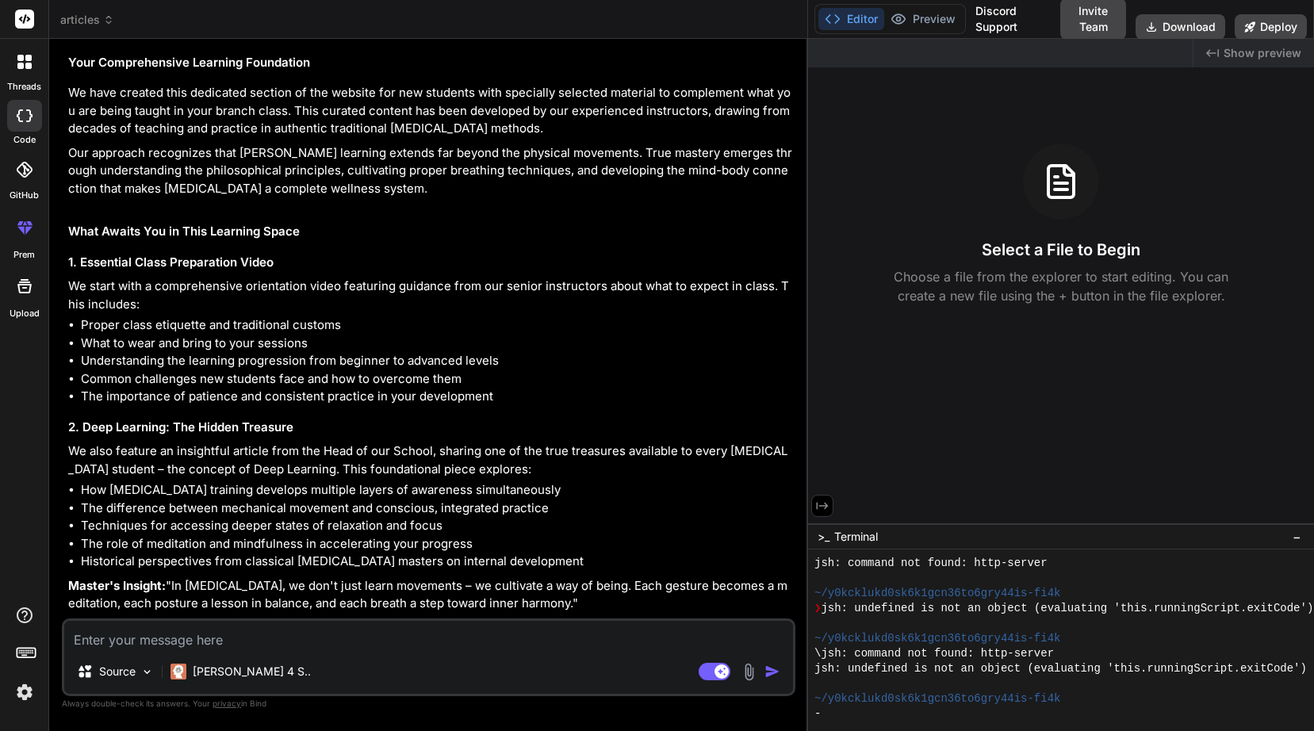
scroll to position [987, 0]
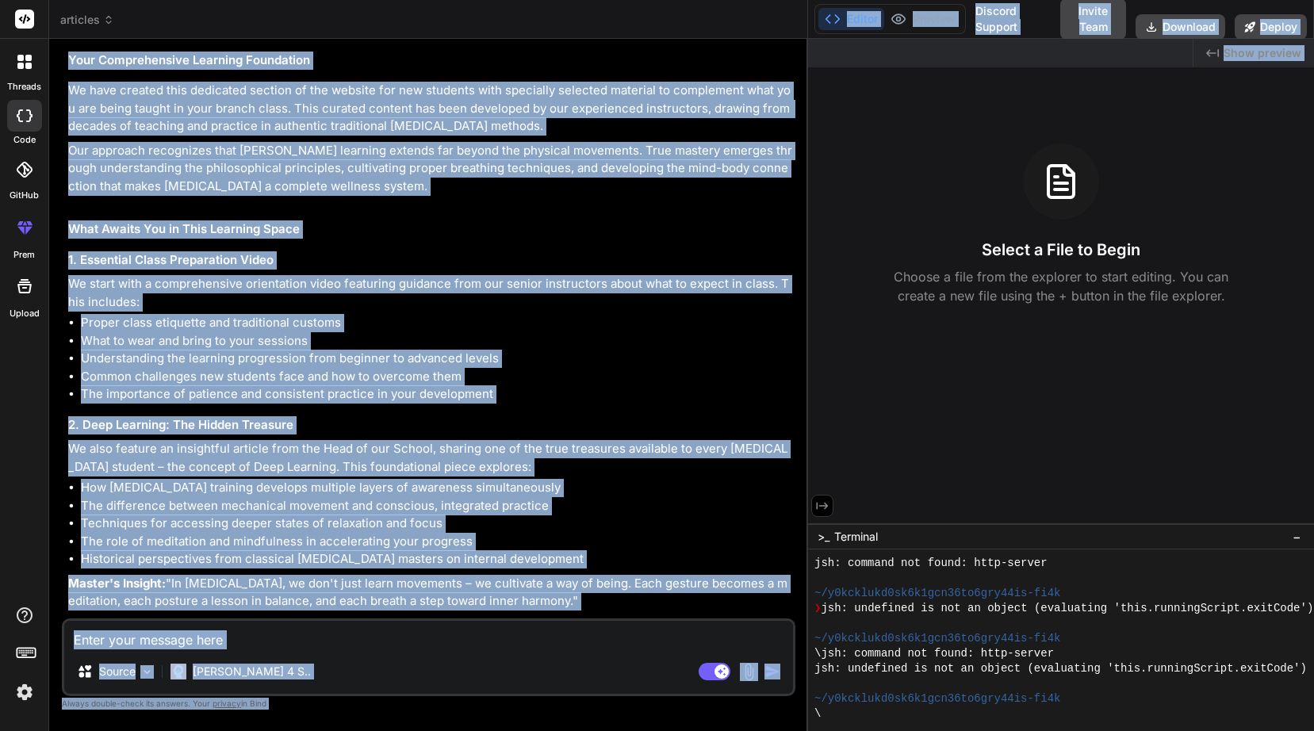
drag, startPoint x: 806, startPoint y: 222, endPoint x: 966, endPoint y: 220, distance: 159.4
click at [966, 220] on div "articles Created with Pixso. Bind AI Web Search Created with Pixso. Code Genera…" at bounding box center [681, 365] width 1265 height 731
click at [672, 220] on h2 "What Awaits You in This Learning Space" at bounding box center [430, 229] width 724 height 18
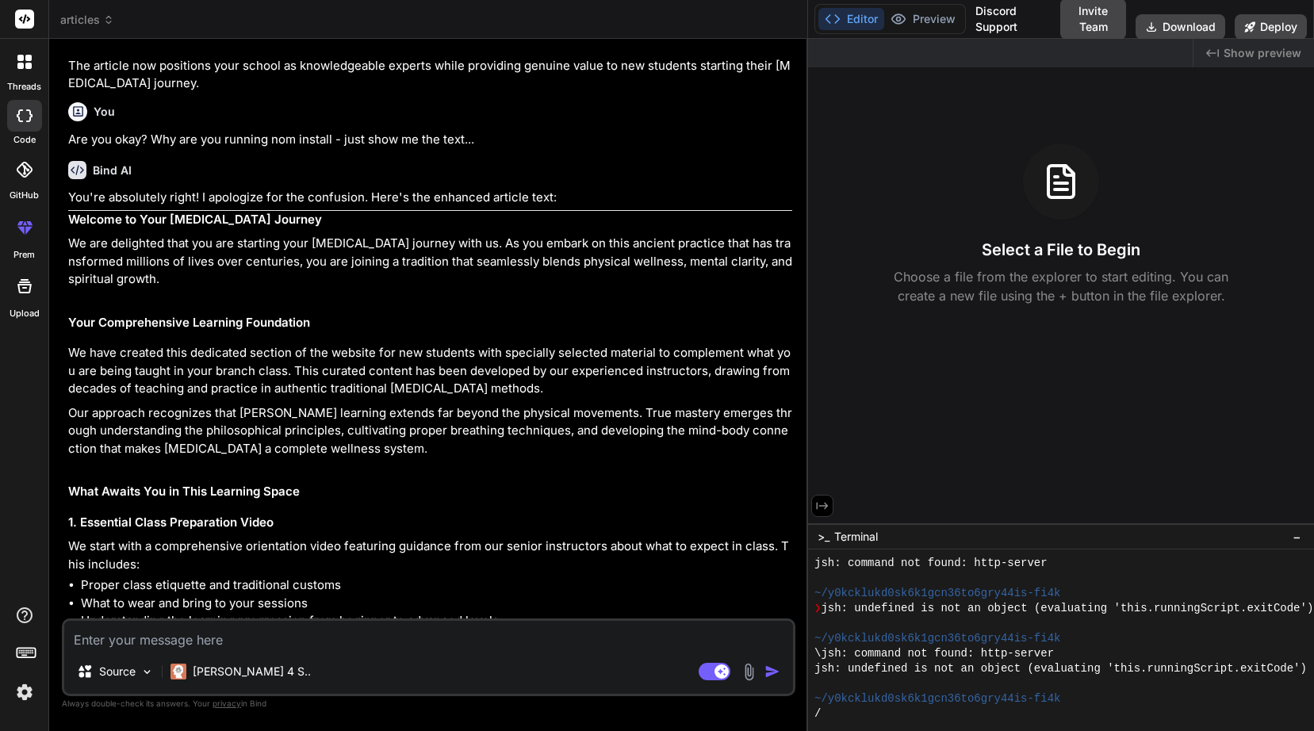
scroll to position [1070, 0]
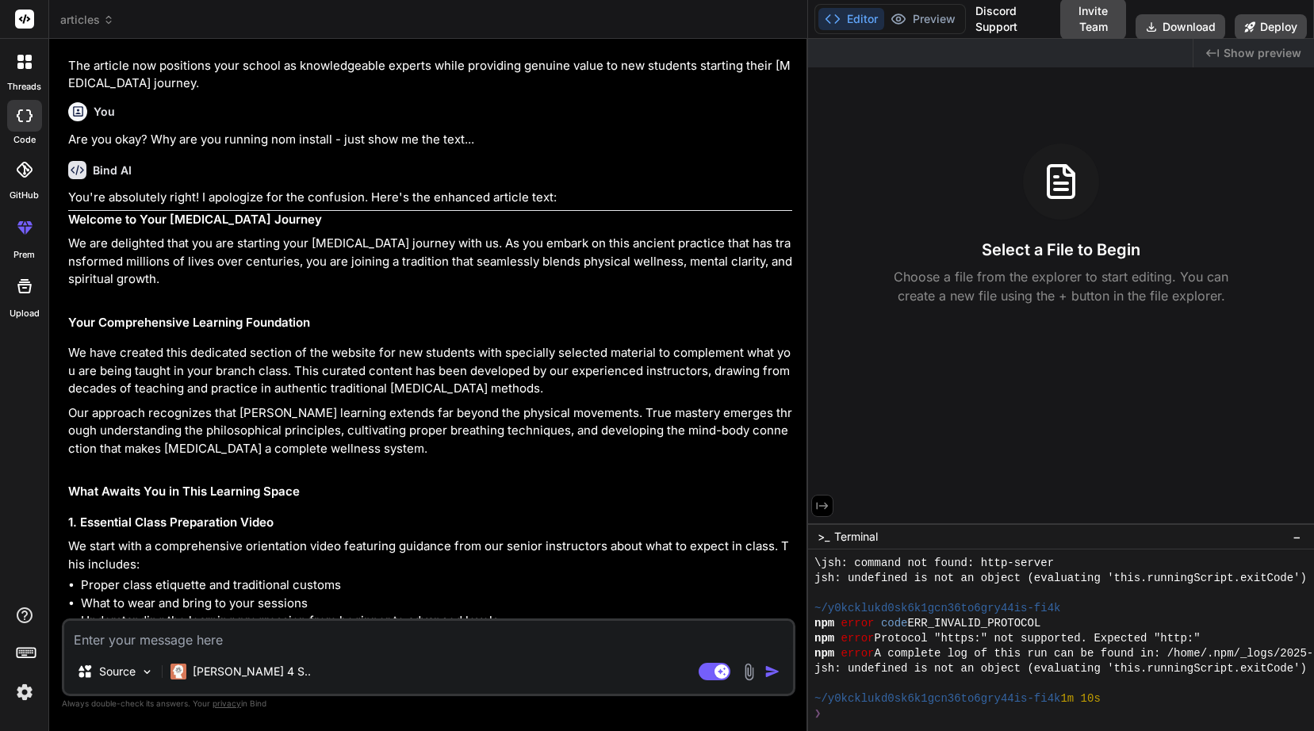
click at [70, 344] on p "We have created this dedicated section of the website for new students with spe…" at bounding box center [430, 371] width 724 height 54
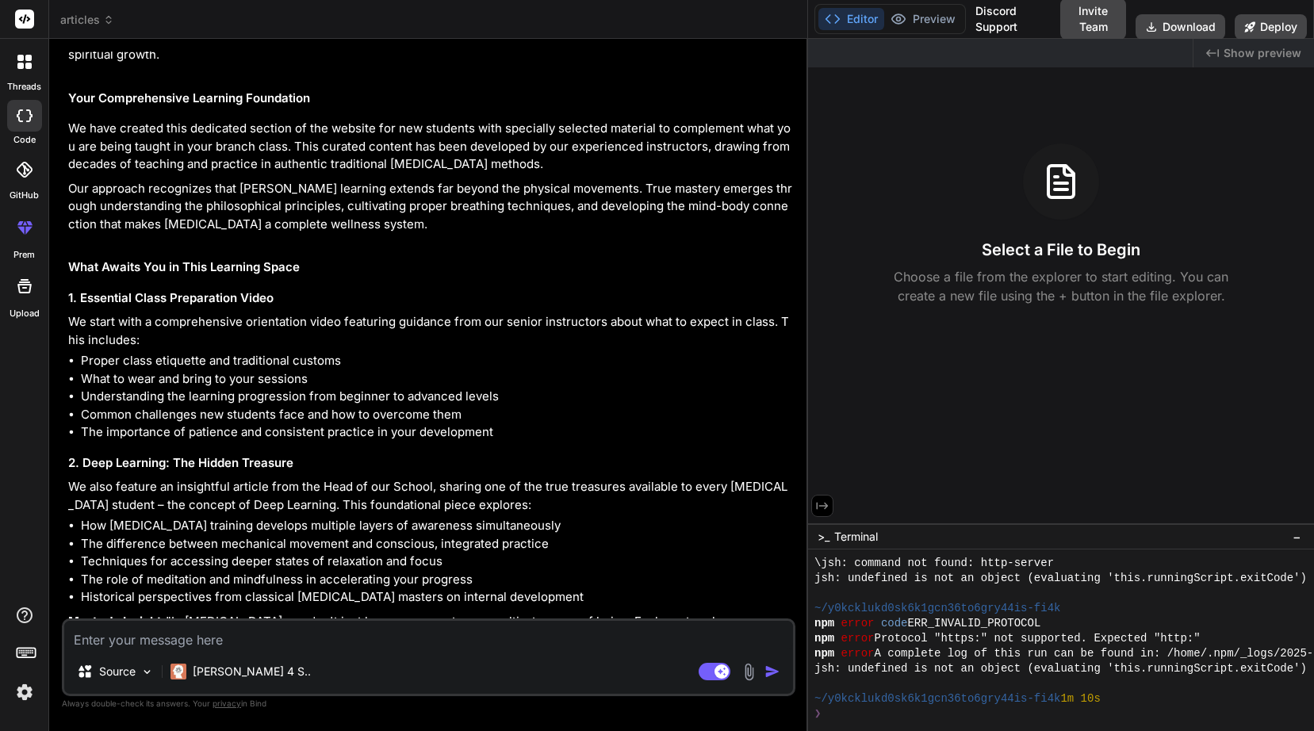
scroll to position [950, 0]
